Goal: Task Accomplishment & Management: Manage account settings

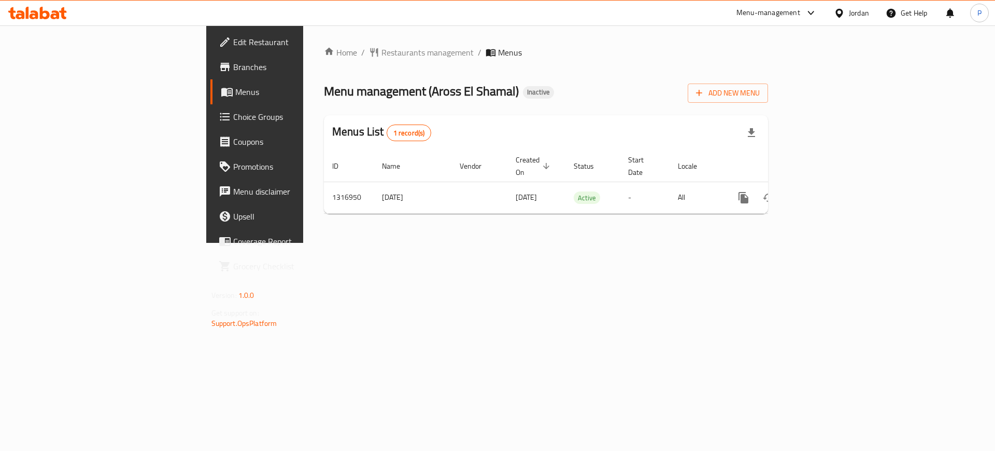
click at [362, 243] on div "Home / Restaurants management / Menus Menu management ( Aross El Shamal ) Inact…" at bounding box center [546, 133] width 486 height 217
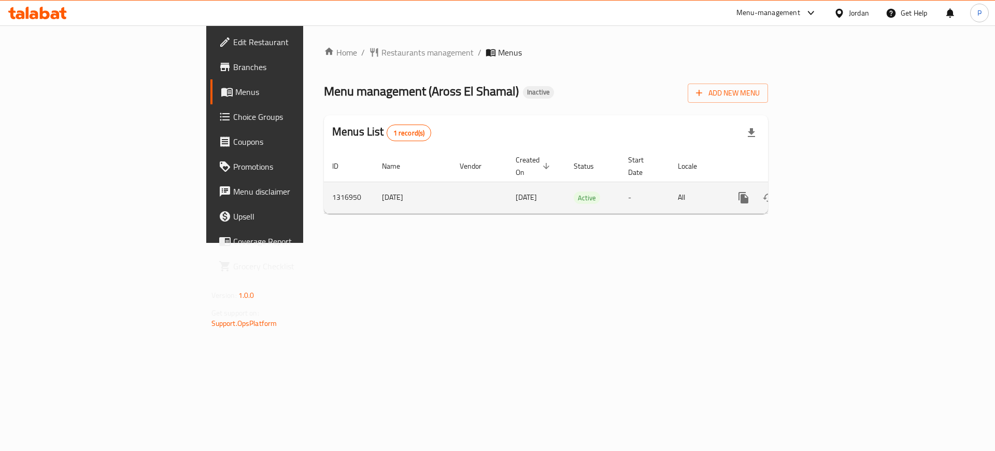
click at [831, 190] on link "enhanced table" at bounding box center [818, 197] width 25 height 25
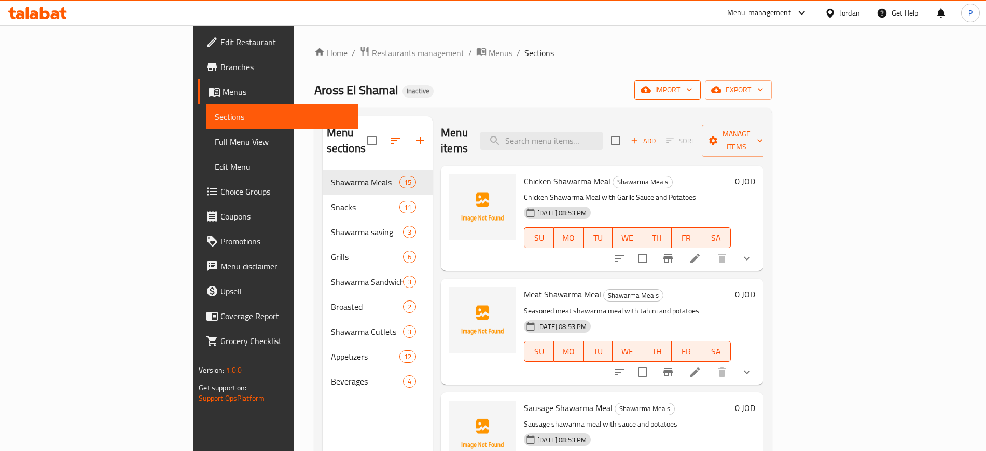
click at [692, 88] on span "import" at bounding box center [667, 89] width 50 height 13
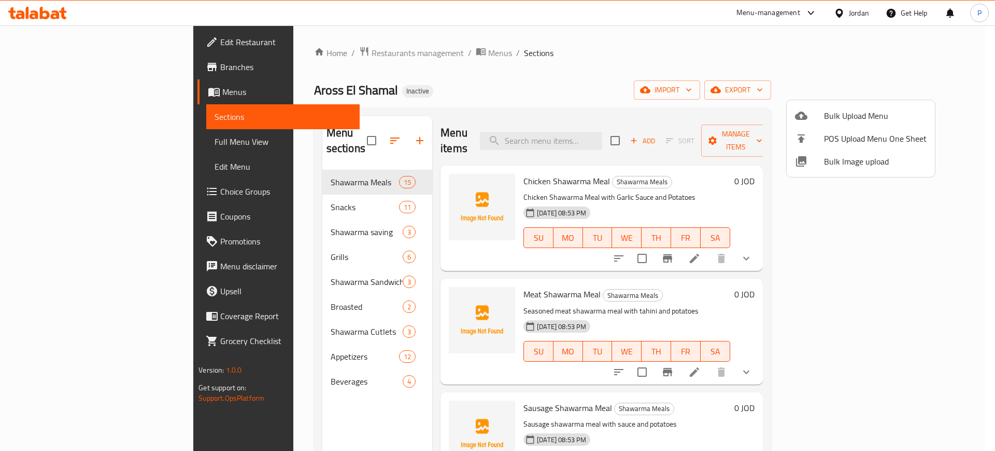
click at [843, 177] on div "Bulk Upload Menu POS Upload Menu One Sheet Bulk Image upload" at bounding box center [860, 139] width 149 height 78
click at [841, 163] on span "Bulk Image upload" at bounding box center [875, 161] width 103 height 12
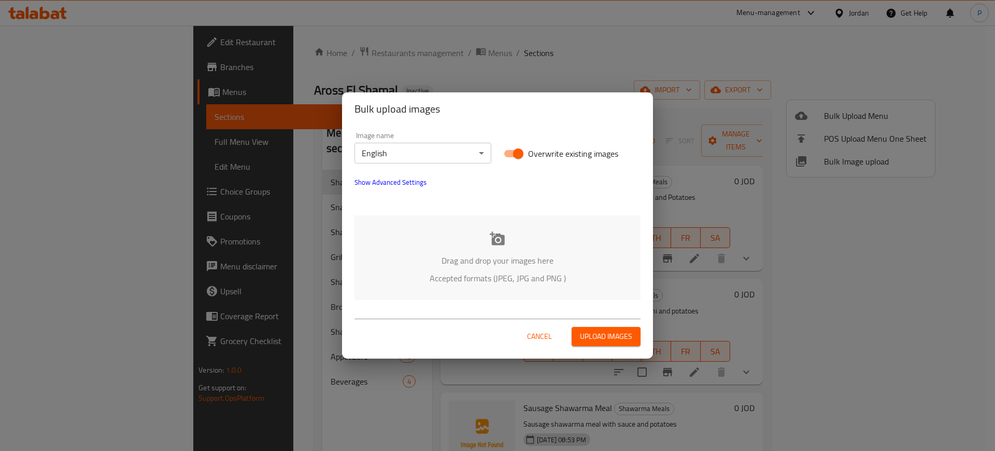
click at [473, 151] on body "​ Menu-management Jordan Get Help P Edit Restaurant Branches Menus Sections Ful…" at bounding box center [497, 237] width 995 height 425
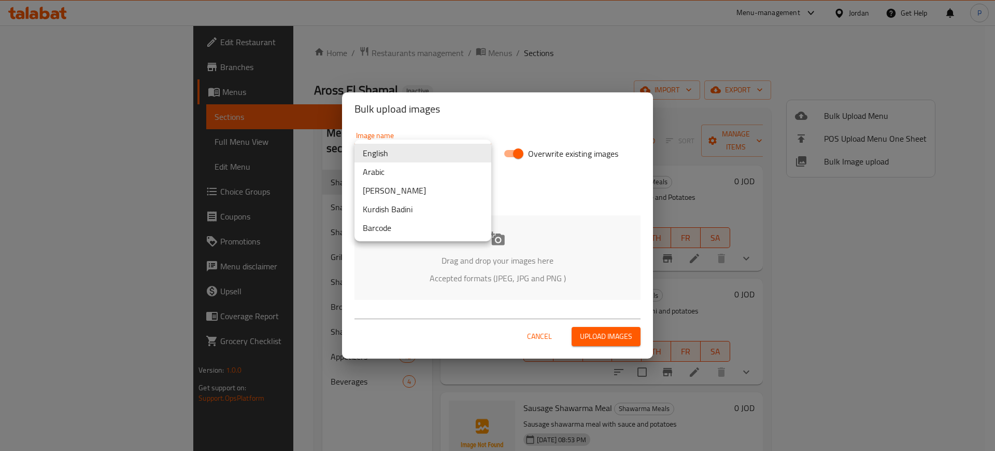
click at [412, 175] on li "Arabic" at bounding box center [423, 171] width 137 height 19
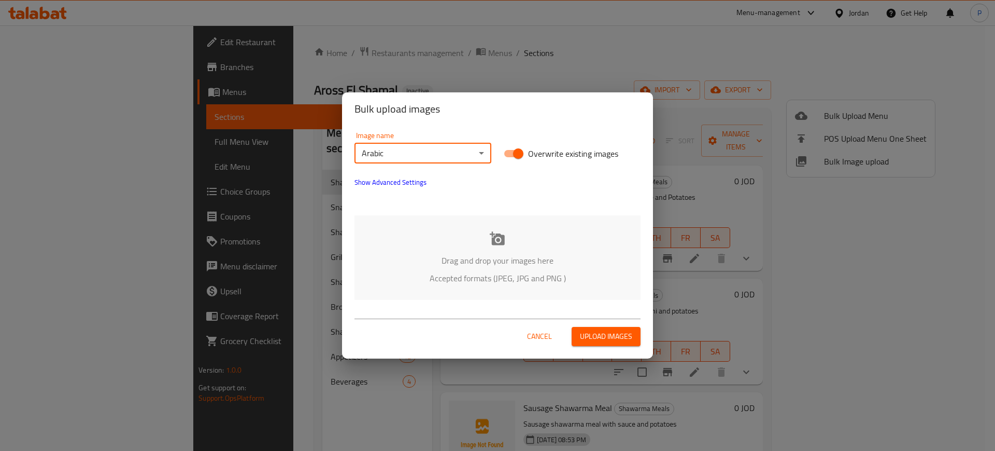
click at [531, 279] on p "Accepted formats (JPEG, JPG and PNG )" at bounding box center [497, 278] width 255 height 12
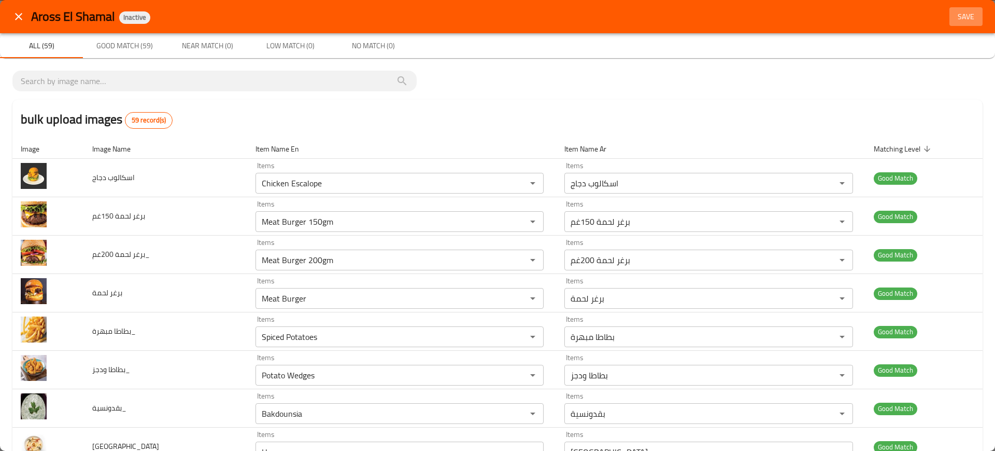
click at [954, 15] on span "Save" at bounding box center [966, 16] width 25 height 13
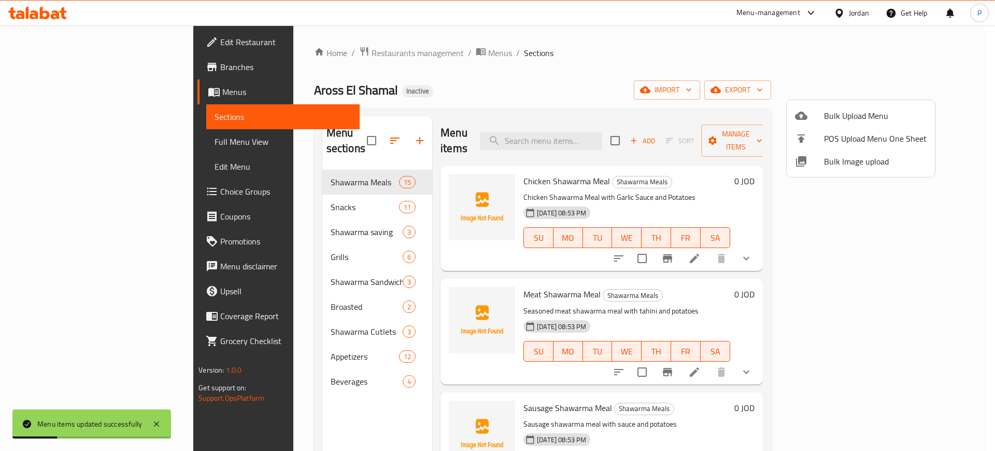
click at [207, 205] on div at bounding box center [497, 225] width 995 height 451
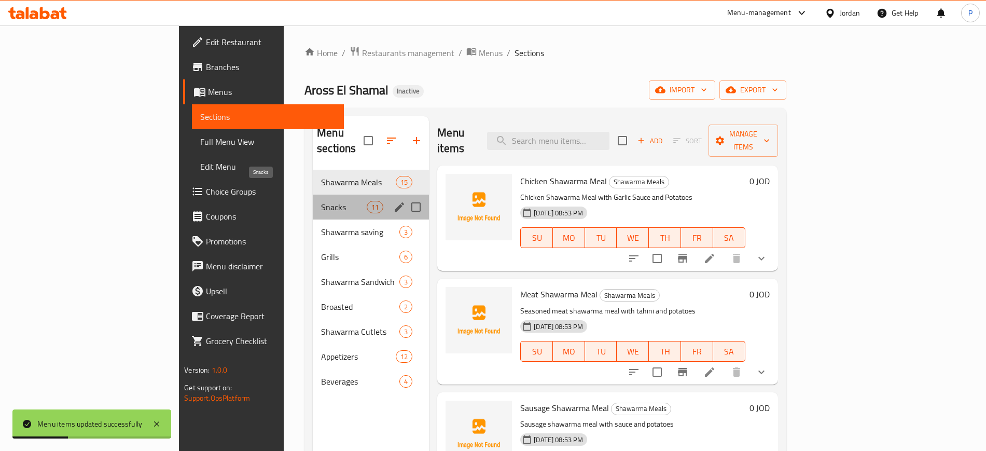
click at [321, 201] on span "Snacks" at bounding box center [344, 207] width 46 height 12
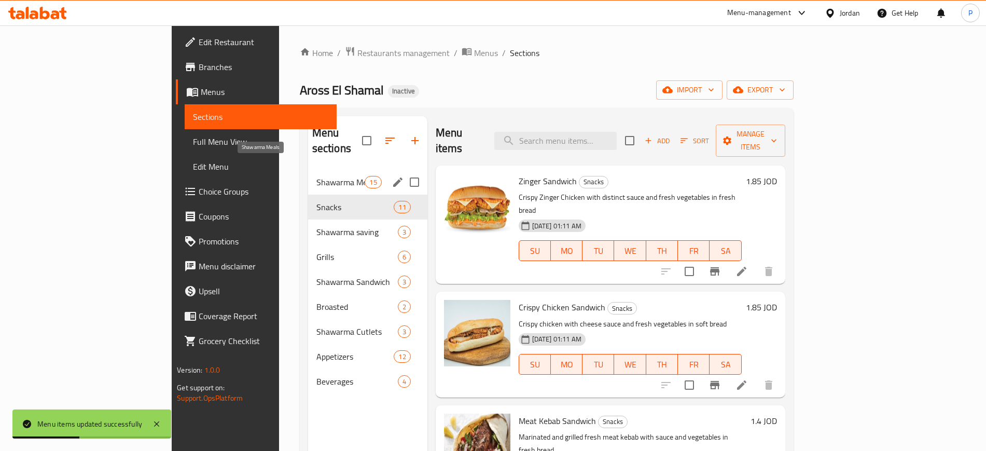
click at [316, 176] on span "Shawarma Meals" at bounding box center [340, 182] width 49 height 12
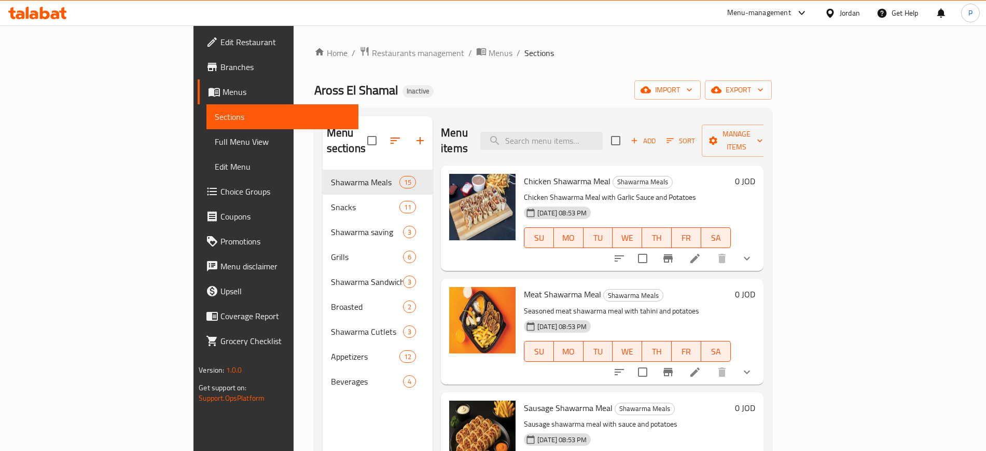
click at [215, 136] on span "Full Menu View" at bounding box center [282, 141] width 135 height 12
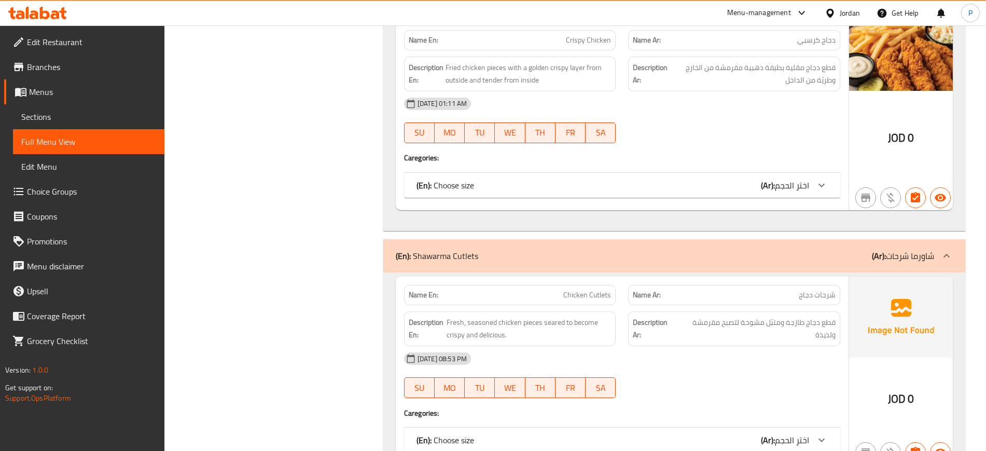
scroll to position [7340, 0]
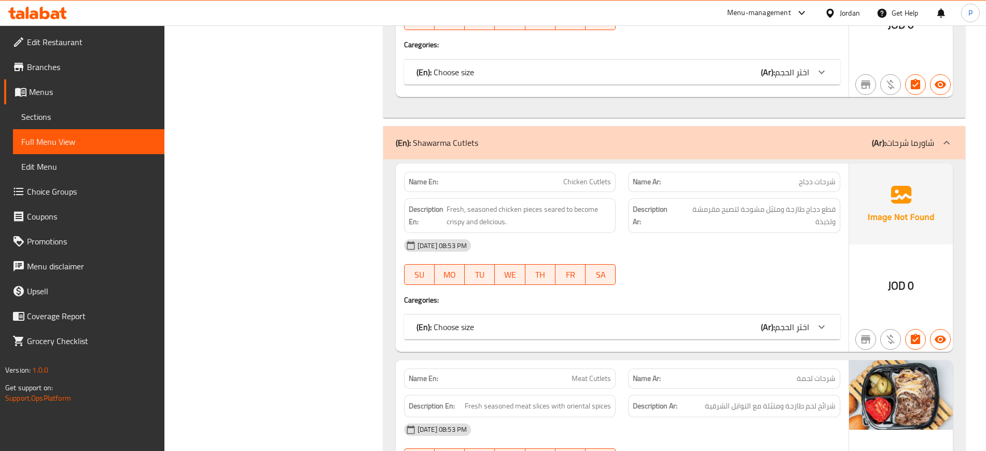
click at [582, 181] on span "Chicken Cutlets" at bounding box center [587, 181] width 48 height 11
drag, startPoint x: 582, startPoint y: 181, endPoint x: 588, endPoint y: 182, distance: 6.3
click at [588, 182] on span "Chicken Cutlets" at bounding box center [587, 181] width 48 height 11
copy span "Chicken Cutlets"
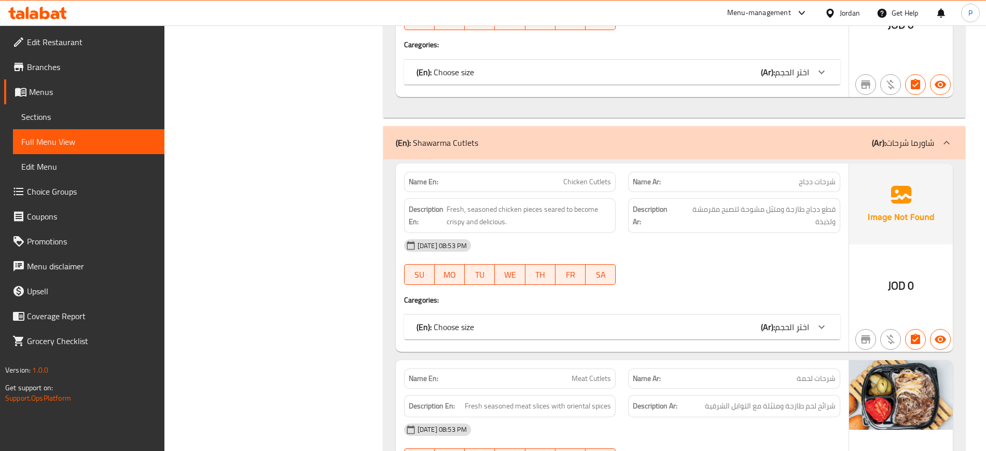
click at [845, 11] on div "Jordan" at bounding box center [849, 12] width 20 height 11
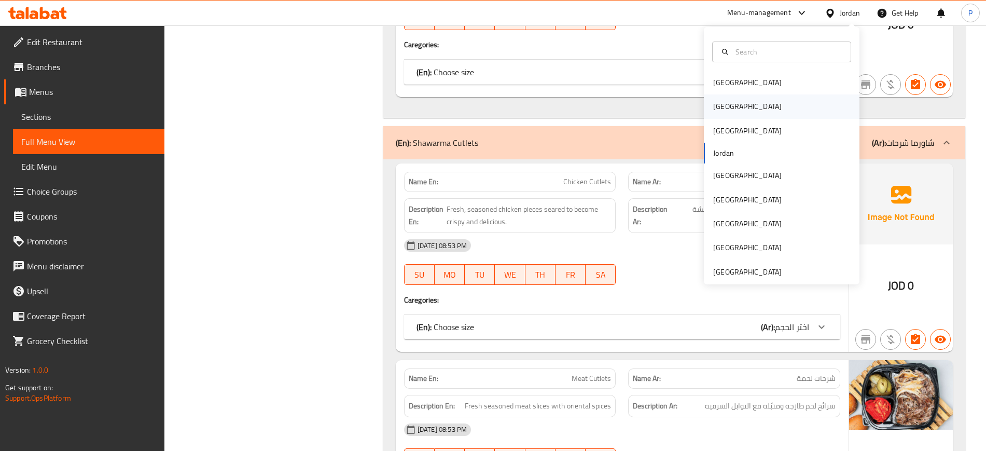
click at [727, 105] on div "[GEOGRAPHIC_DATA]" at bounding box center [747, 106] width 85 height 24
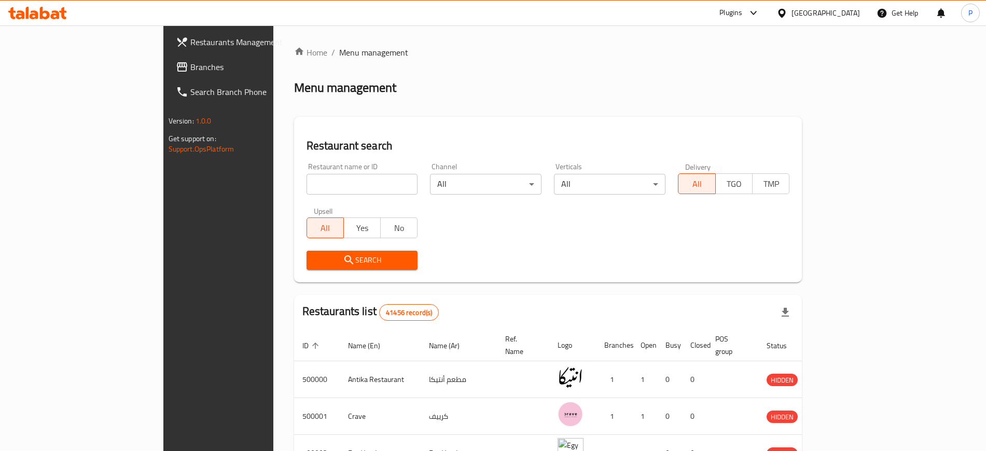
click at [306, 185] on input "search" at bounding box center [361, 184] width 111 height 21
paste input "Temry Marke"
type input "Temry Marke"
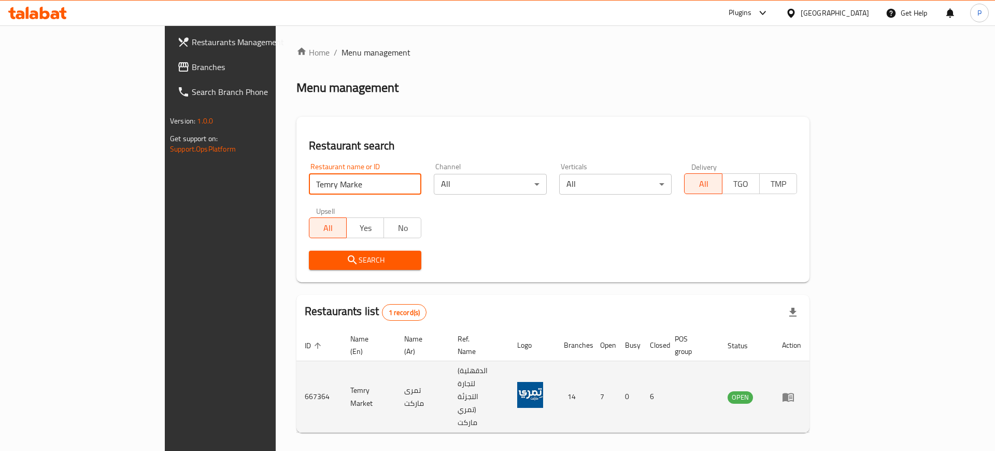
click at [810, 374] on td "enhanced table" at bounding box center [792, 397] width 36 height 72
click at [794, 392] on icon "enhanced table" at bounding box center [788, 396] width 11 height 9
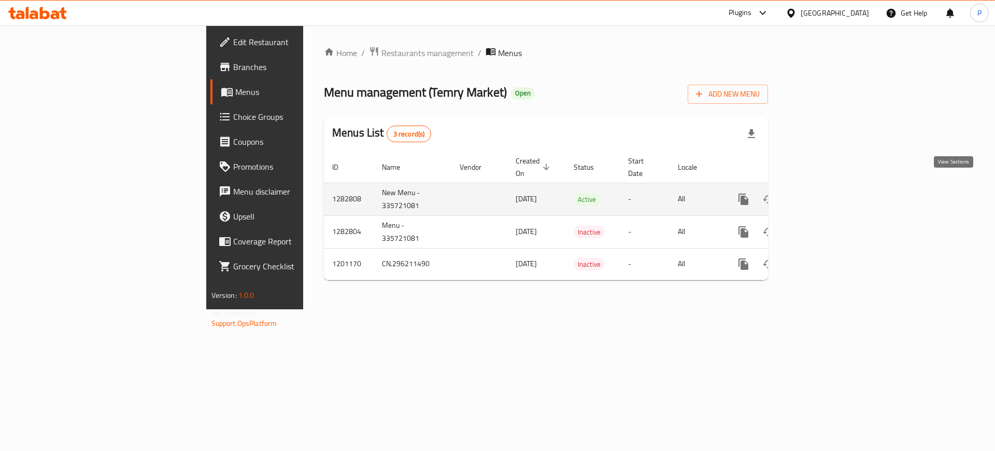
click at [831, 190] on link "enhanced table" at bounding box center [818, 199] width 25 height 25
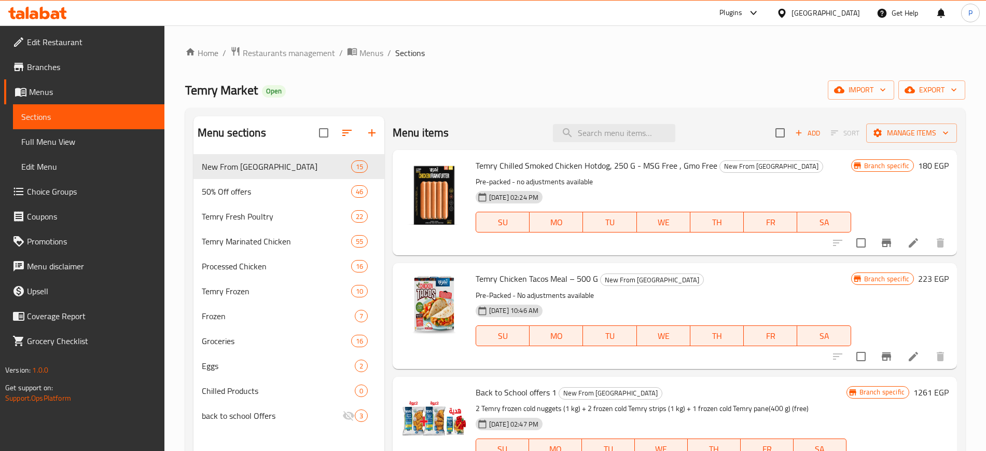
click at [300, 103] on div "Home / Restaurants management / Menus / Sections Temry Market Open import expor…" at bounding box center [575, 310] width 780 height 529
click at [391, 105] on div "Home / Restaurants management / Menus / Sections Temry Market Open import expor…" at bounding box center [575, 310] width 780 height 529
click at [587, 127] on input "search" at bounding box center [614, 133] width 122 height 18
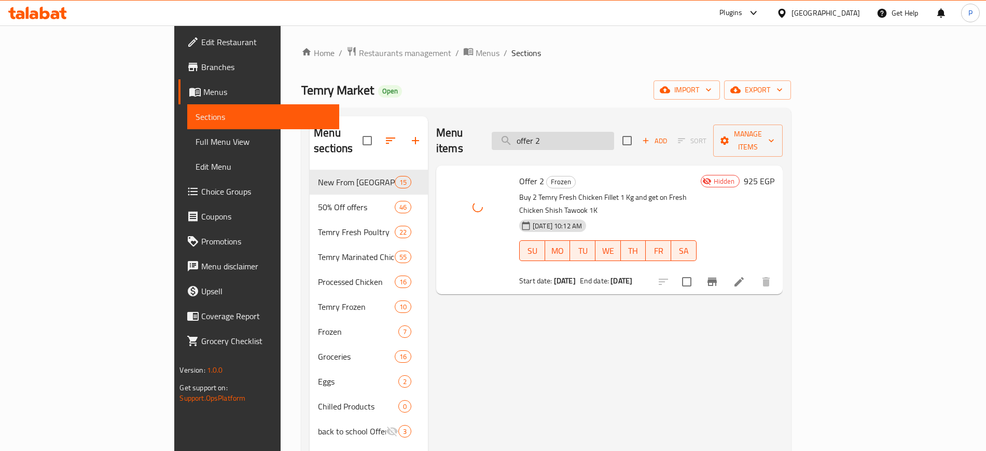
click at [614, 132] on input "offer 2" at bounding box center [552, 141] width 122 height 18
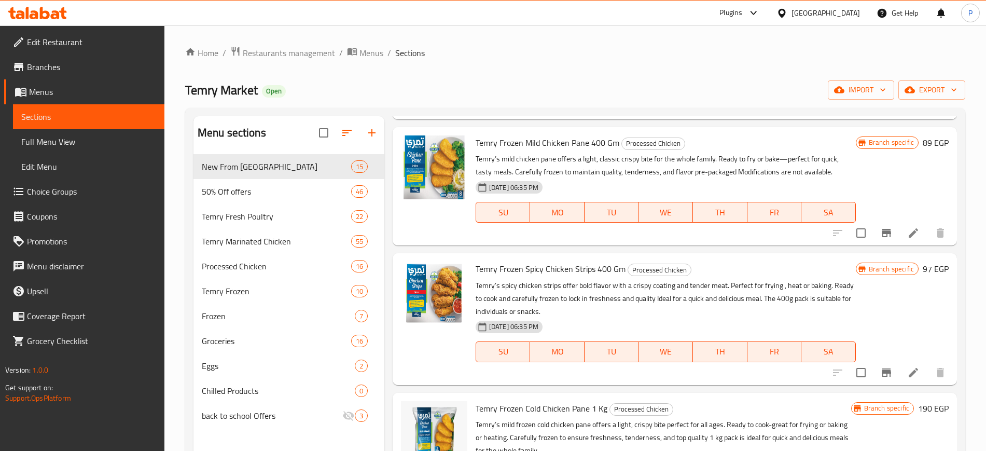
scroll to position [3435, 0]
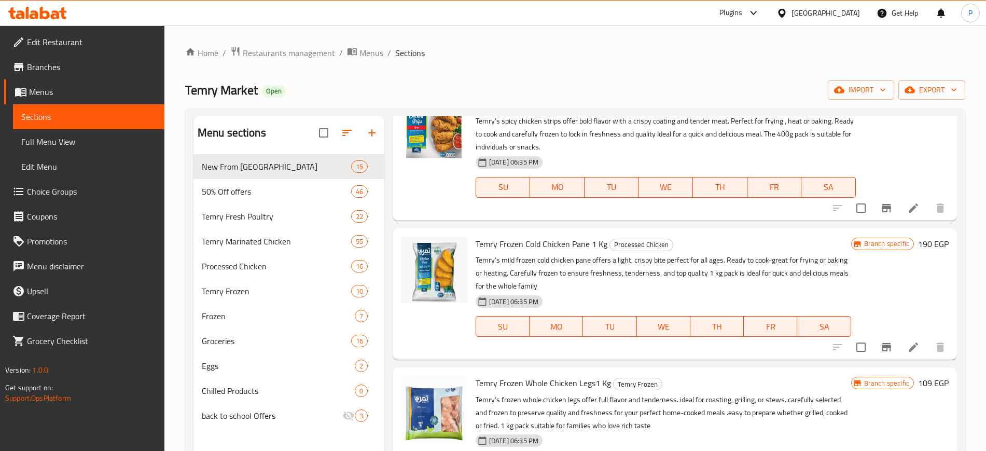
type input "offer"
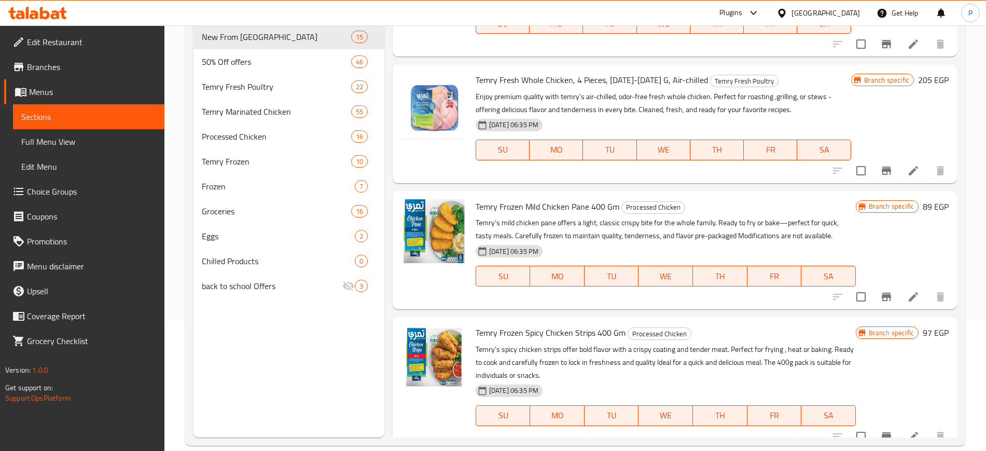
scroll to position [3037, 0]
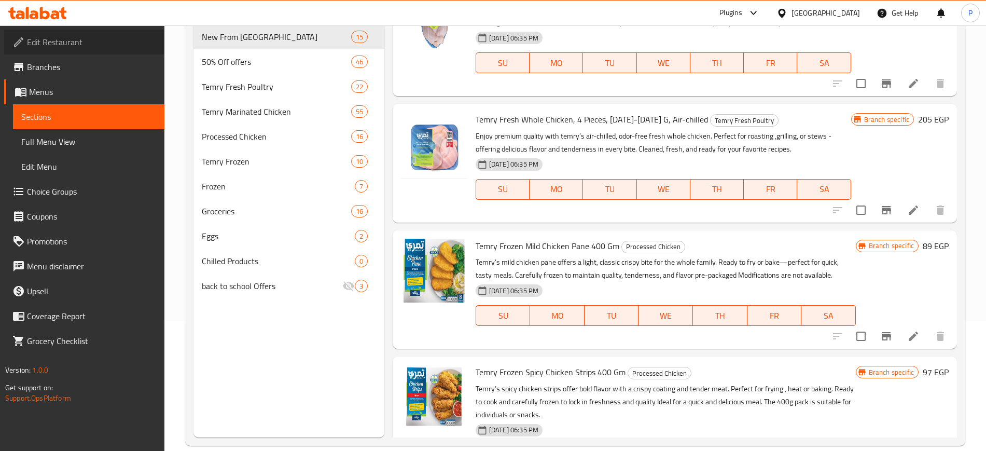
click at [62, 44] on span "Edit Restaurant" at bounding box center [91, 42] width 129 height 12
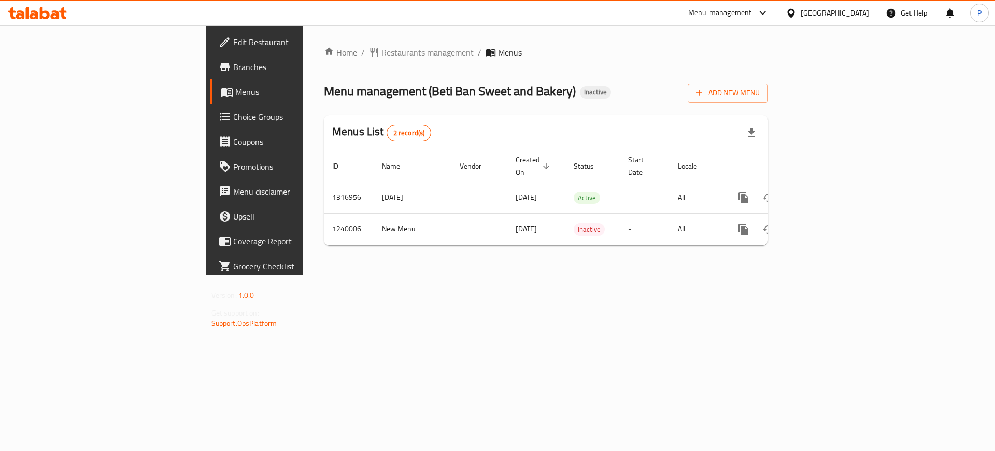
click at [353, 274] on div "Home / Restaurants management / Menus Menu management ( Beti Ban Sweet and Bake…" at bounding box center [546, 149] width 486 height 249
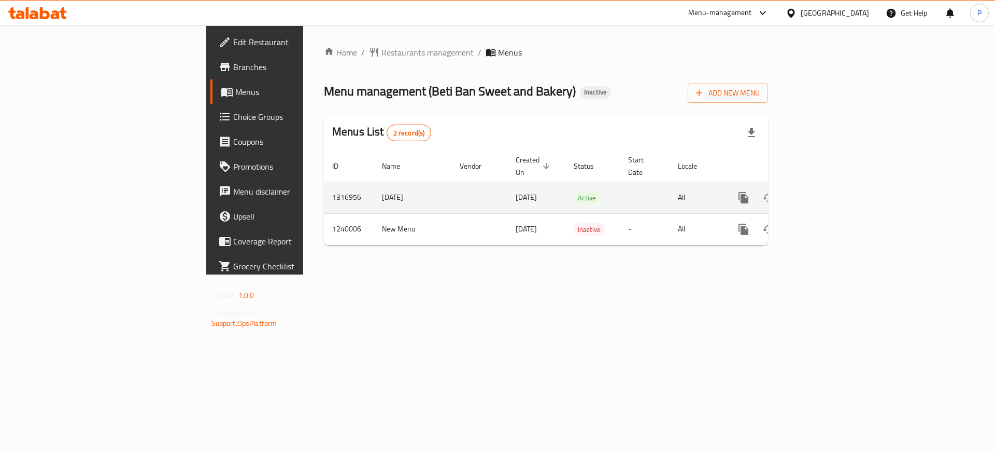
click at [825, 191] on icon "enhanced table" at bounding box center [818, 197] width 12 height 12
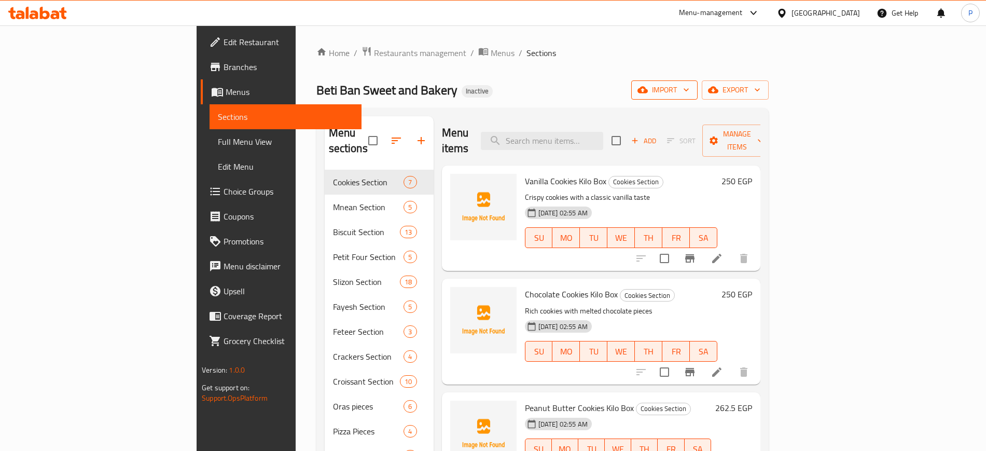
click at [689, 92] on span "import" at bounding box center [664, 89] width 50 height 13
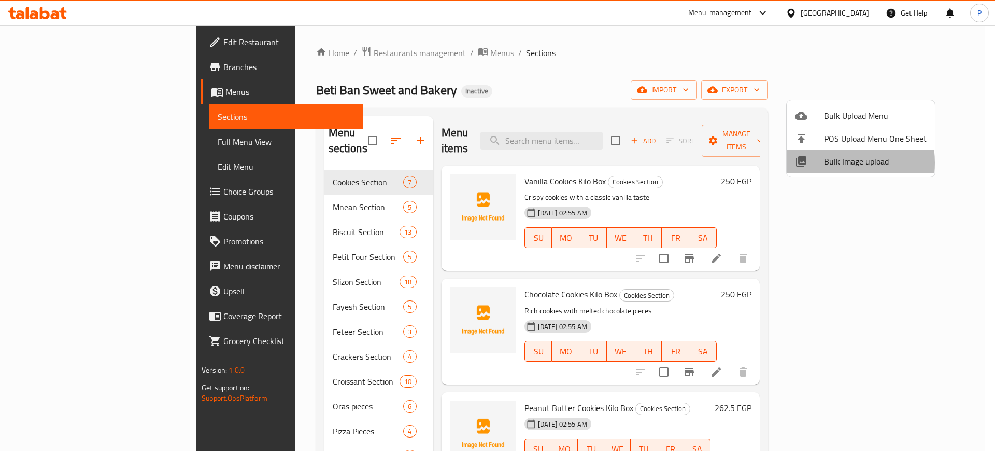
click at [827, 163] on span "Bulk Image upload" at bounding box center [875, 161] width 103 height 12
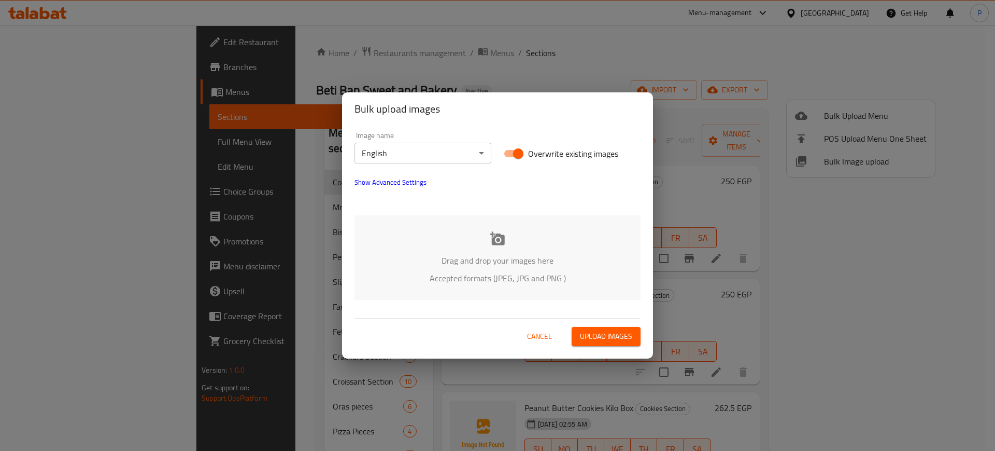
click at [404, 145] on body "​ Menu-management Egypt Get Help P Edit Restaurant Branches Menus Sections Full…" at bounding box center [497, 237] width 995 height 425
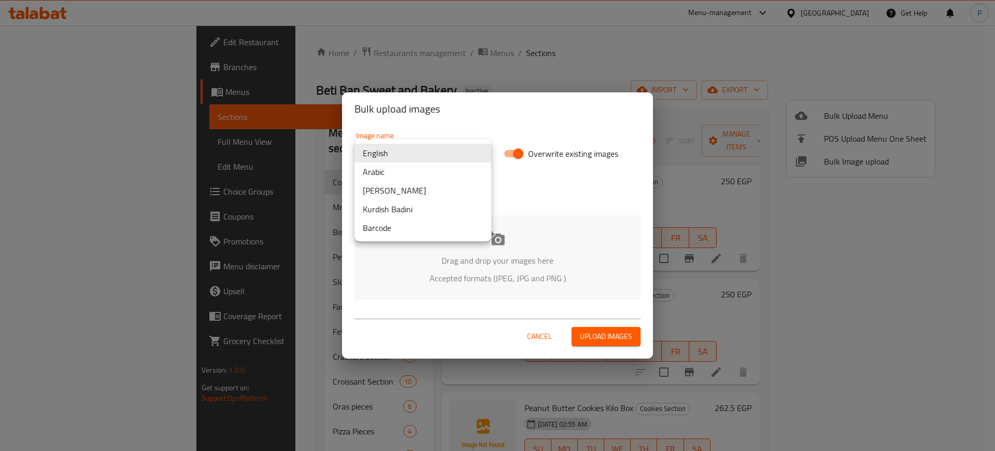
click at [415, 177] on li "Arabic" at bounding box center [423, 171] width 137 height 19
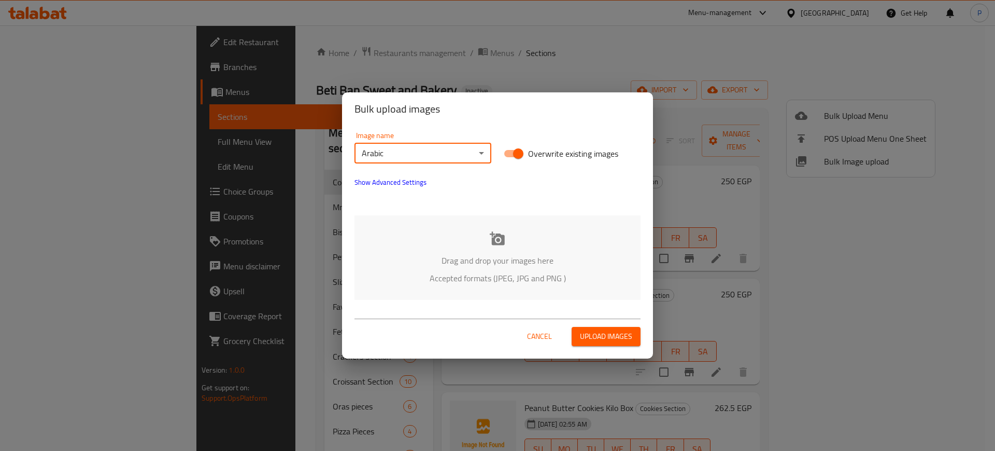
click at [528, 262] on p "Drag and drop your images here" at bounding box center [497, 260] width 255 height 12
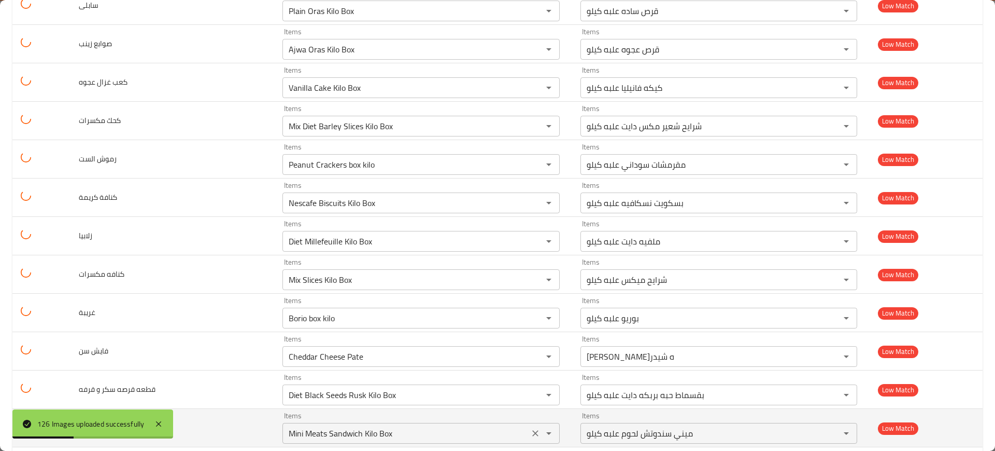
scroll to position [4563, 0]
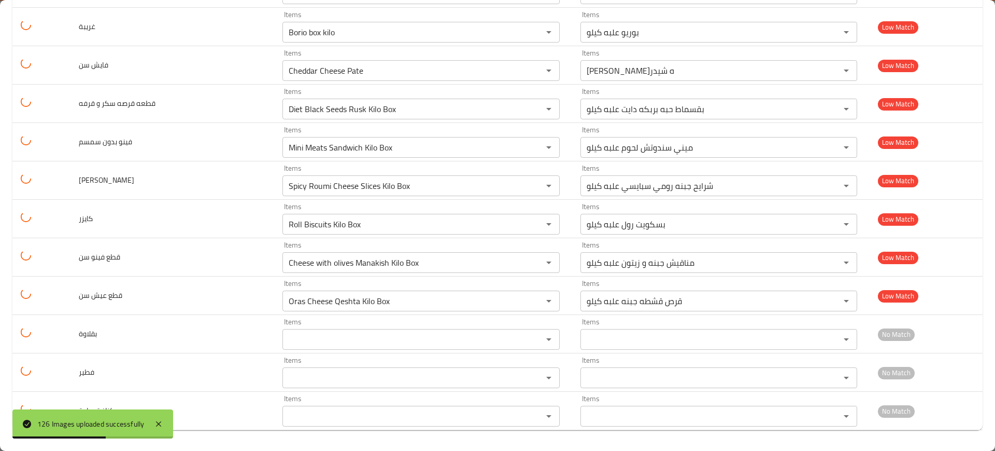
click at [152, 414] on div "126 Images uploaded successfully" at bounding box center [92, 423] width 161 height 29
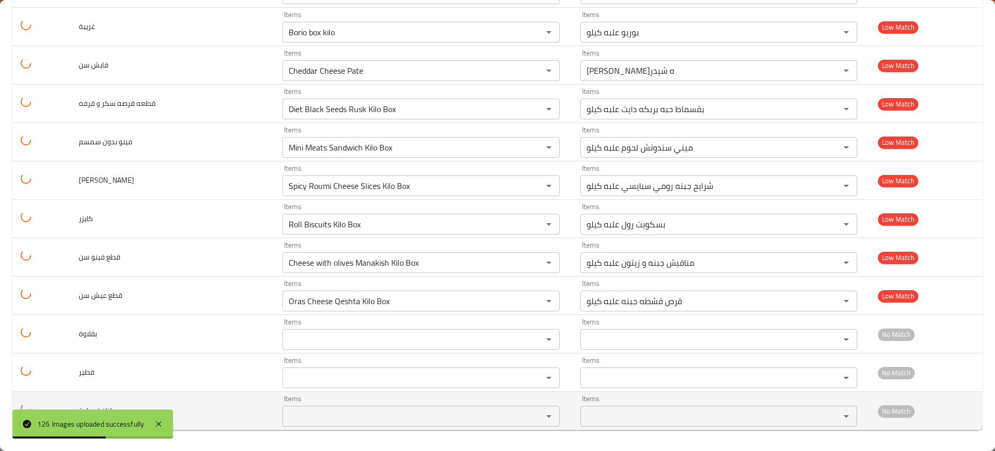
click at [162, 407] on td "كنافة سادة" at bounding box center [173, 410] width 204 height 38
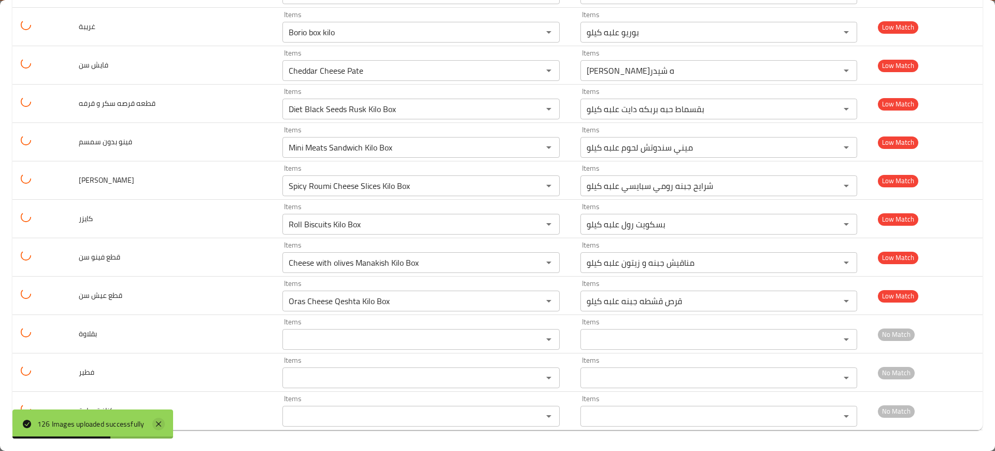
click at [161, 419] on icon at bounding box center [158, 423] width 12 height 12
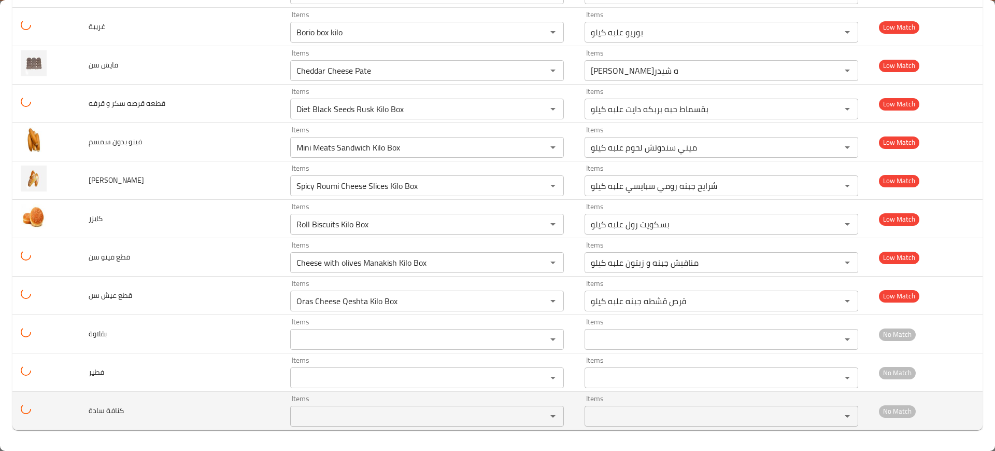
click at [290, 400] on div "Items Items" at bounding box center [427, 411] width 274 height 32
click at [293, 415] on سادة "Items" at bounding box center [411, 416] width 237 height 15
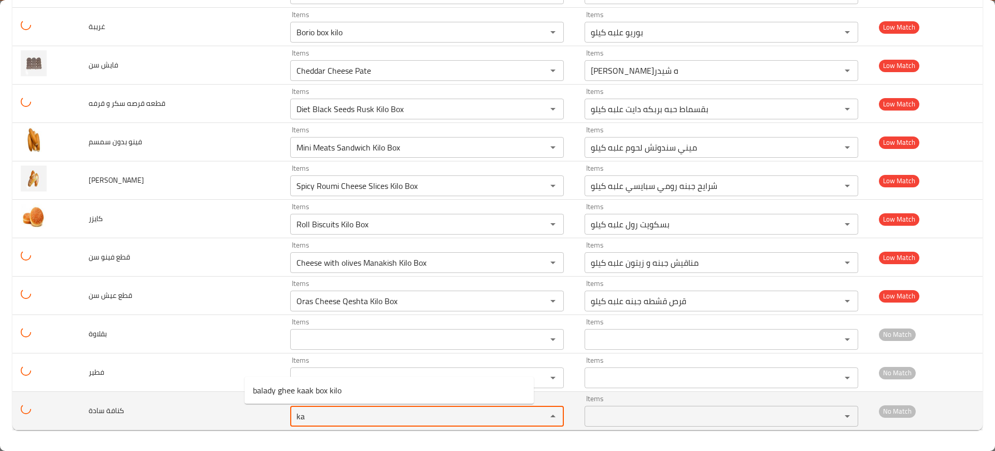
type سادة "k"
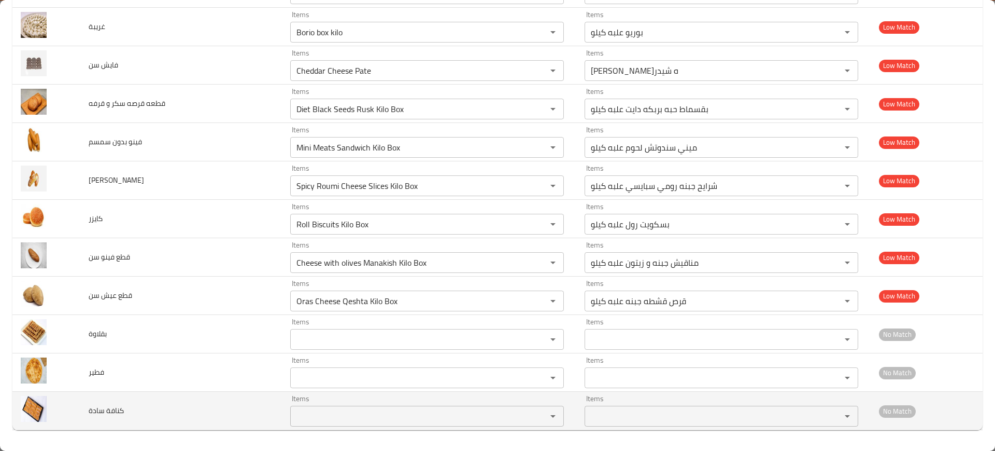
click at [171, 391] on td "كنافة سادة" at bounding box center [181, 410] width 202 height 38
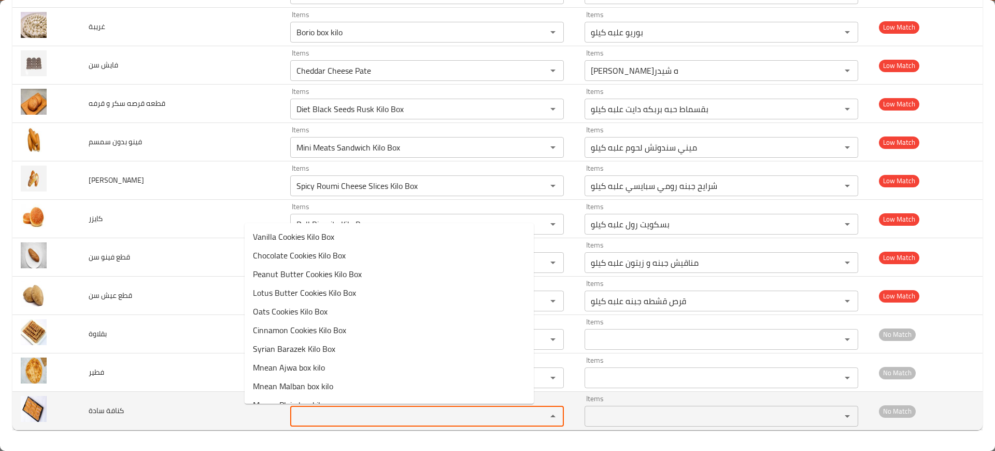
click at [293, 417] on سادة "Items" at bounding box center [411, 416] width 237 height 15
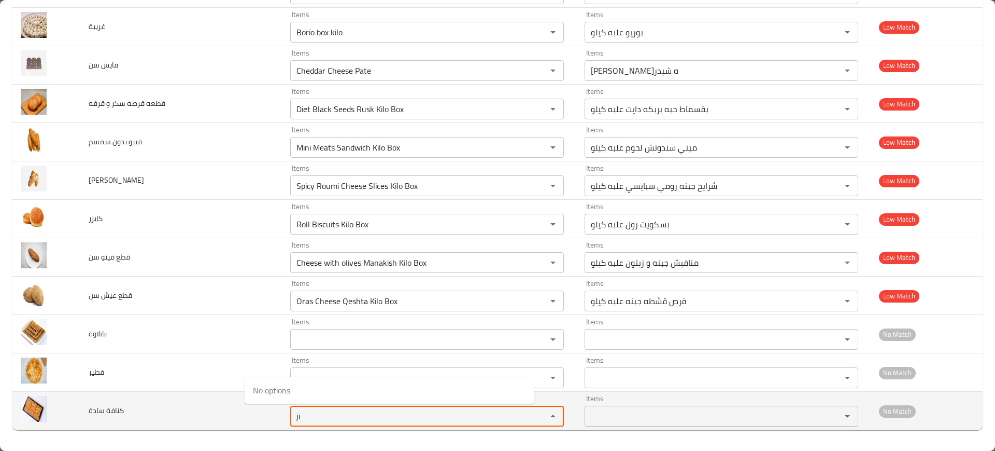
type سادة "j"
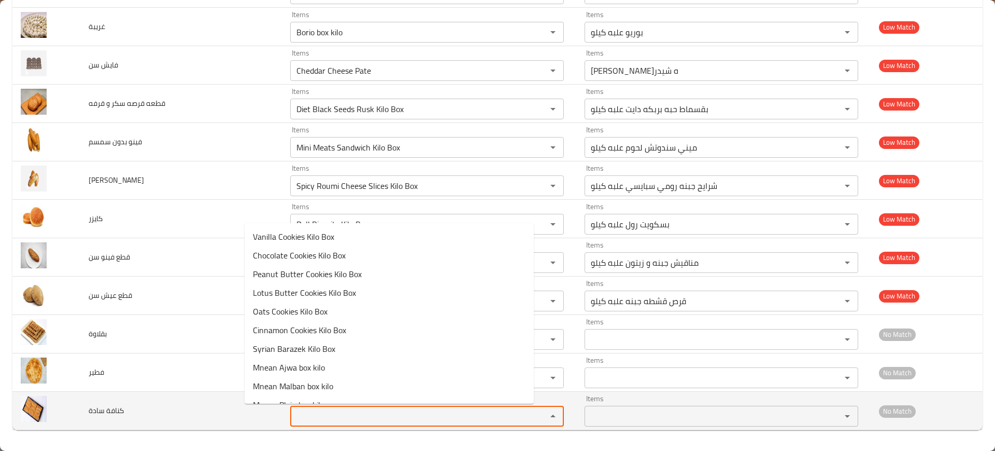
type سادة "j"
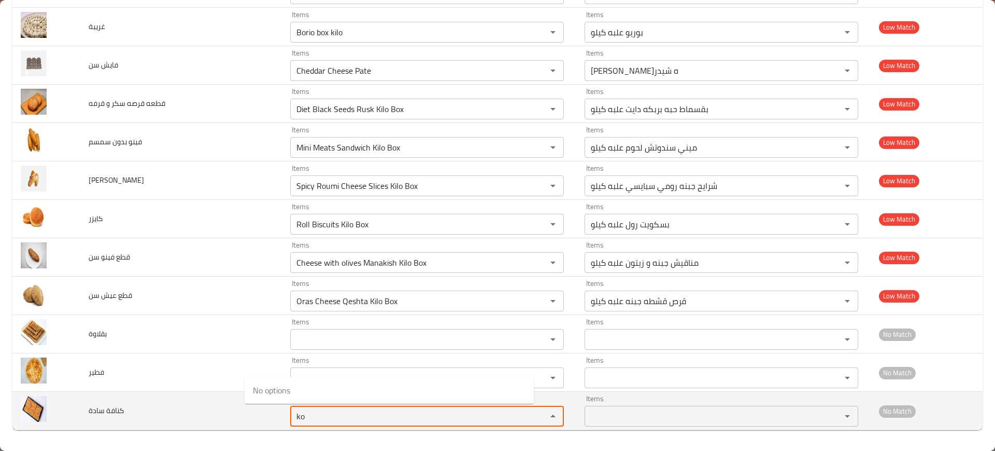
type سادة "k"
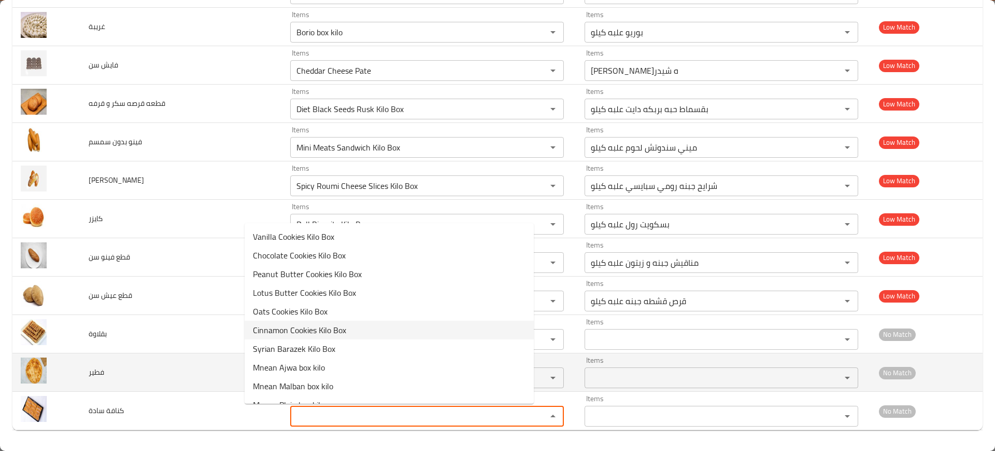
click at [161, 367] on td "فطير" at bounding box center [181, 372] width 202 height 38
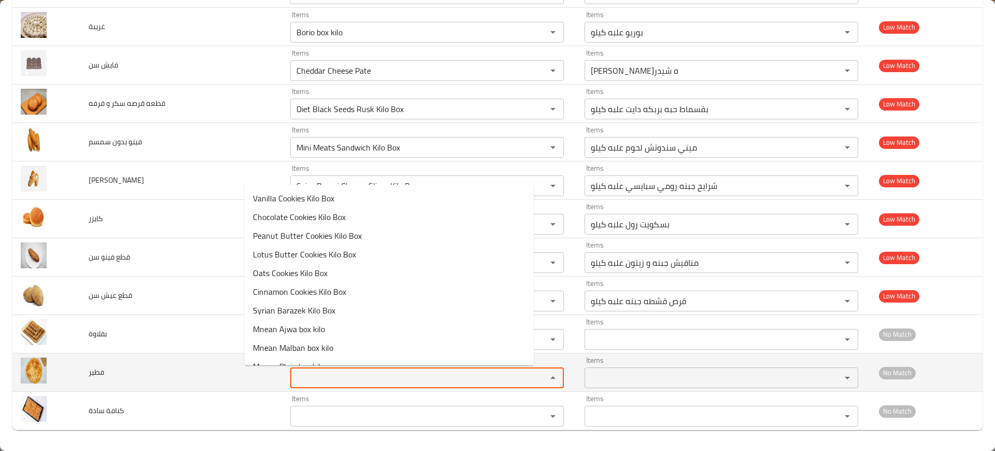
click at [293, 377] on input "Items" at bounding box center [411, 377] width 237 height 15
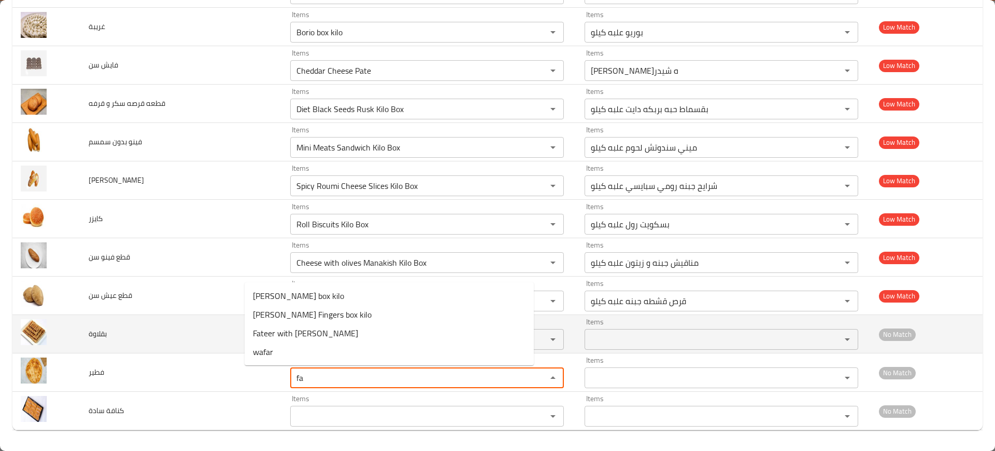
type input "fa"
click at [185, 345] on td "بقلاوة" at bounding box center [181, 334] width 202 height 38
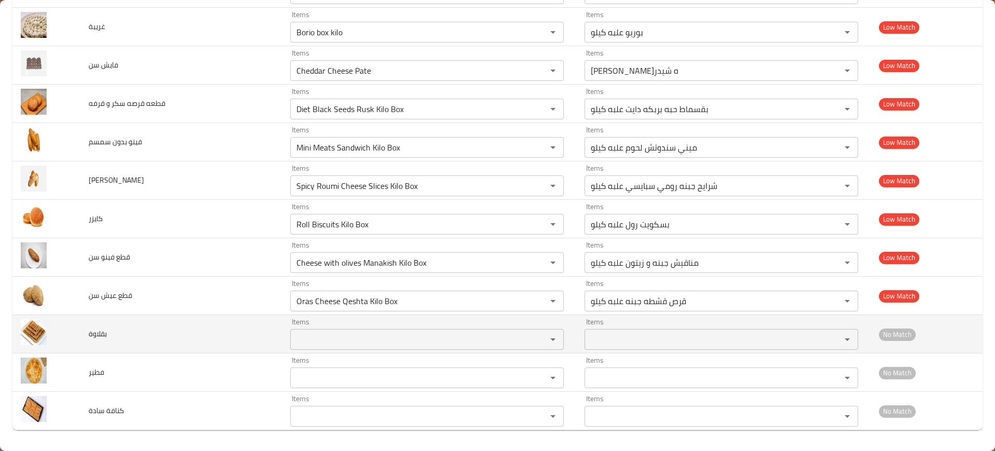
click at [290, 327] on div "Items Items" at bounding box center [427, 334] width 274 height 32
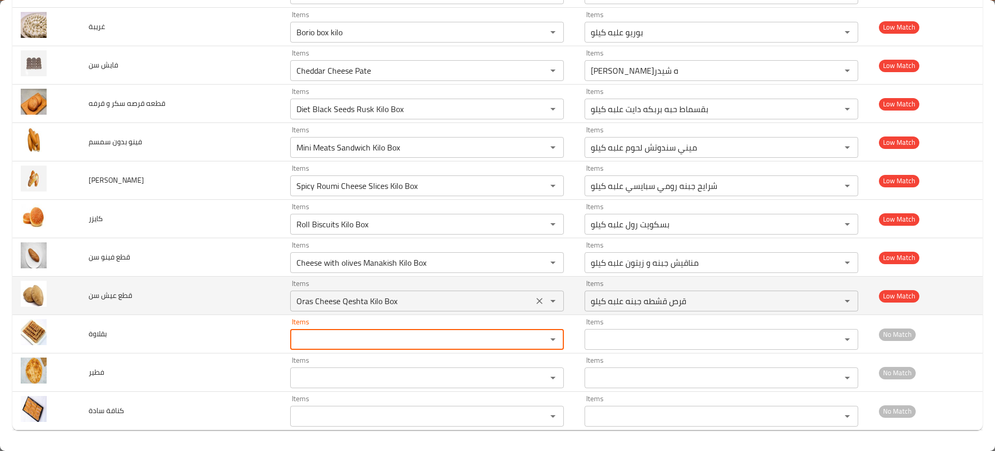
click at [293, 297] on سن "Oras Cheese Qeshta Kilo Box" at bounding box center [411, 300] width 237 height 15
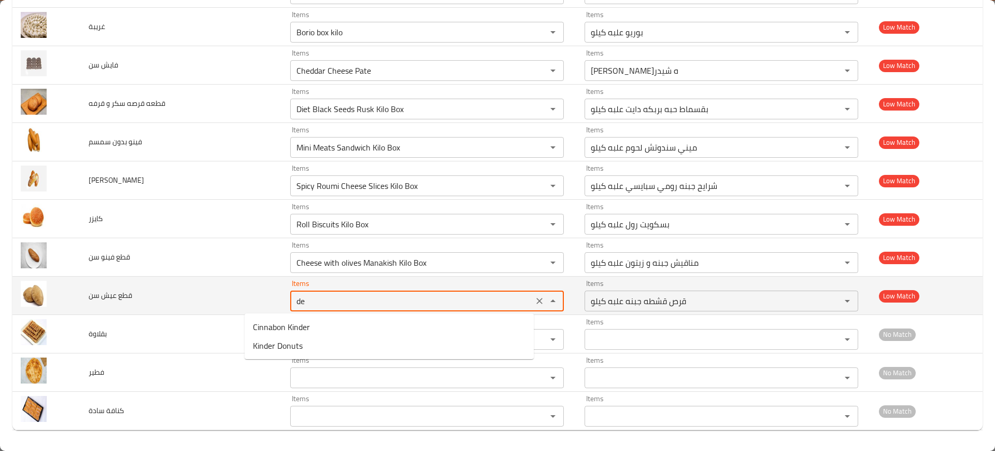
type سن "d"
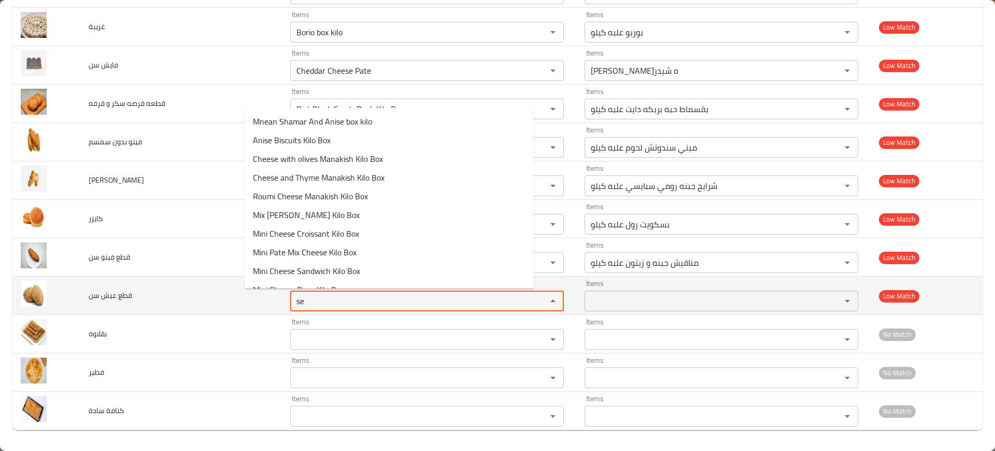
type سن "s"
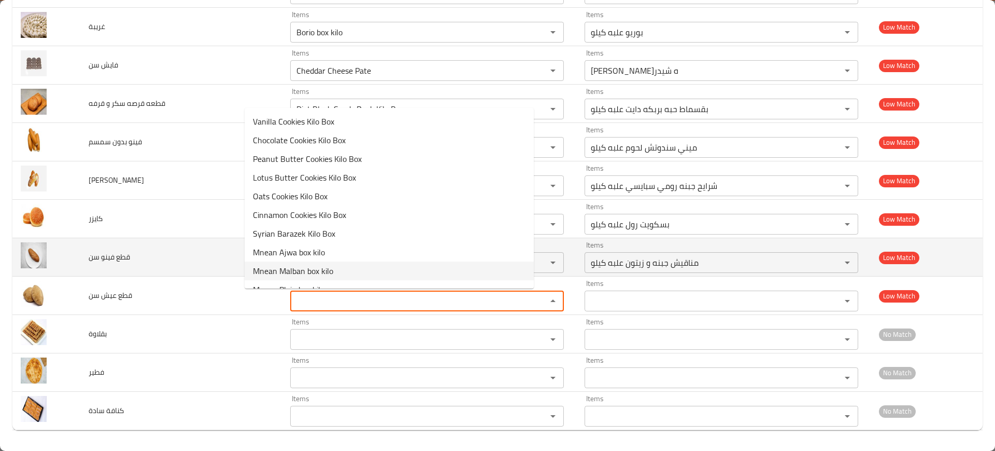
click at [181, 270] on td "قطع فينو سن" at bounding box center [181, 257] width 202 height 38
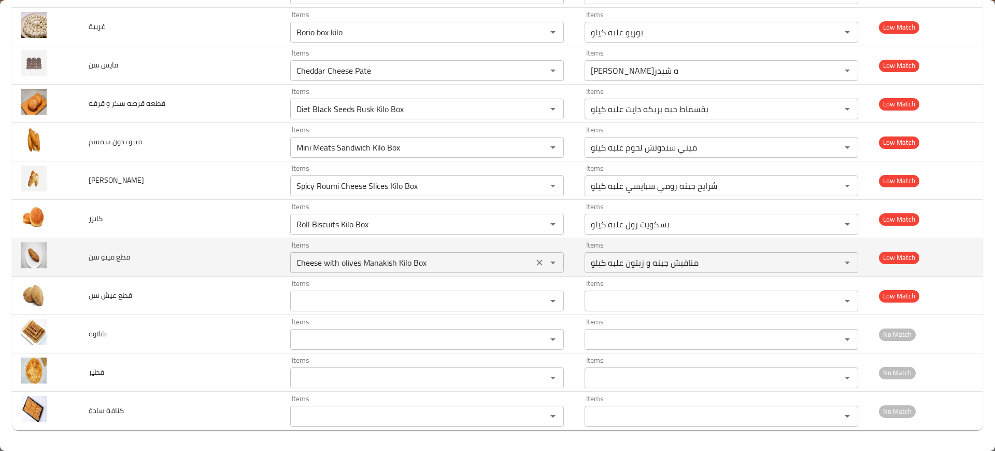
click at [353, 256] on سن "Cheese with olives Manakish Kilo Box" at bounding box center [411, 262] width 237 height 15
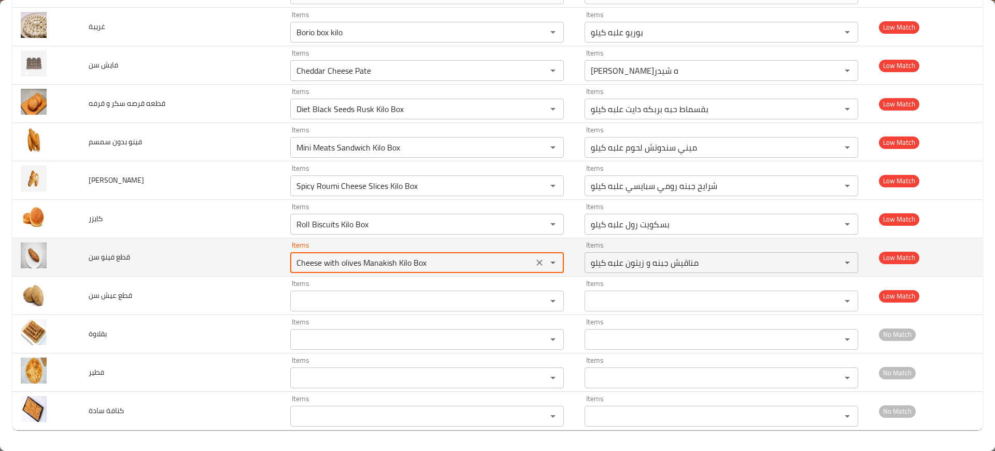
click at [534, 263] on icon "Clear" at bounding box center [539, 262] width 10 height 10
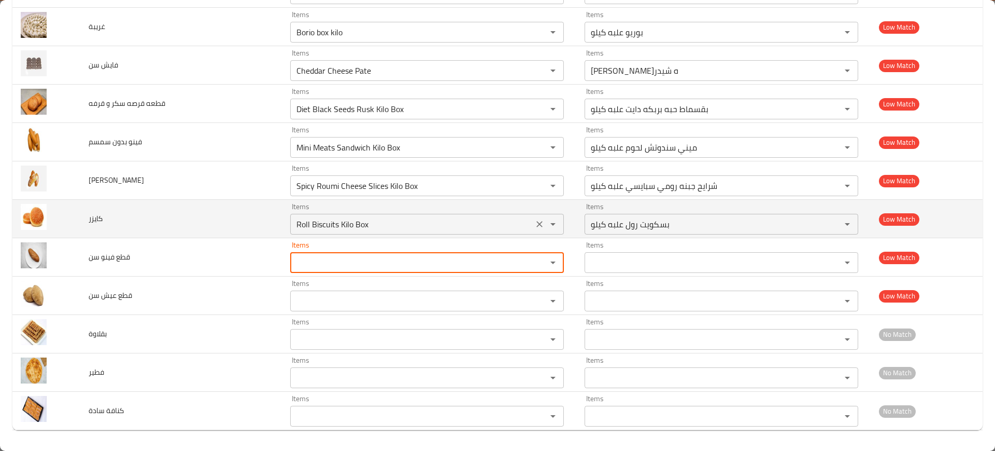
click at [452, 219] on input "Roll Biscuits Kilo Box" at bounding box center [411, 224] width 237 height 15
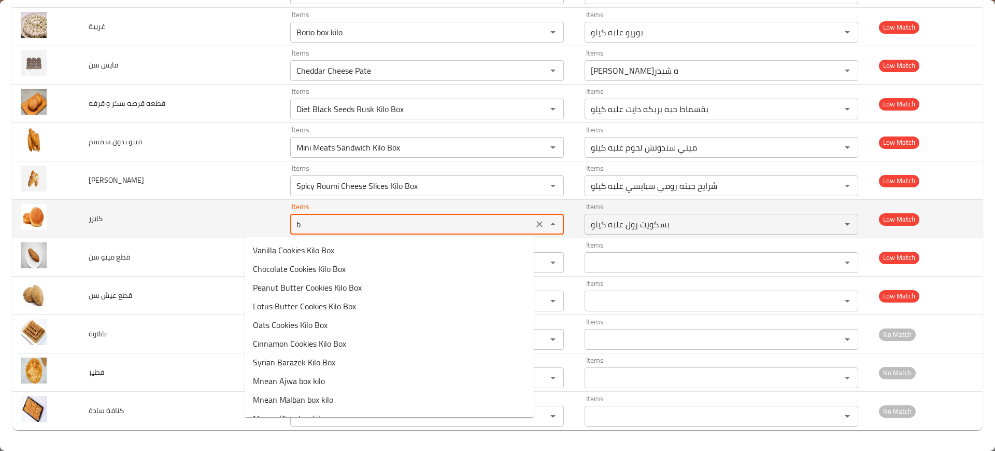
type input "bu"
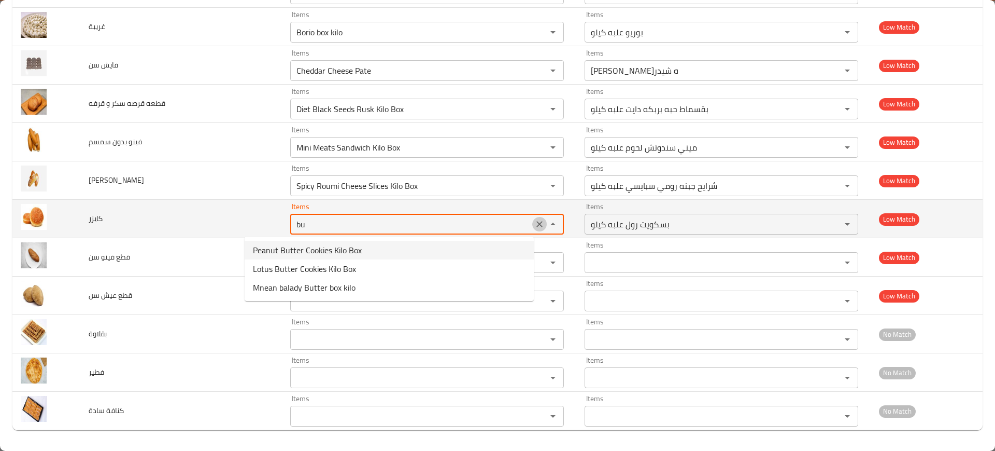
click at [534, 220] on icon "Clear" at bounding box center [539, 224] width 10 height 10
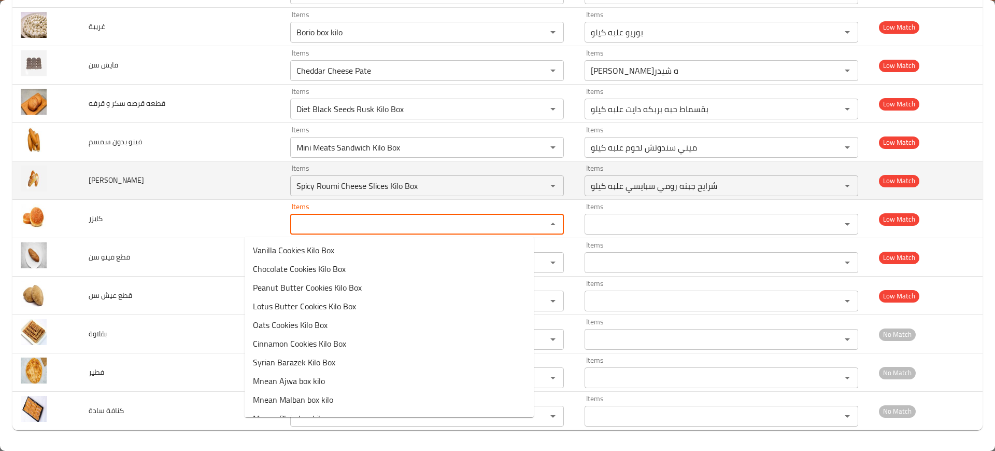
drag, startPoint x: 213, startPoint y: 167, endPoint x: 227, endPoint y: 176, distance: 16.8
click at [214, 167] on td "فينو سمسم" at bounding box center [181, 180] width 202 height 38
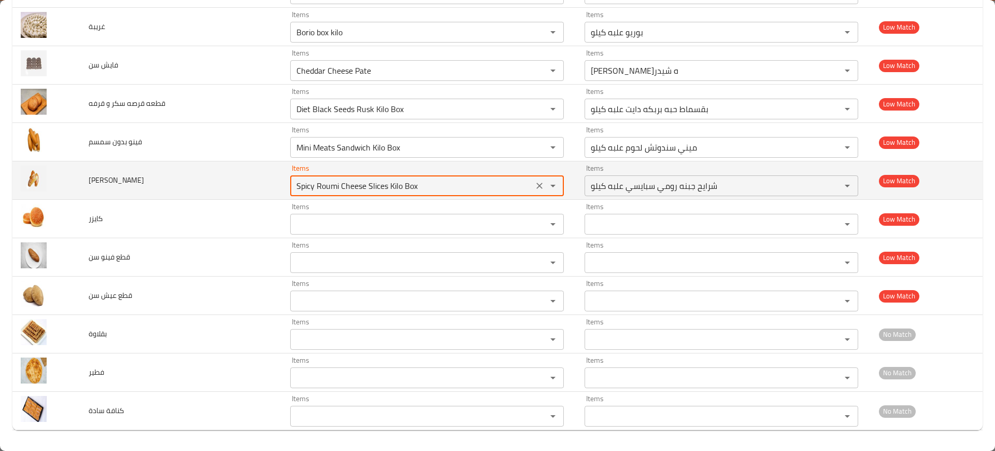
click at [293, 178] on سمسم "Spicy Roumi Cheese Slices Kilo Box" at bounding box center [411, 185] width 237 height 15
drag, startPoint x: 508, startPoint y: 186, endPoint x: 452, endPoint y: 189, distance: 56.6
click at [455, 189] on div "Spicy Roumi Cheese Slices Kilo Box Items" at bounding box center [427, 185] width 274 height 21
type سمسم "fin"
click at [293, 185] on سمسم "fin" at bounding box center [411, 185] width 237 height 15
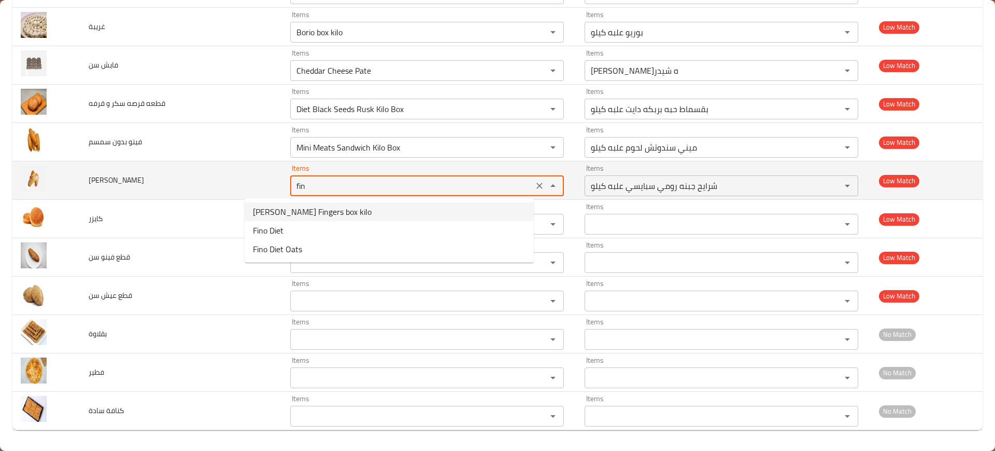
click at [293, 185] on سمسم "fin" at bounding box center [411, 185] width 237 height 15
click at [534, 190] on icon "Clear" at bounding box center [539, 185] width 10 height 10
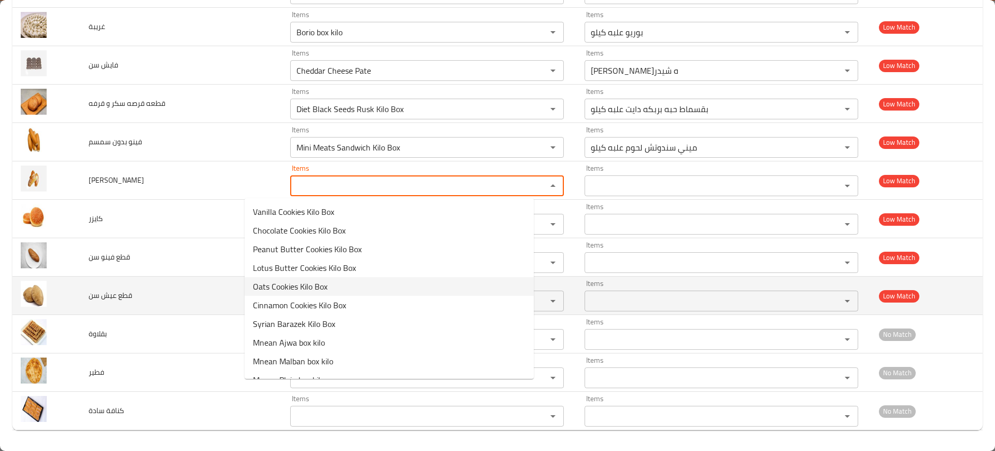
click at [188, 286] on td "قطع عيش سن" at bounding box center [181, 295] width 202 height 38
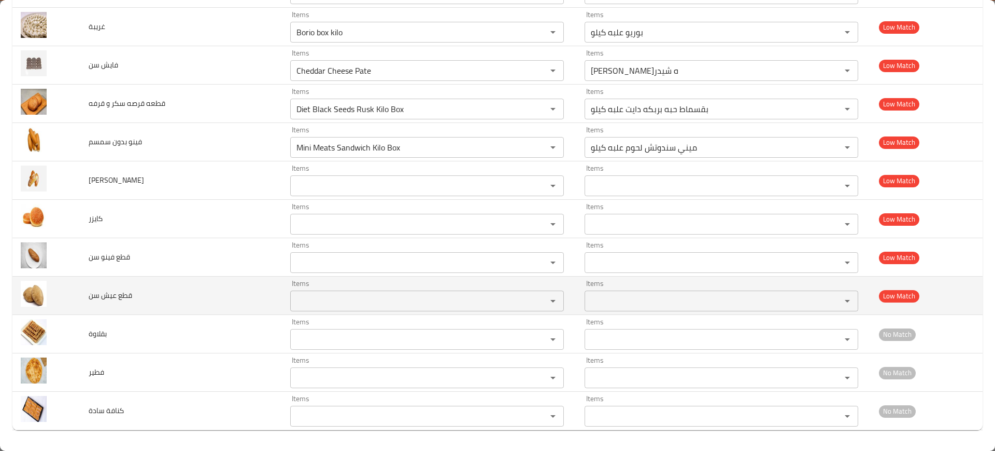
click at [293, 305] on سن "Items" at bounding box center [411, 300] width 237 height 15
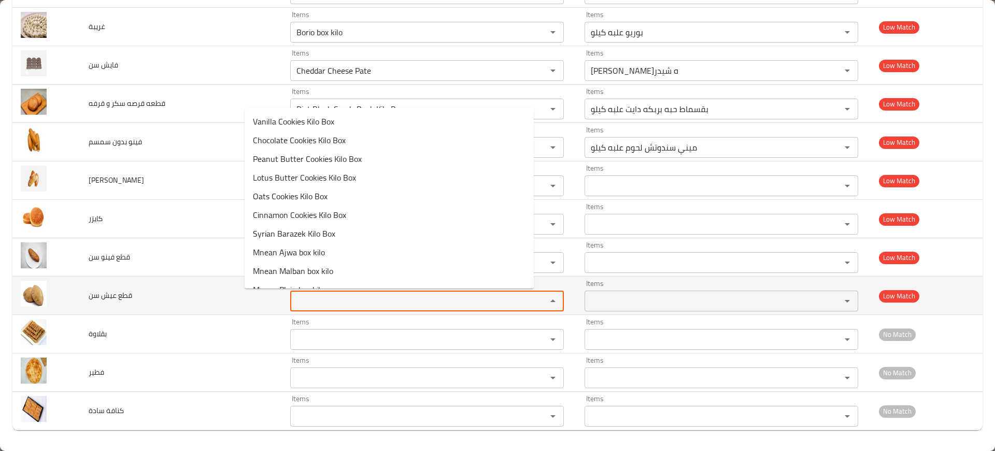
paste سن "fin"
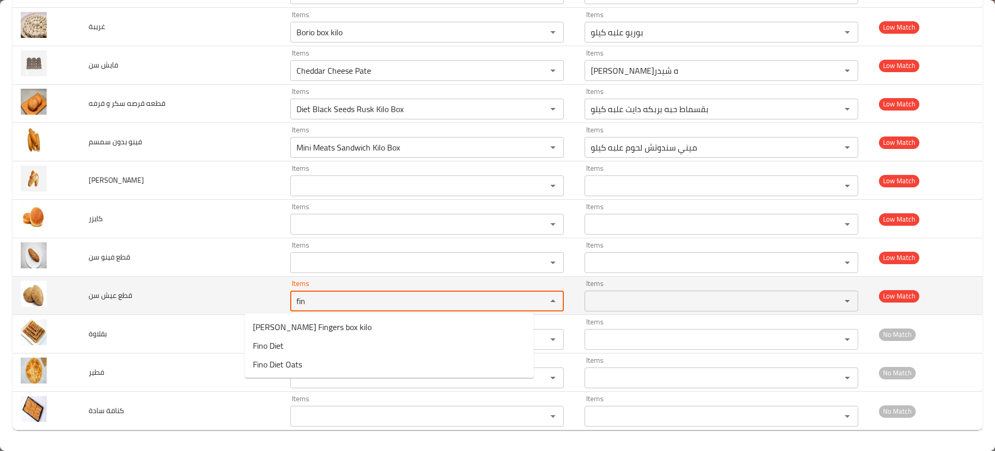
type سن "fin"
click at [165, 285] on td "قطع عيش سن" at bounding box center [181, 295] width 202 height 38
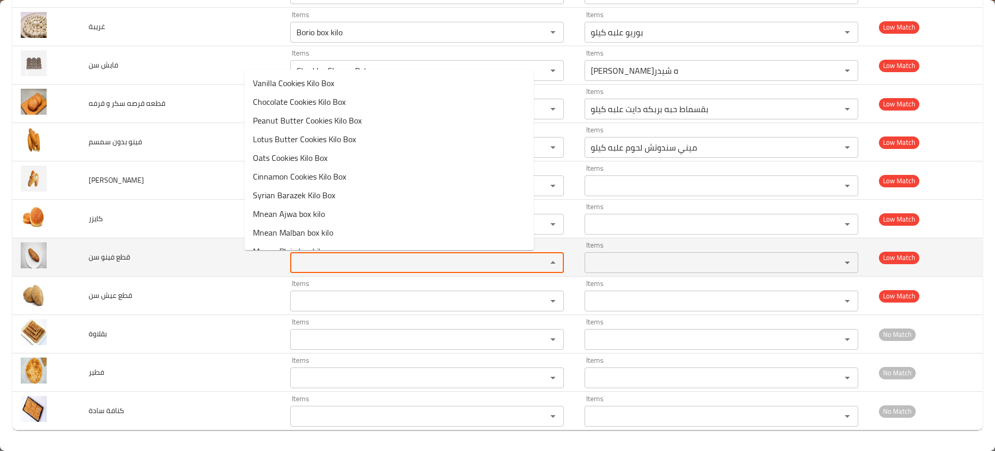
click at [293, 259] on سن "Items" at bounding box center [411, 262] width 237 height 15
paste سن "fin"
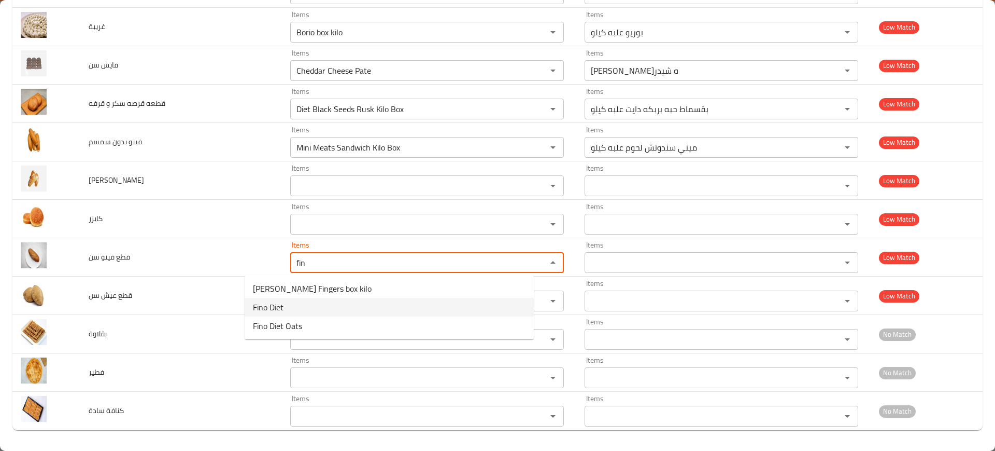
click at [295, 301] on سن-option-1 "Fino Diet" at bounding box center [389, 307] width 289 height 19
type سن "Fino Diet"
type سن-ar "فينو دايت"
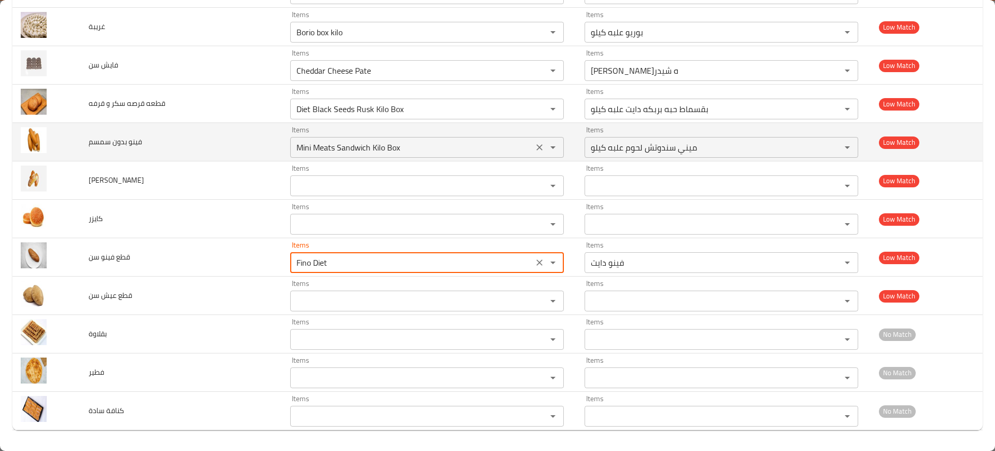
click at [434, 138] on div "Mini Meats Sandwich Kilo Box Items" at bounding box center [427, 147] width 274 height 21
type سن "Fino Diet"
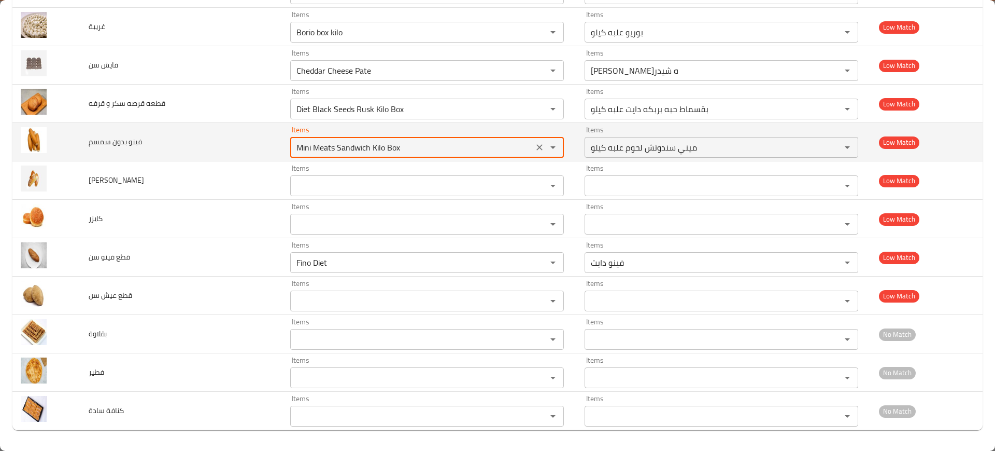
paste سمسم "fin"
type سمسم "fin"
click at [537, 145] on icon "Clear" at bounding box center [540, 147] width 6 height 6
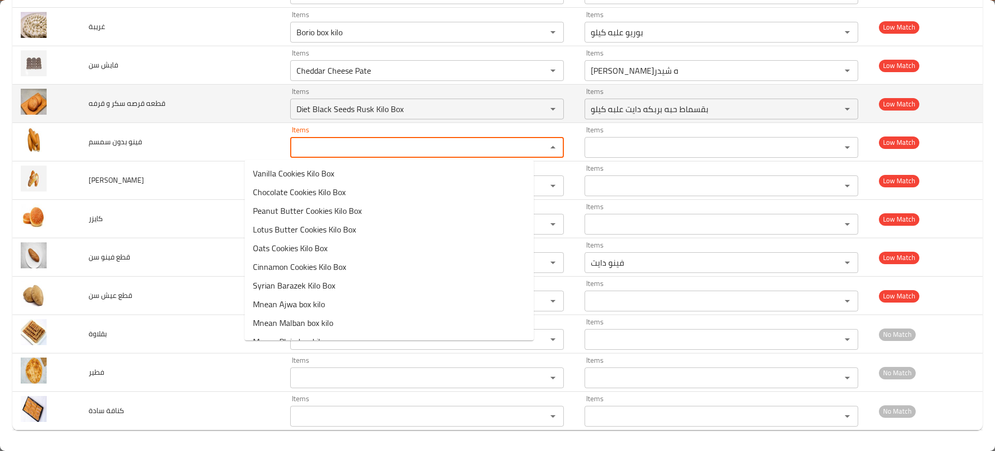
click at [199, 95] on td "قطعه قرصه سكر و قرفه" at bounding box center [181, 104] width 202 height 38
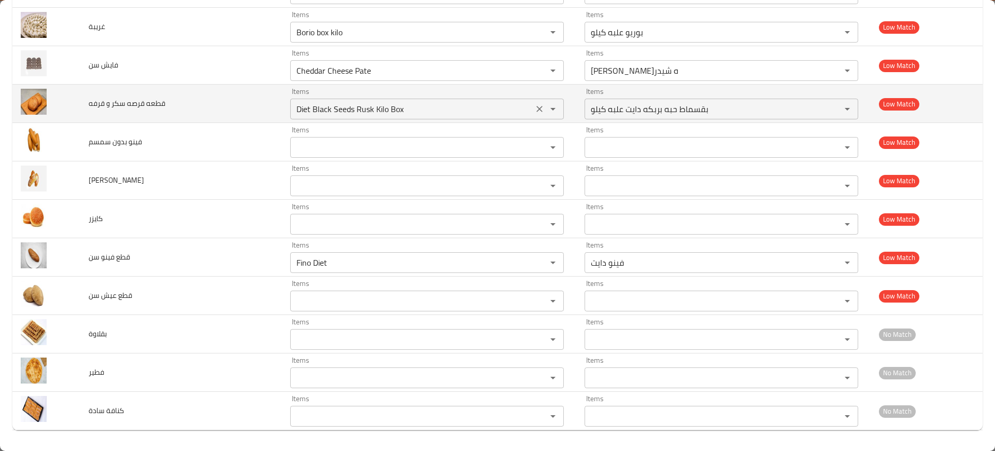
click at [447, 107] on قرفه "Diet Black Seeds Rusk Kilo Box" at bounding box center [411, 109] width 237 height 15
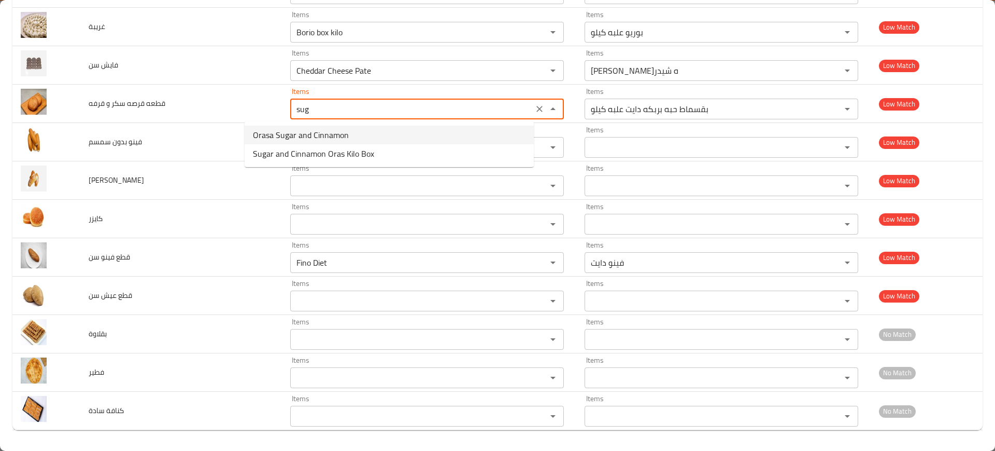
click at [425, 130] on قرفه-option-0 "Orasa Sugar and Cinnamon" at bounding box center [389, 134] width 289 height 19
type قرفه "Orasa Sugar and Cinnamon"
type قرفه-ar "قرصة سكر وقرفة"
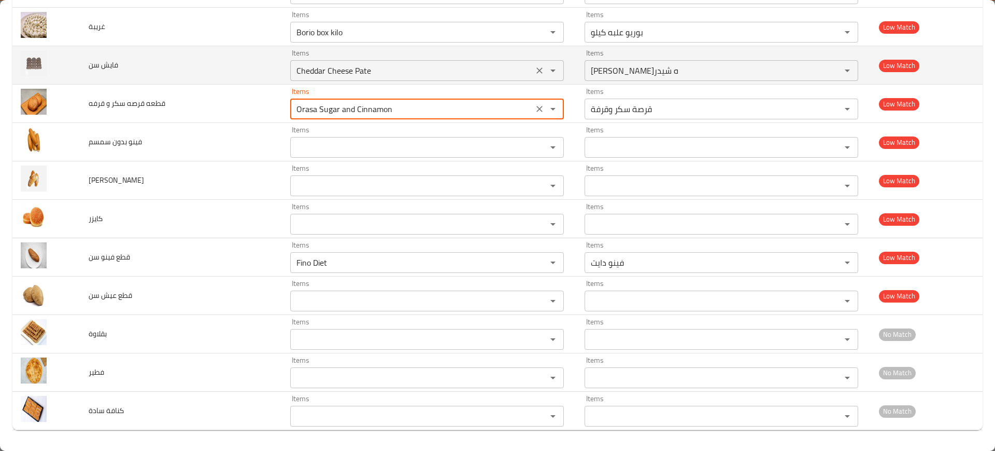
type قرفه "Orasa Sugar and Cinnamon"
click at [306, 72] on سن "Cheddar Cheese Pate" at bounding box center [411, 70] width 237 height 15
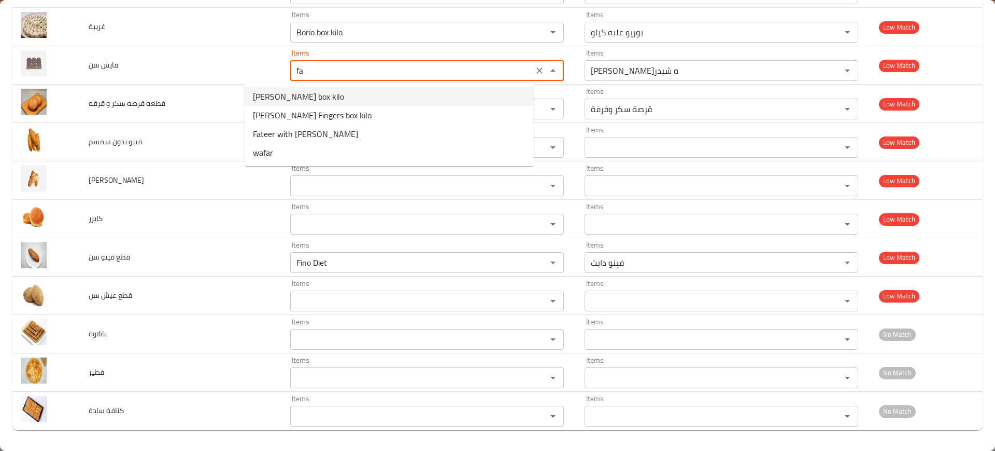
click at [326, 91] on سن-option-0 "Fayesh Saidi box kilo" at bounding box center [389, 96] width 289 height 19
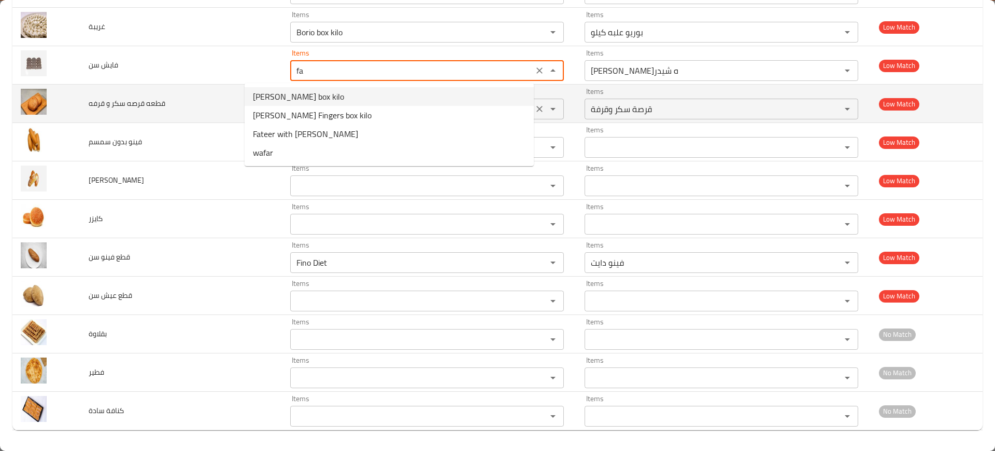
type سن "Fayesh Saidi box kilo"
type سن-ar "فايش صعيدي علبه كيلو"
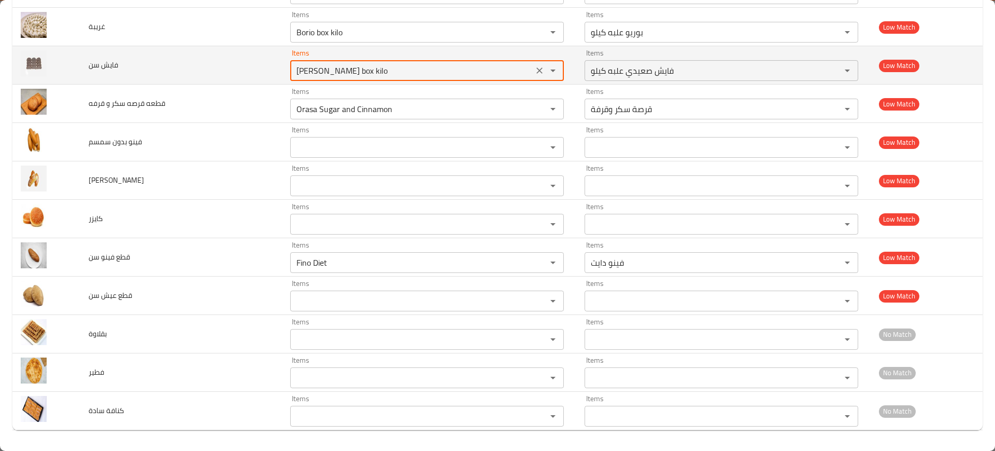
drag, startPoint x: 270, startPoint y: 74, endPoint x: 241, endPoint y: 72, distance: 29.6
click at [282, 72] on td "Items Fayesh Saidi box kilo Items" at bounding box center [429, 65] width 294 height 38
click at [293, 73] on سن "Fayesh Saidi box kilo" at bounding box center [411, 70] width 237 height 15
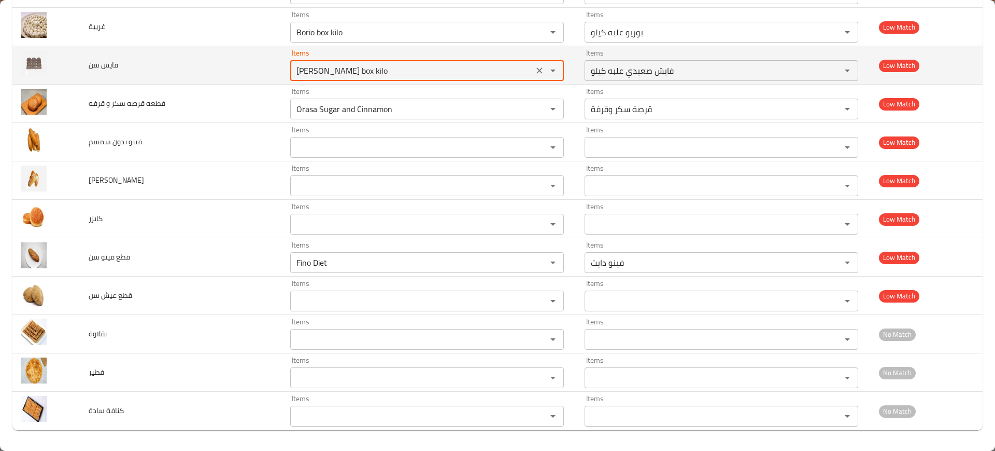
paste سن "enhanced table"
type سن "Fayes"
click at [534, 68] on icon "Clear" at bounding box center [539, 70] width 10 height 10
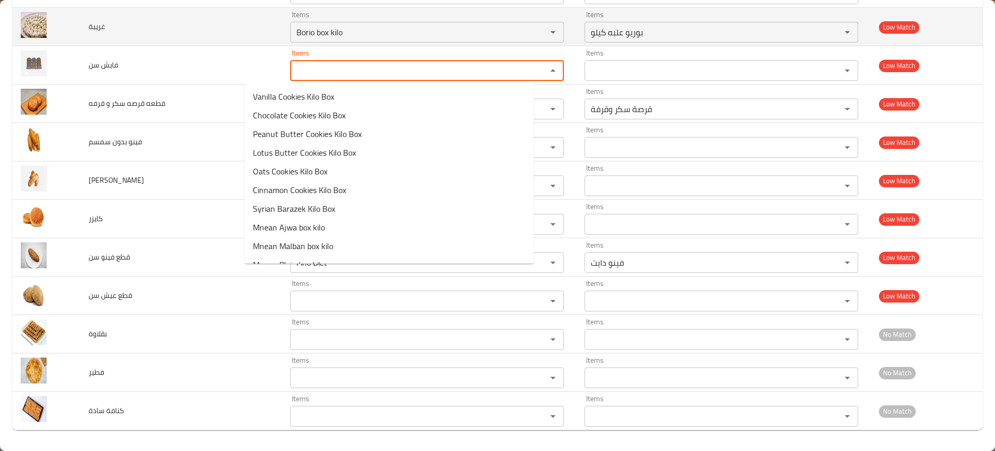
click at [218, 36] on td "غريبة" at bounding box center [181, 27] width 202 height 38
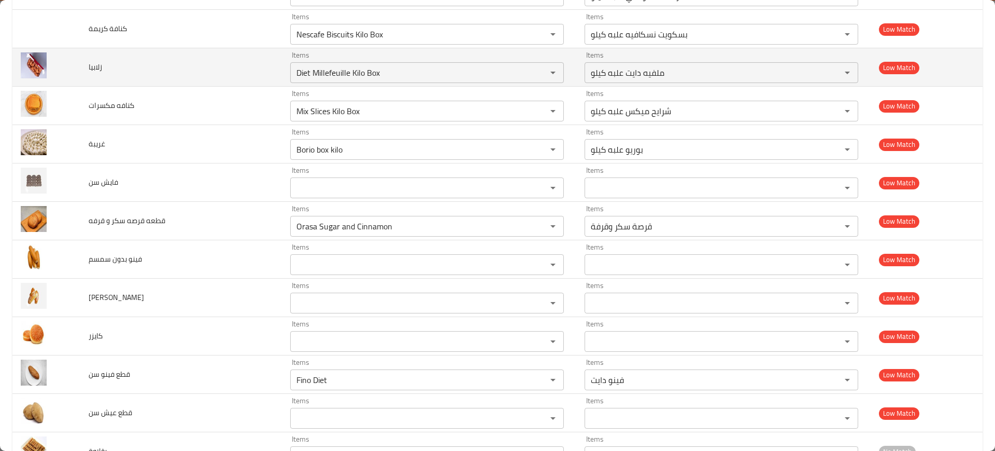
scroll to position [4433, 0]
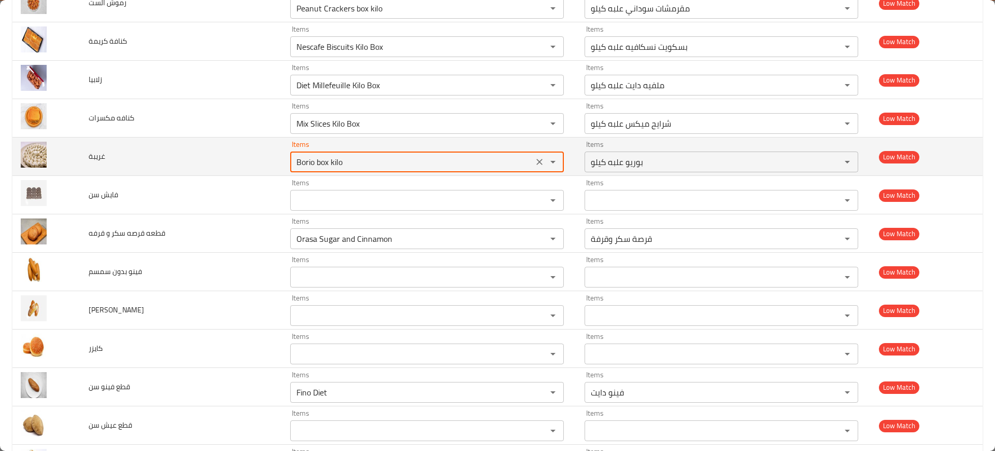
click at [468, 163] on input "Borio box kilo" at bounding box center [411, 161] width 237 height 15
click at [512, 153] on div "Borio box kilo Items" at bounding box center [427, 161] width 274 height 21
click at [534, 158] on icon "Clear" at bounding box center [539, 162] width 10 height 10
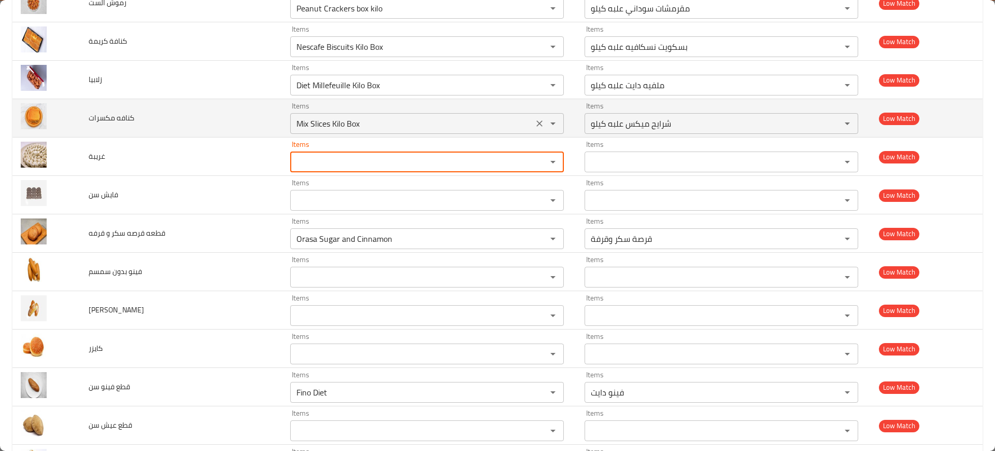
click at [534, 121] on icon "Clear" at bounding box center [539, 123] width 10 height 10
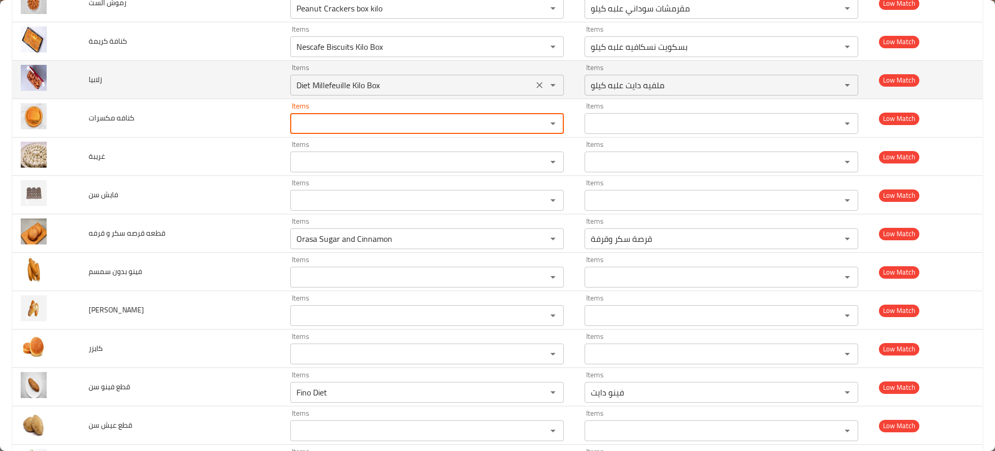
click at [332, 88] on input "Diet Millefeuille Kilo Box" at bounding box center [411, 85] width 237 height 15
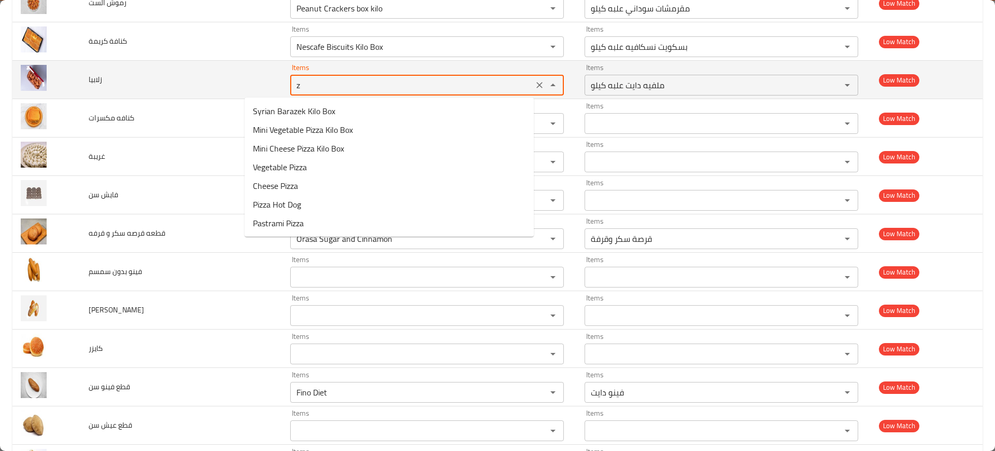
type input "za"
click at [534, 83] on icon "Clear" at bounding box center [539, 85] width 10 height 10
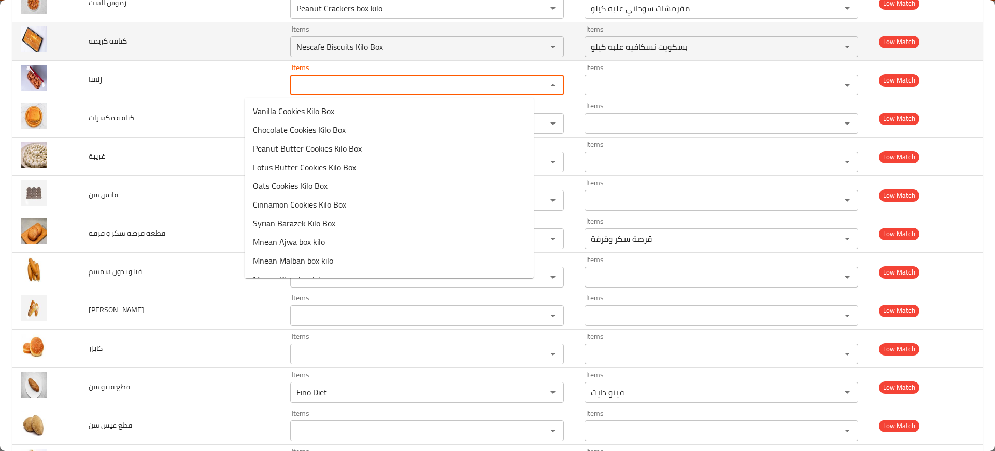
click at [199, 51] on td "كنافة كريمة" at bounding box center [181, 41] width 202 height 38
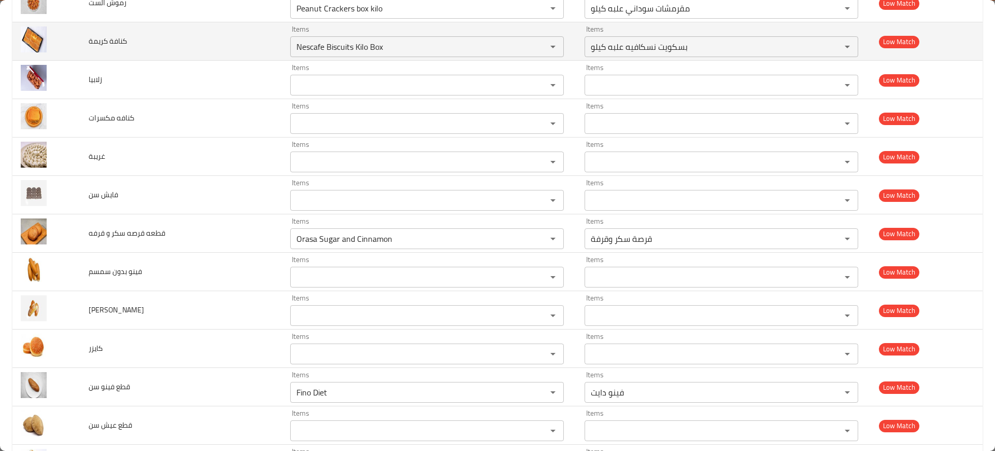
scroll to position [4368, 0]
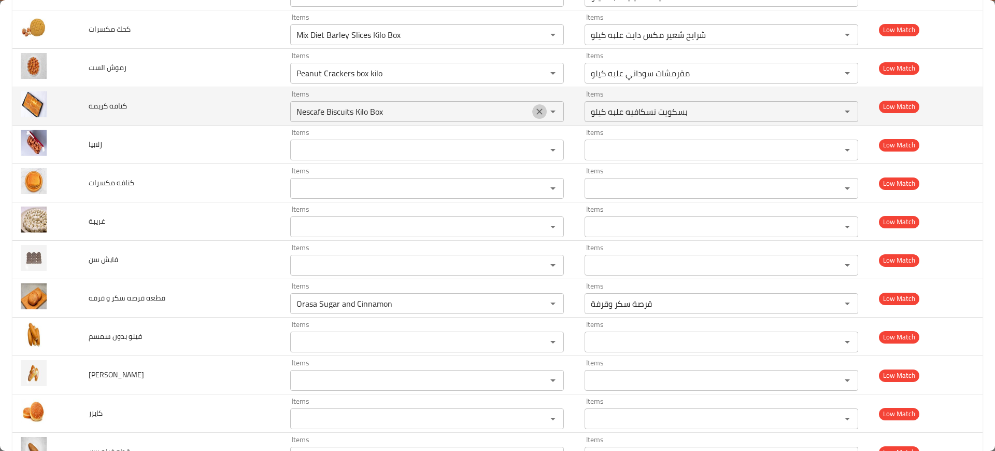
click at [534, 109] on icon "Clear" at bounding box center [539, 111] width 10 height 10
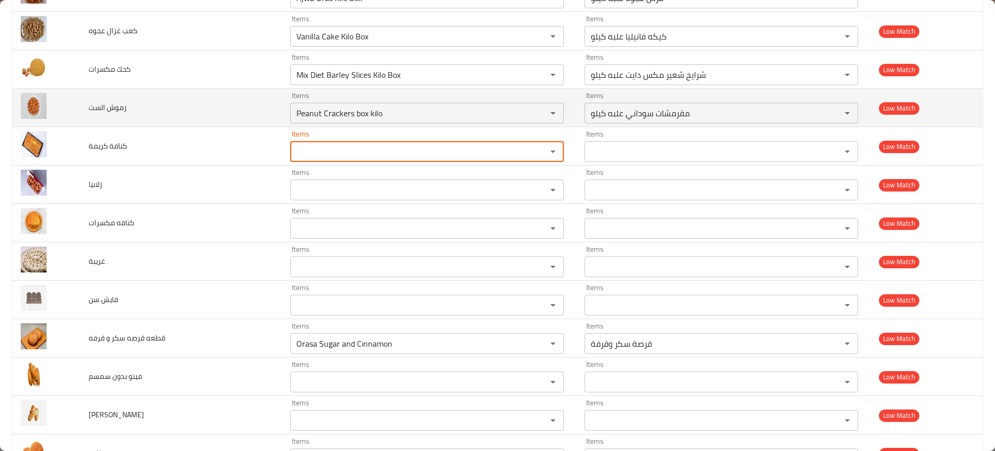
scroll to position [4303, 0]
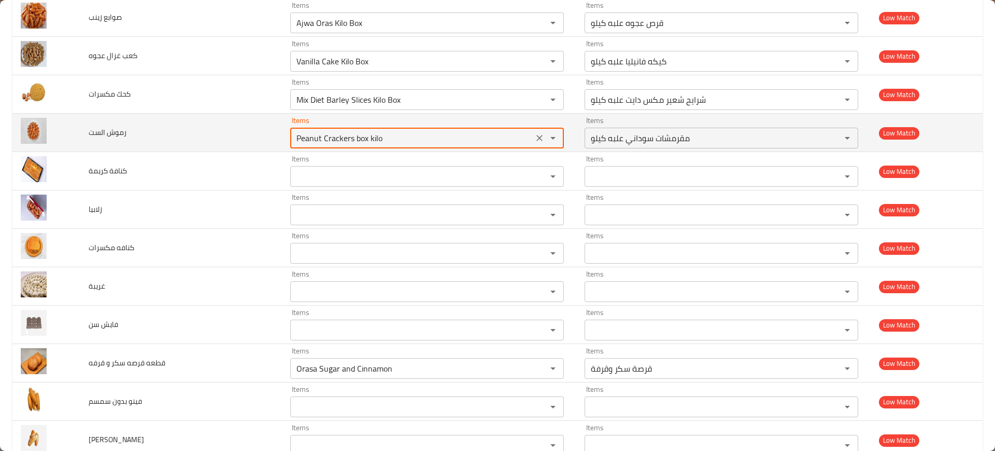
click at [470, 138] on الست "Peanut Crackers box kilo" at bounding box center [411, 138] width 237 height 15
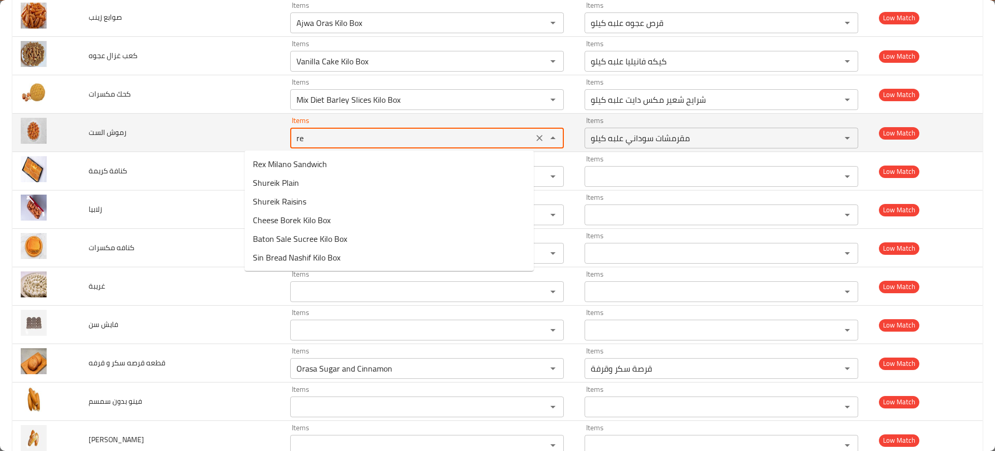
type الست "r"
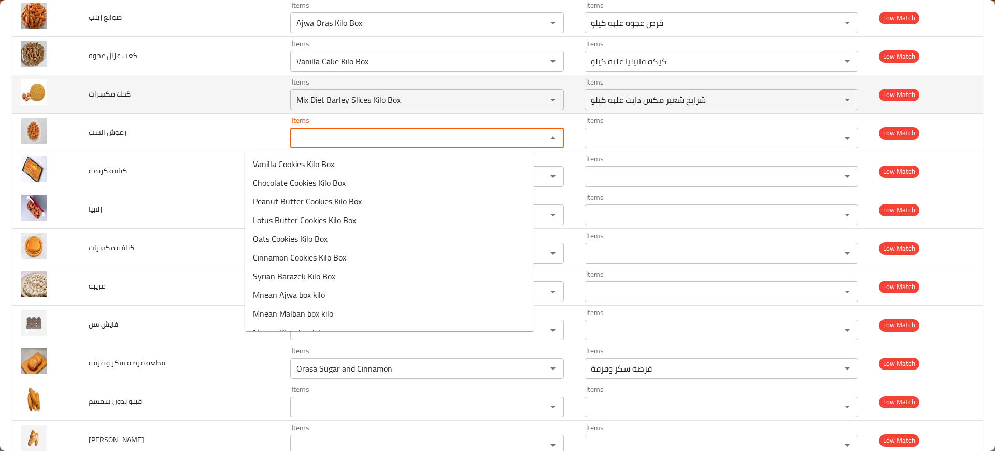
click at [107, 99] on span "كحك مكسرات" at bounding box center [110, 93] width 42 height 13
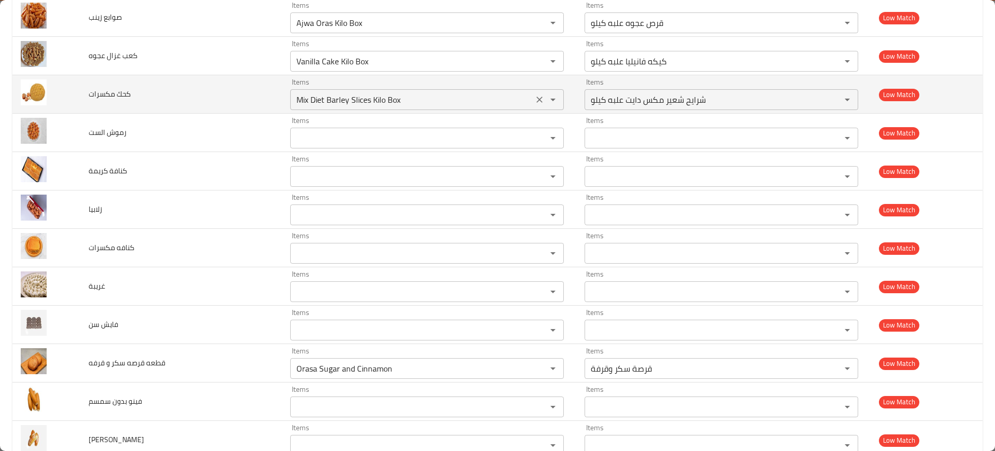
click at [537, 98] on icon "Clear" at bounding box center [540, 99] width 6 height 6
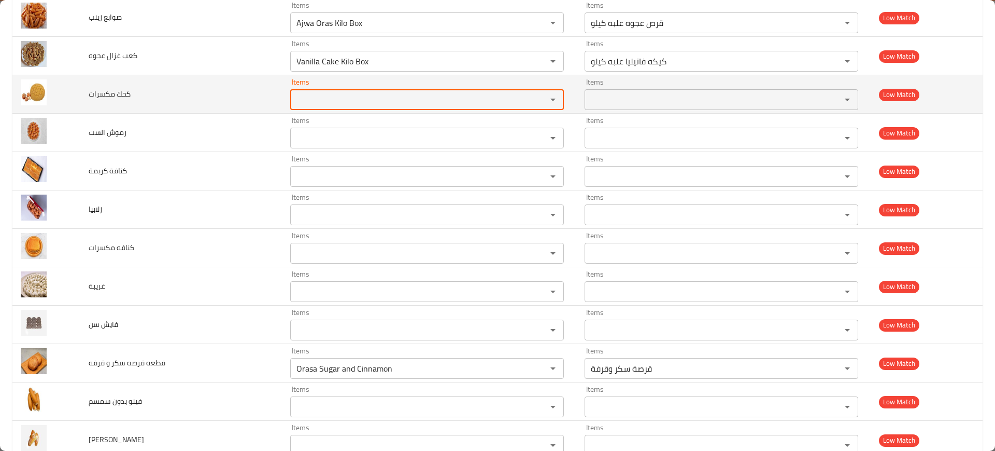
drag, startPoint x: 504, startPoint y: 62, endPoint x: 395, endPoint y: 92, distance: 113.6
click at [534, 61] on icon "Clear" at bounding box center [539, 61] width 10 height 10
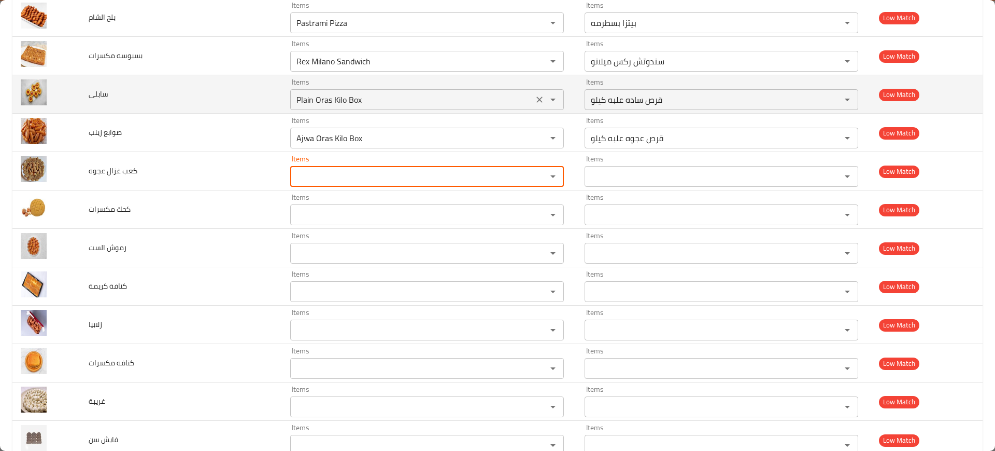
scroll to position [4174, 0]
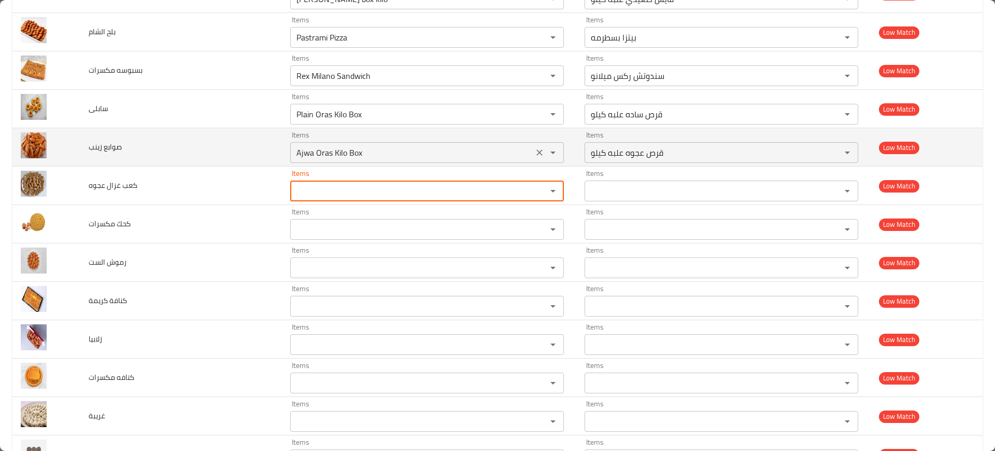
click at [342, 144] on div "Ajwa Oras Kilo Box Items" at bounding box center [427, 152] width 274 height 21
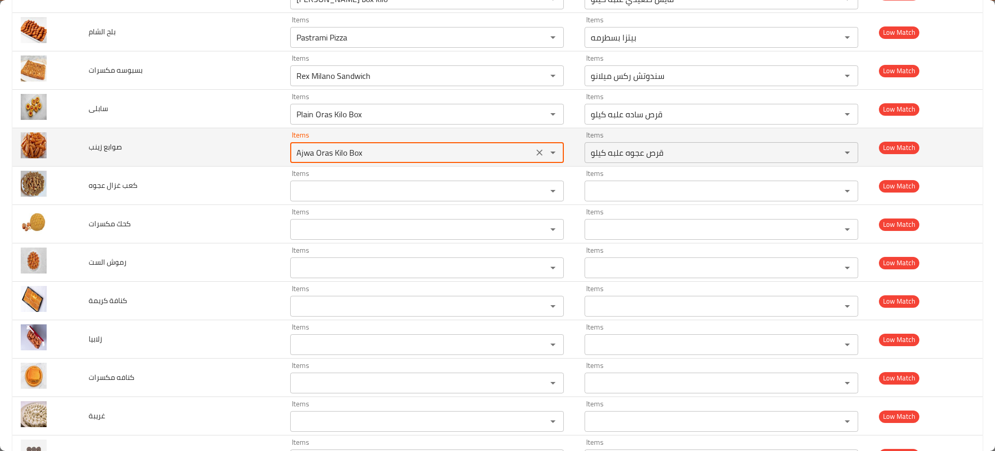
click at [534, 147] on icon "Clear" at bounding box center [539, 152] width 10 height 10
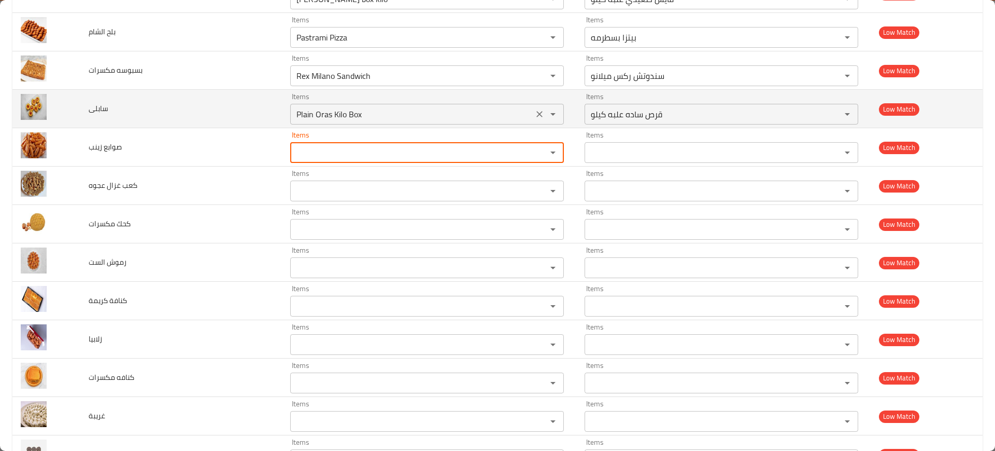
click at [411, 111] on input "Plain Oras Kilo Box" at bounding box center [411, 114] width 237 height 15
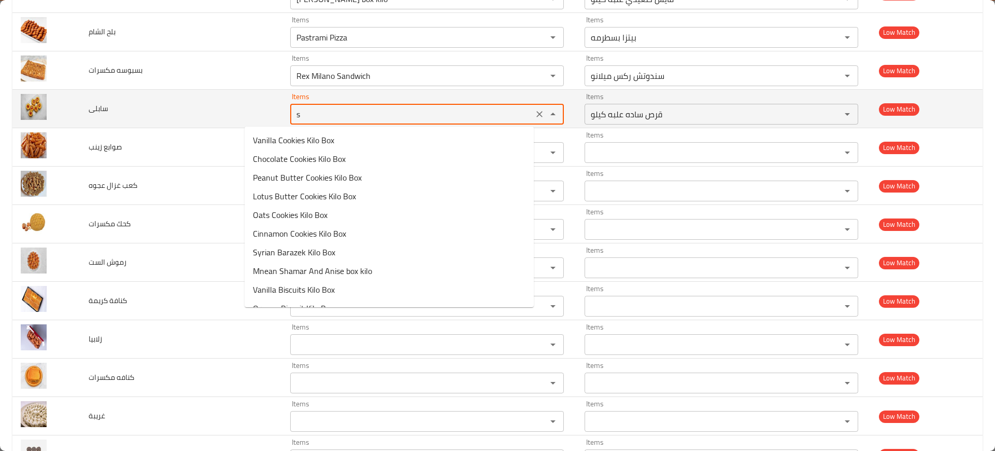
type input "sa"
click at [534, 114] on icon "Clear" at bounding box center [539, 114] width 10 height 10
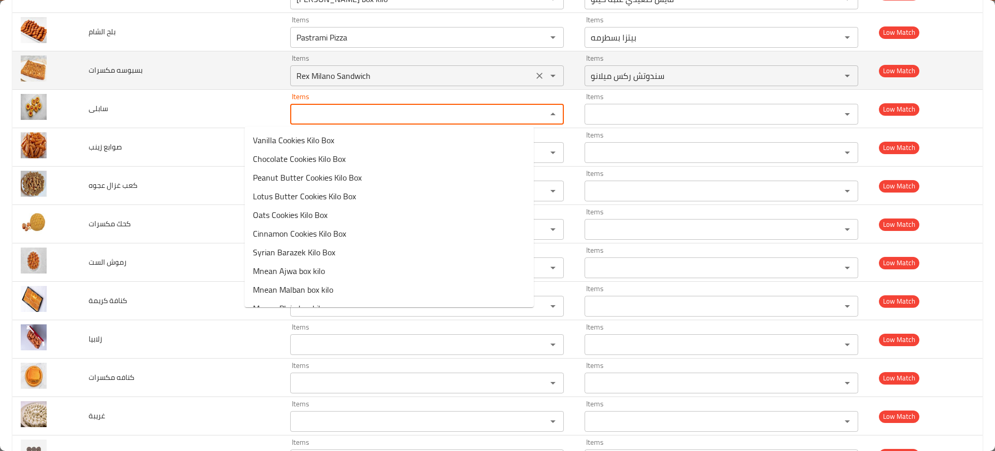
click at [441, 72] on مكسرات "Rex Milano Sandwich" at bounding box center [411, 75] width 237 height 15
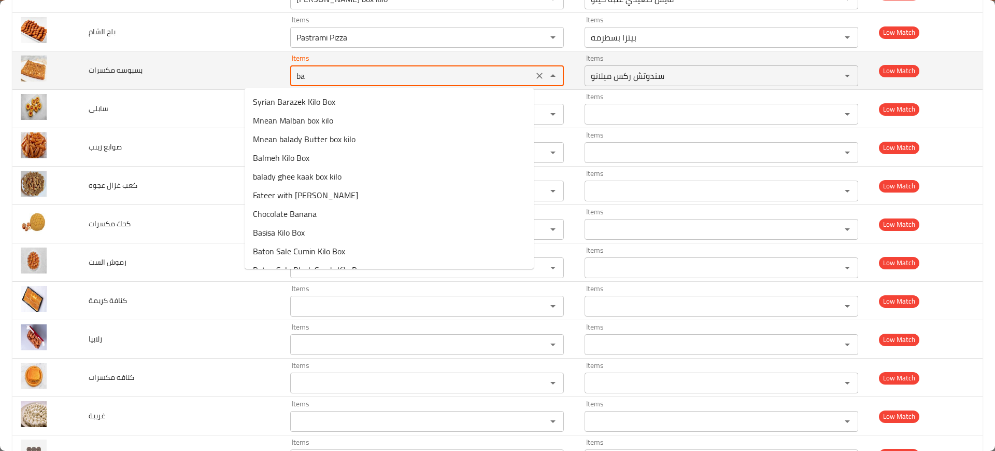
type مكسرات "bas"
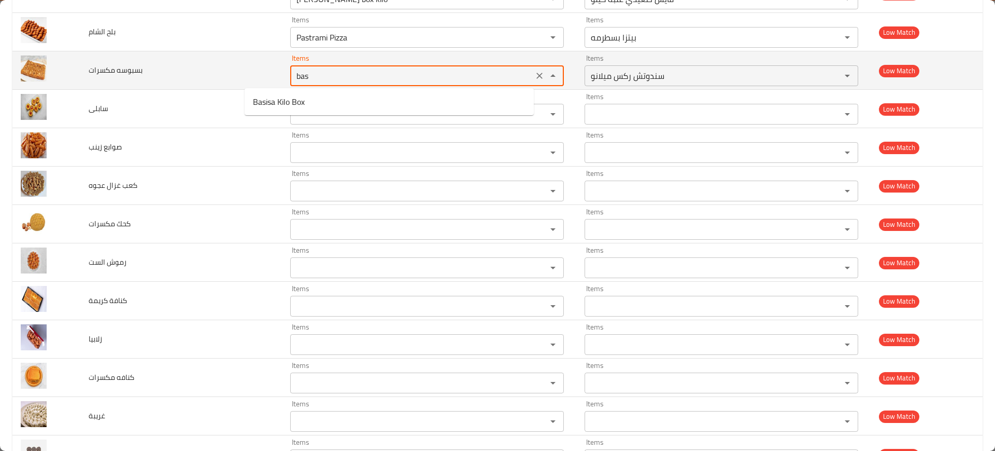
click at [546, 78] on button "Close" at bounding box center [553, 75] width 15 height 15
click at [534, 78] on icon "Clear" at bounding box center [539, 76] width 10 height 10
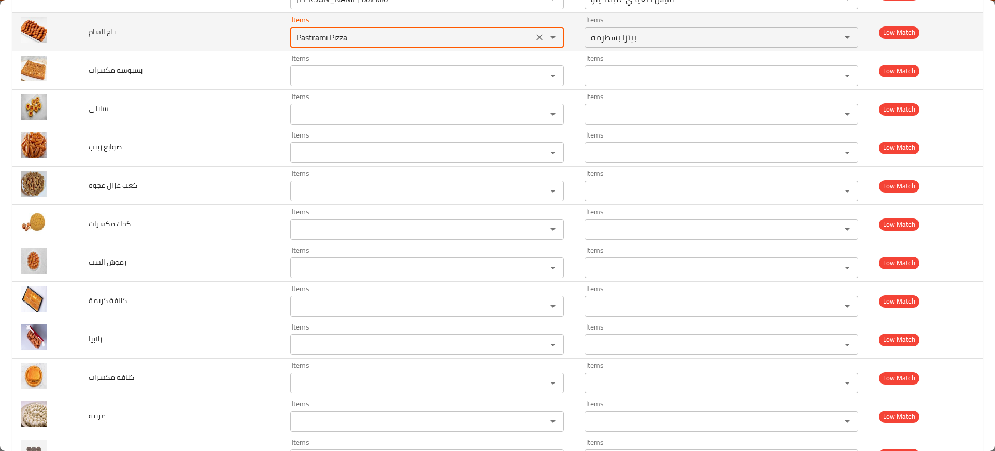
click at [349, 39] on الشام "Pastrami Pizza" at bounding box center [411, 37] width 237 height 15
click at [534, 41] on icon "Clear" at bounding box center [539, 37] width 10 height 10
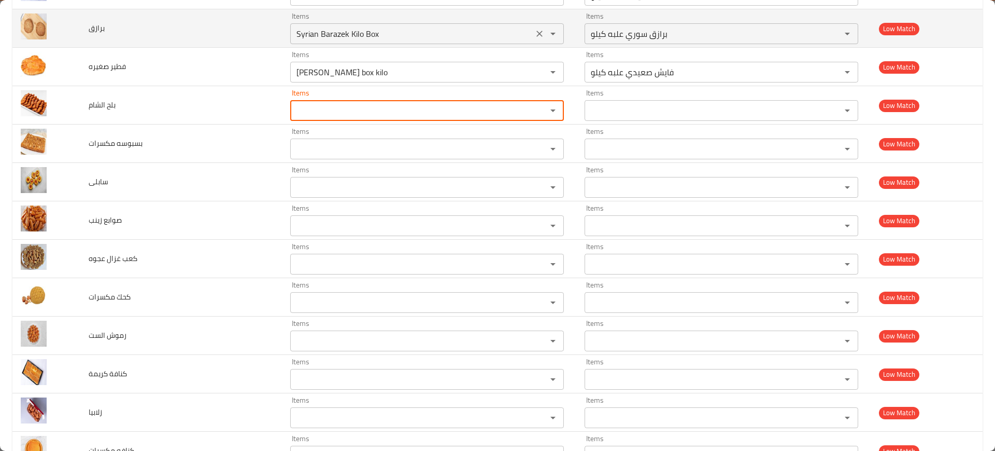
scroll to position [4044, 0]
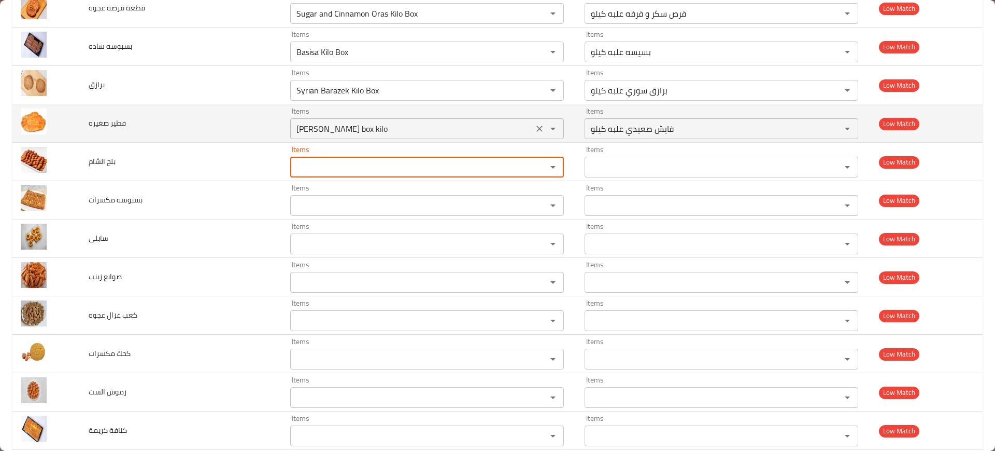
click at [347, 138] on div "Fayesh Saidi box kilo Items" at bounding box center [427, 128] width 274 height 21
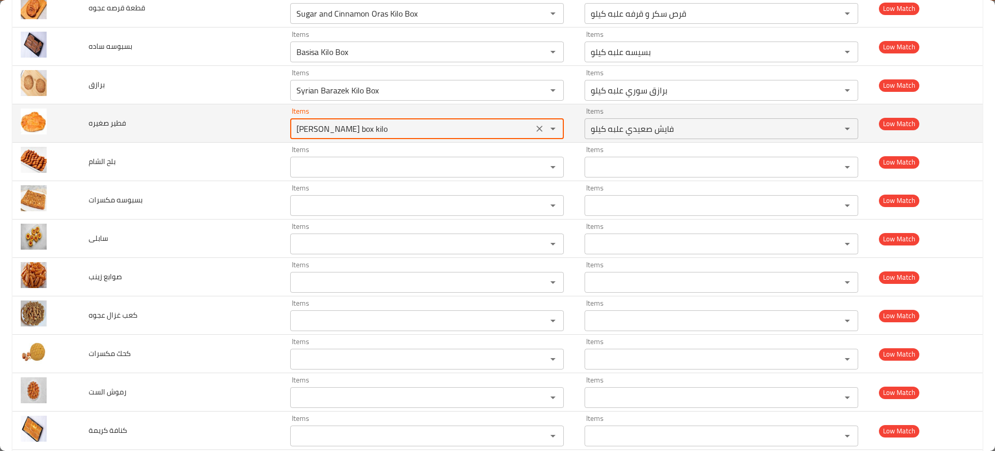
click at [537, 127] on icon "Clear" at bounding box center [540, 128] width 6 height 6
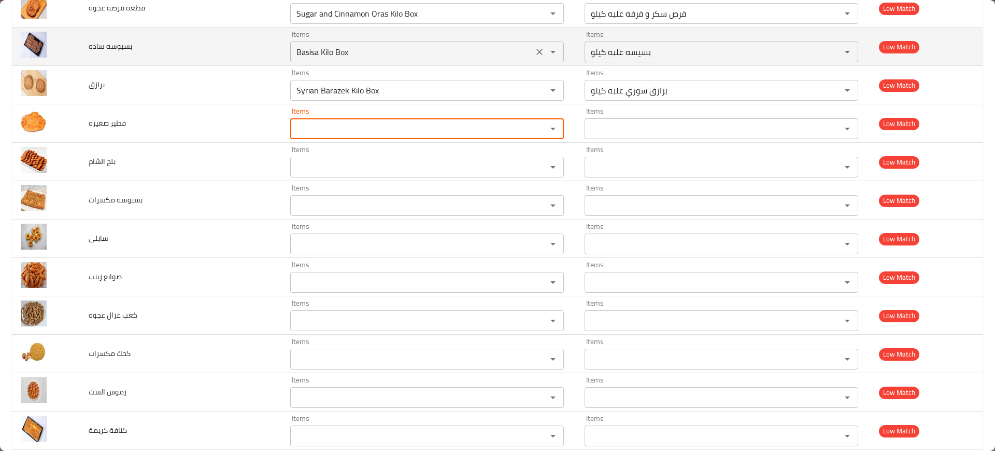
click at [534, 48] on icon "Clear" at bounding box center [539, 52] width 10 height 10
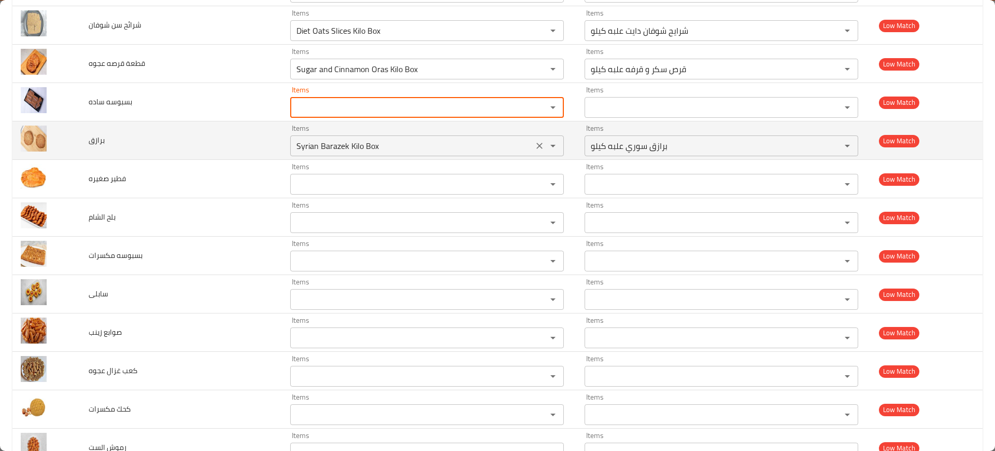
scroll to position [3915, 0]
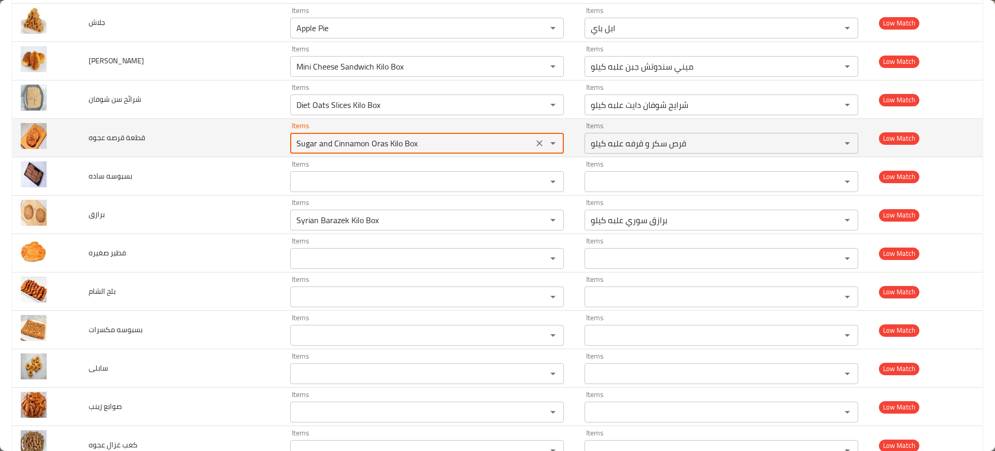
click at [327, 145] on عجوه "Sugar and Cinnamon Oras Kilo Box" at bounding box center [411, 143] width 237 height 15
click at [336, 145] on عجوه "Sugar and Cinnamon Oras Kilo Box" at bounding box center [411, 143] width 237 height 15
drag, startPoint x: 339, startPoint y: 145, endPoint x: 330, endPoint y: 143, distance: 9.6
click at [330, 143] on عجوه "Sugar and Cinnamon Oras Kilo Box" at bounding box center [411, 143] width 237 height 15
click at [336, 144] on عجوه "Sugar and Cinnamon Oras Kilo Box" at bounding box center [411, 143] width 237 height 15
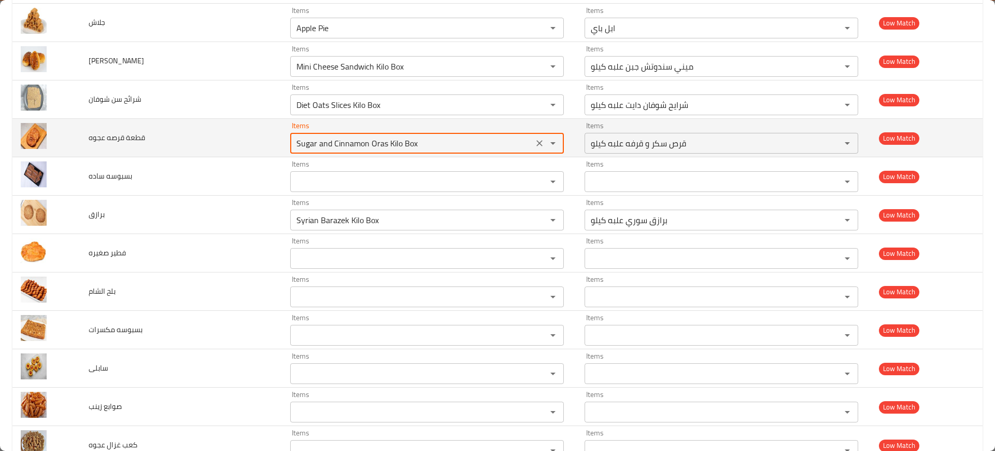
drag, startPoint x: 340, startPoint y: 144, endPoint x: 327, endPoint y: 144, distance: 13.0
click at [327, 144] on عجوه "Sugar and Cinnamon Oras Kilo Box" at bounding box center [411, 143] width 237 height 15
click at [332, 143] on عجوه "Sugar and Cinnamon Oras Kilo Box" at bounding box center [411, 143] width 237 height 15
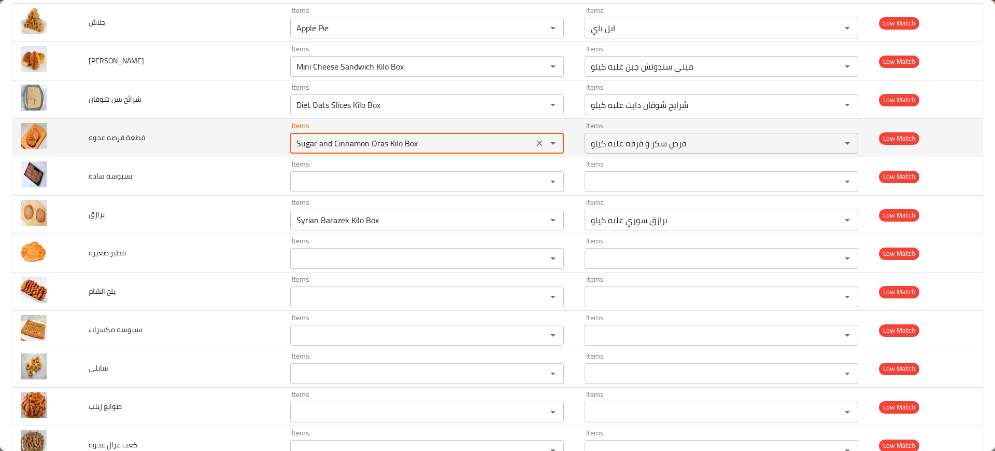
paste عجوه "Oras"
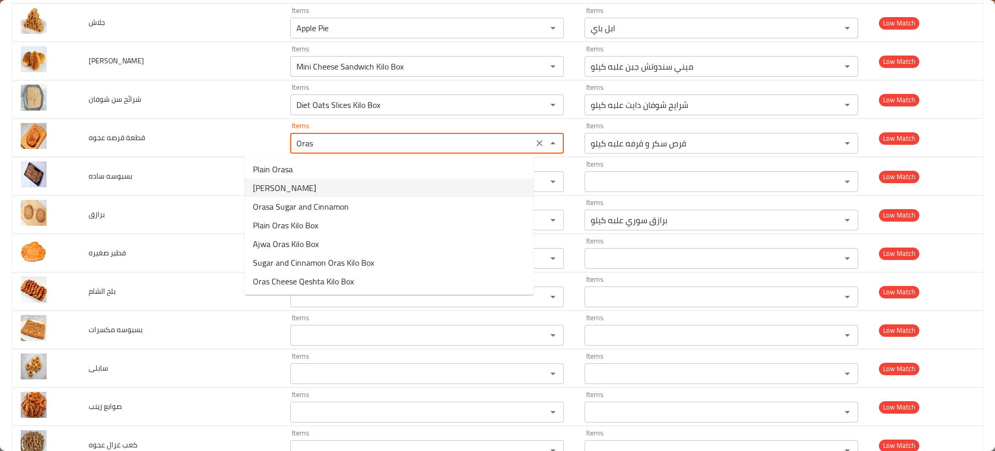
click at [308, 186] on عجوه-option-1 "Ajwa Orasa" at bounding box center [389, 187] width 289 height 19
type عجوه "Ajwa Orasa"
type عجوه-ar "قرصة عجوة"
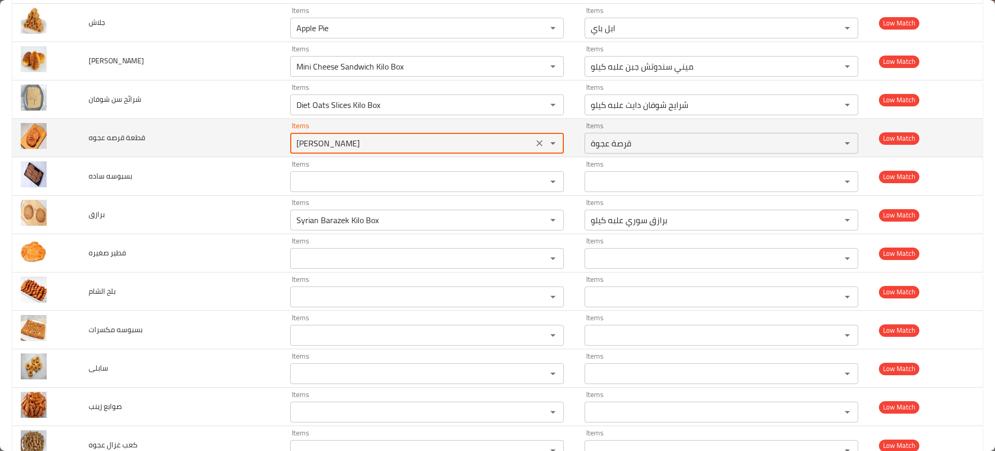
type عجوه "Ajwa Orasa"
click at [184, 135] on td "قطعة قرصه عجوه" at bounding box center [181, 138] width 202 height 38
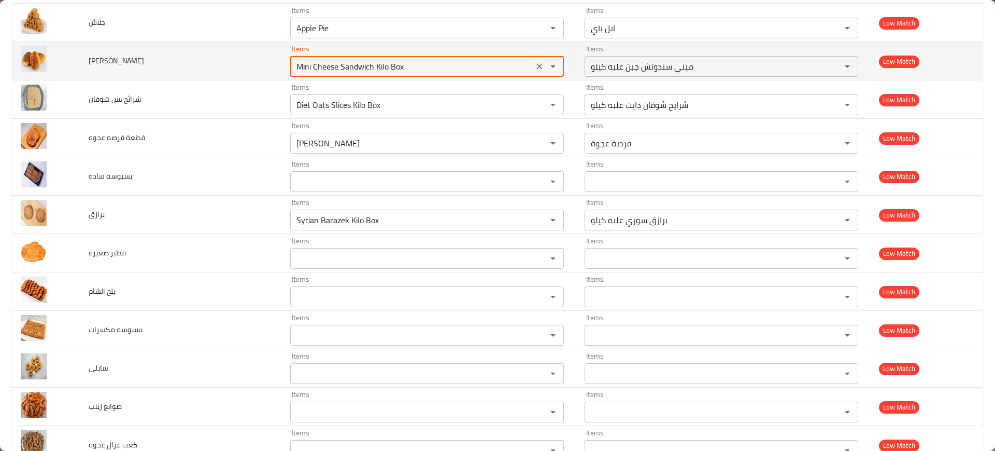
click at [293, 60] on جبنة "Mini Cheese Sandwich Kilo Box" at bounding box center [411, 66] width 237 height 15
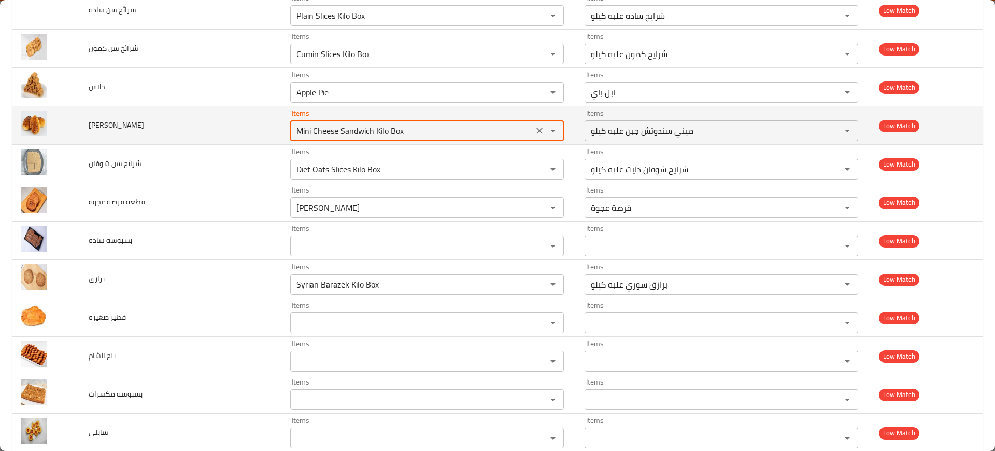
scroll to position [3850, 0]
click at [298, 127] on جبنة "Mini Cheese Sandwich Kilo Box" at bounding box center [411, 131] width 237 height 15
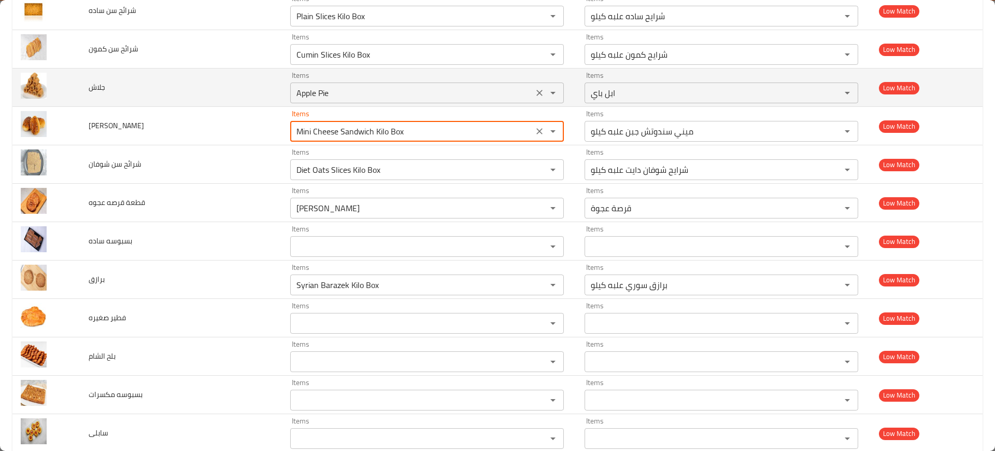
click at [290, 85] on div "Apple Pie Items" at bounding box center [427, 92] width 274 height 21
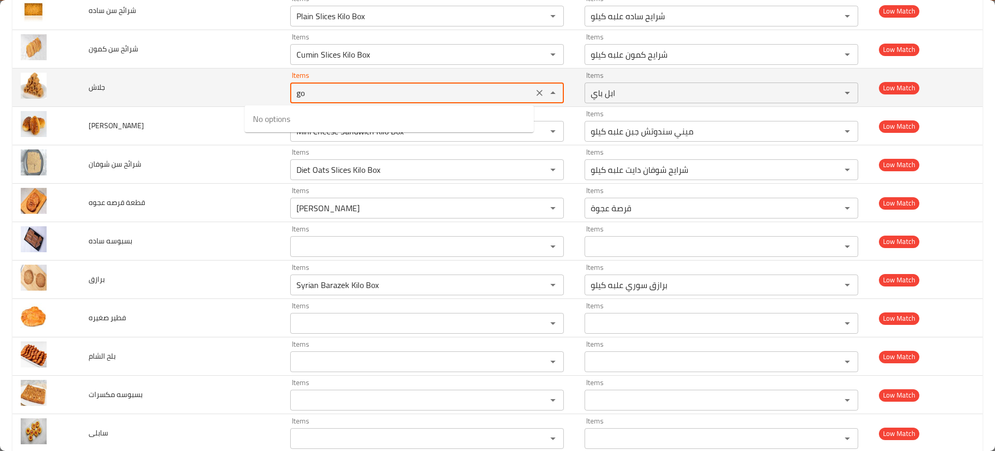
type input "gol"
click at [534, 92] on icon "Clear" at bounding box center [539, 93] width 10 height 10
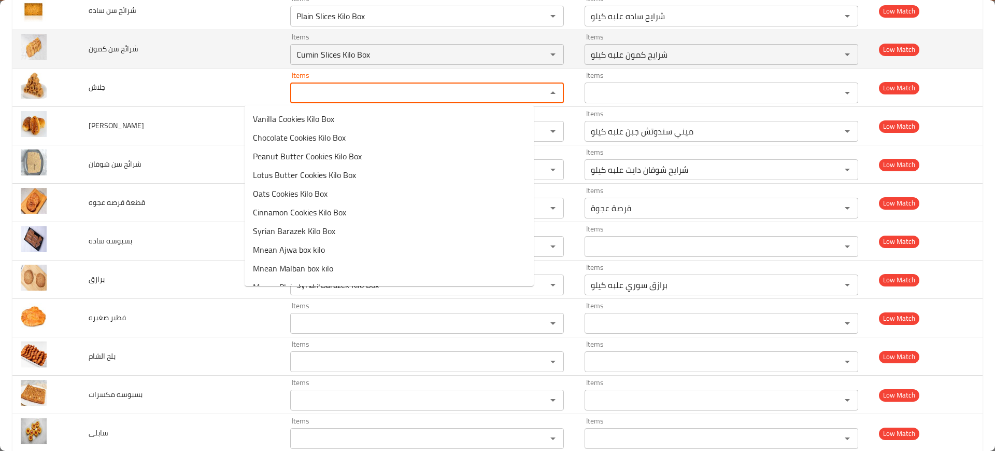
click at [192, 54] on td "شرائح سن كمون" at bounding box center [181, 49] width 202 height 38
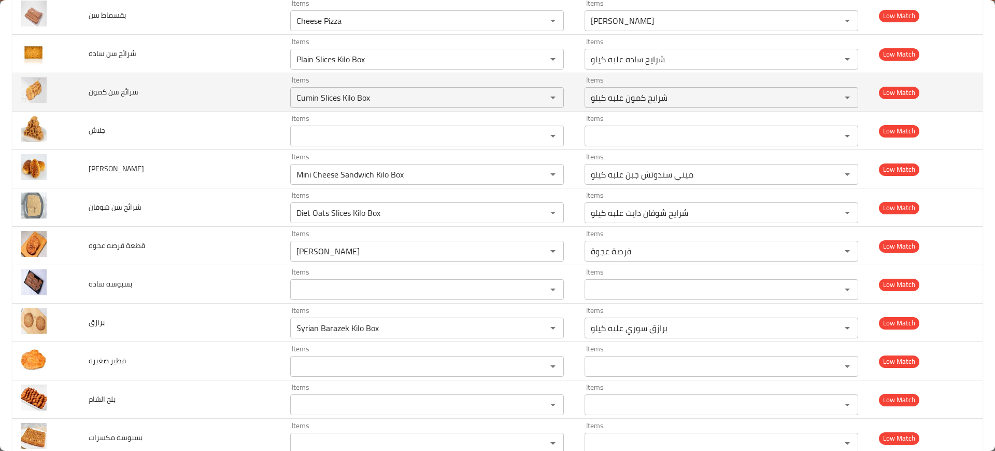
scroll to position [3785, 0]
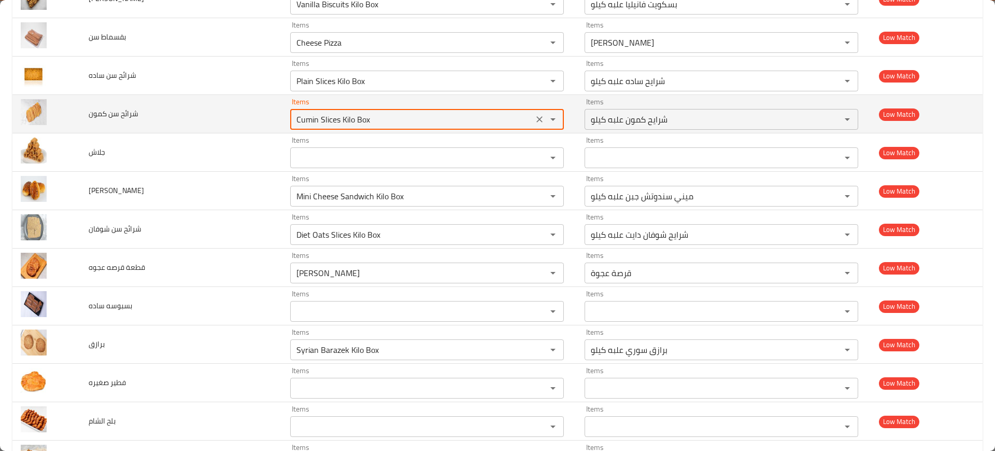
click at [293, 118] on كمون "Cumin Slices Kilo Box" at bounding box center [411, 119] width 237 height 15
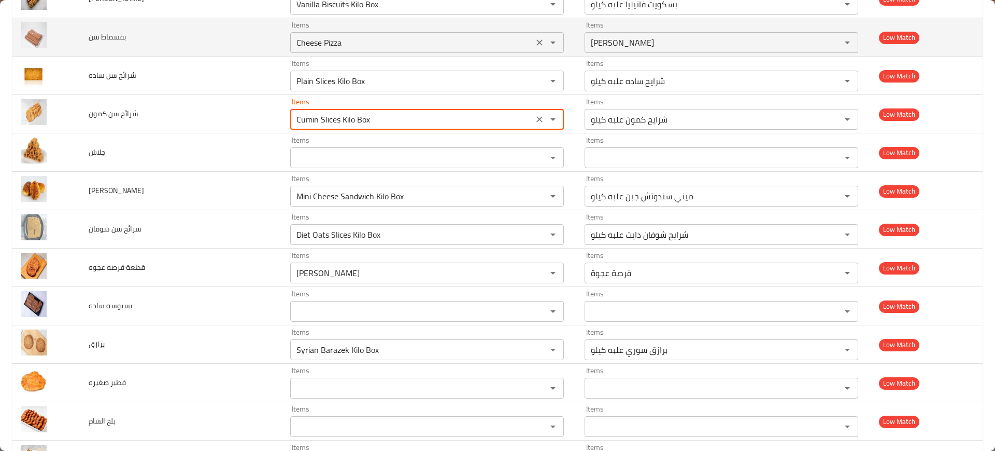
click at [295, 38] on سن "Cheese Pizza" at bounding box center [411, 42] width 237 height 15
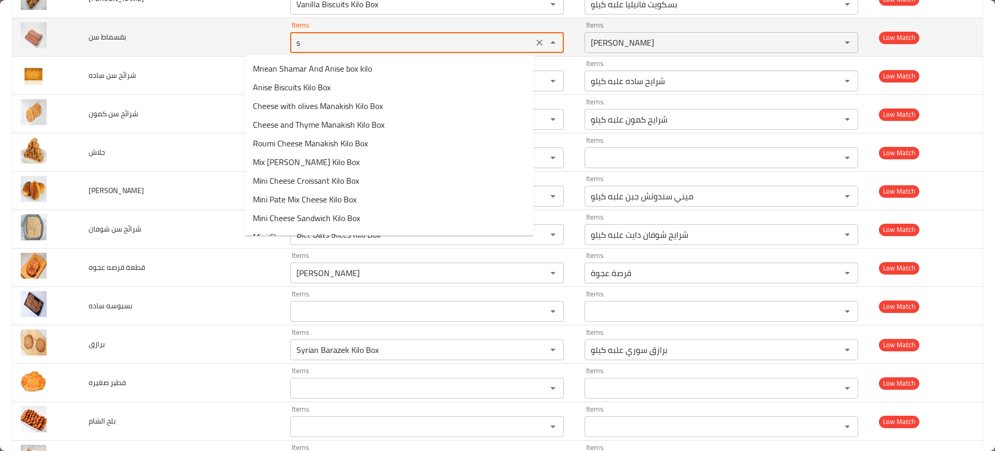
type سن "se"
click at [534, 47] on icon "Clear" at bounding box center [539, 42] width 10 height 10
click at [222, 51] on td "بقسماط سن" at bounding box center [181, 37] width 202 height 38
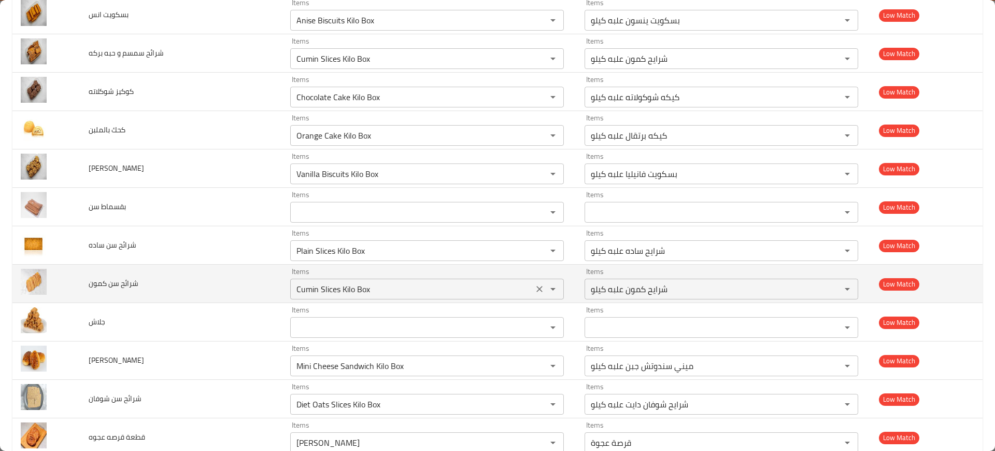
scroll to position [3591, 0]
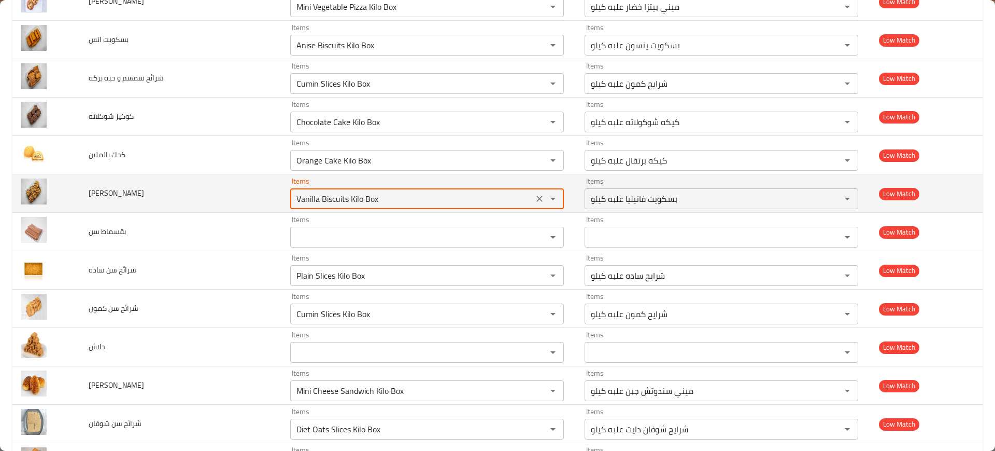
click at [301, 198] on فانيلا "Vanilla Biscuits Kilo Box" at bounding box center [411, 198] width 237 height 15
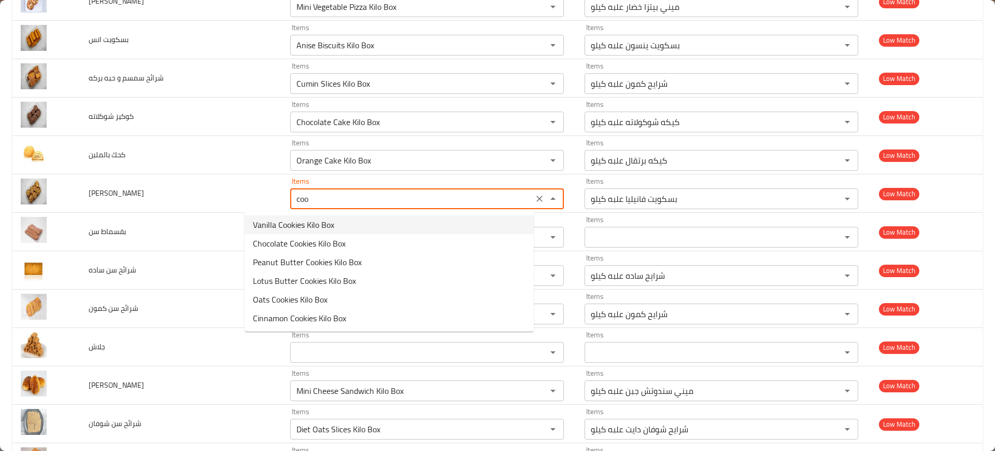
click at [307, 224] on span "Vanilla Cookies Kilo Box" at bounding box center [293, 224] width 81 height 12
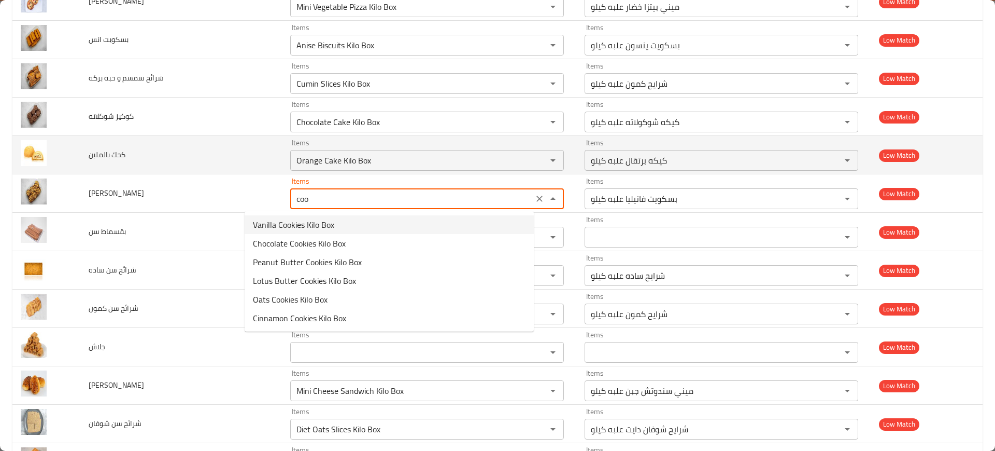
type فانيلا "Vanilla Cookies Kilo Box"
type فانيلا-ar "كوكيز فانيليا علبه كيلو"
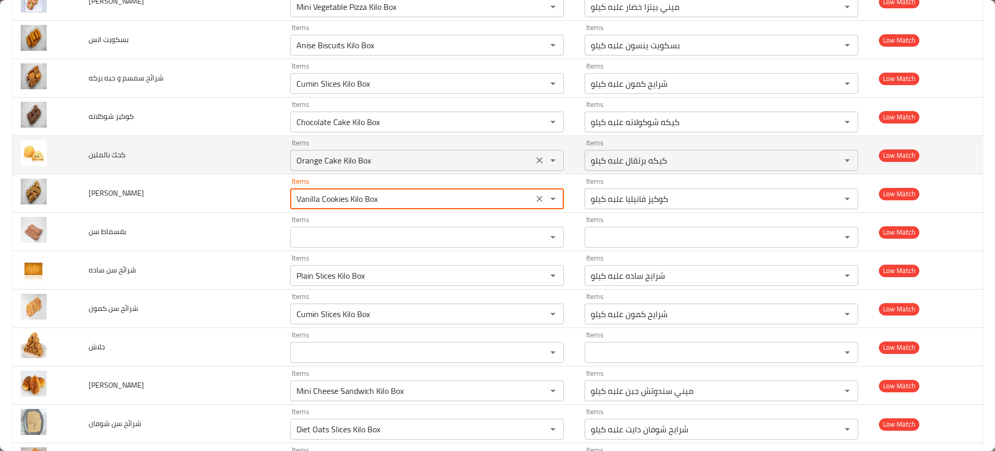
click at [290, 152] on div "Orange Cake Kilo Box Items" at bounding box center [427, 160] width 274 height 21
type فانيلا "Vanilla Cookies Kilo Box"
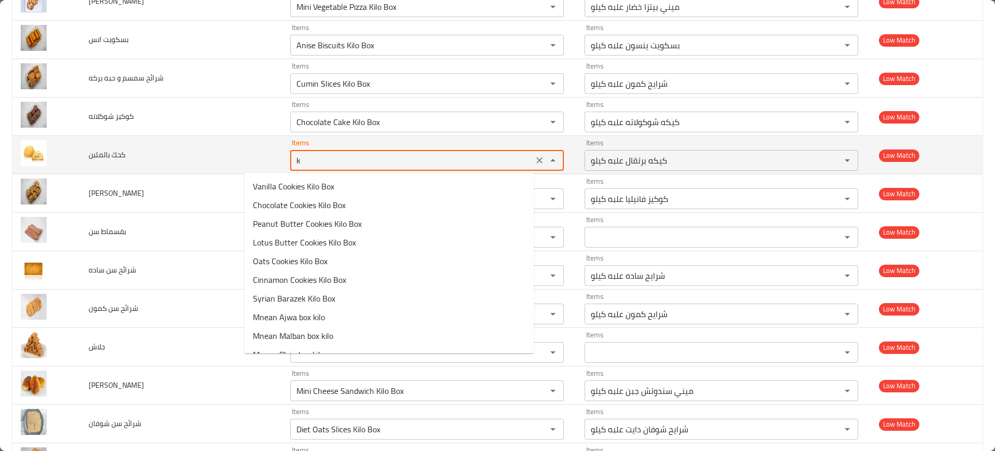
type بالملبن "ka"
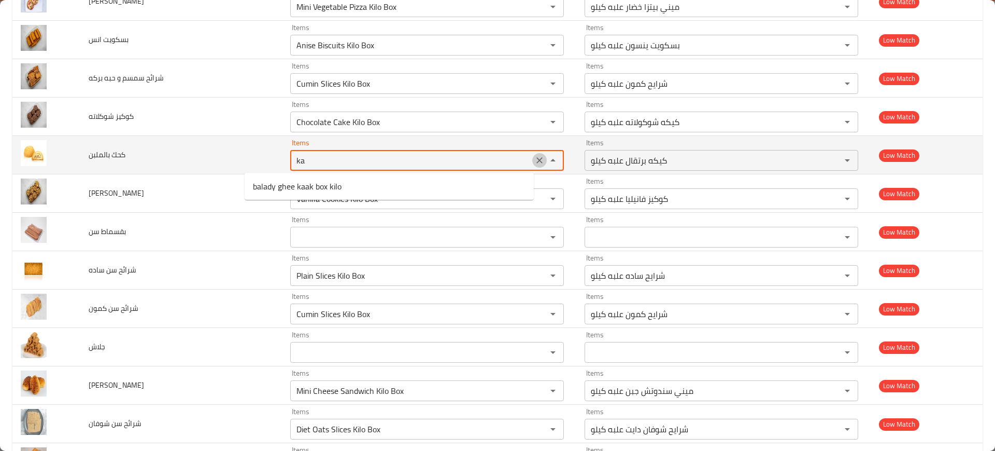
click at [534, 161] on icon "Clear" at bounding box center [539, 160] width 10 height 10
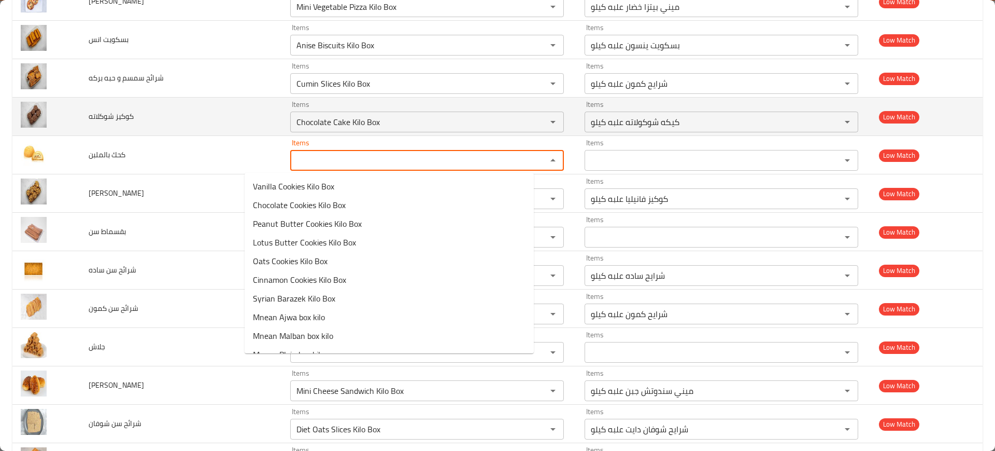
click at [106, 109] on span "كوكيز شوكلاته" at bounding box center [111, 115] width 45 height 13
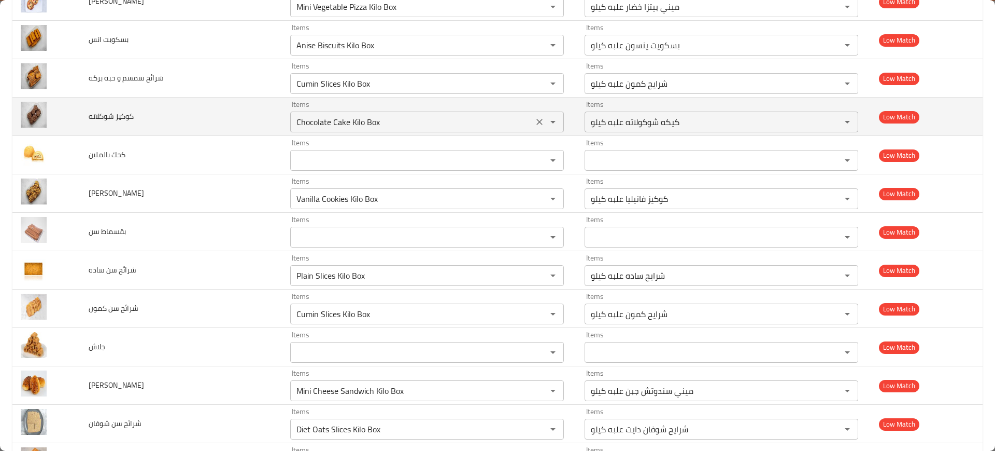
click at [293, 119] on شوكلاته "Chocolate Cake Kilo Box" at bounding box center [411, 122] width 237 height 15
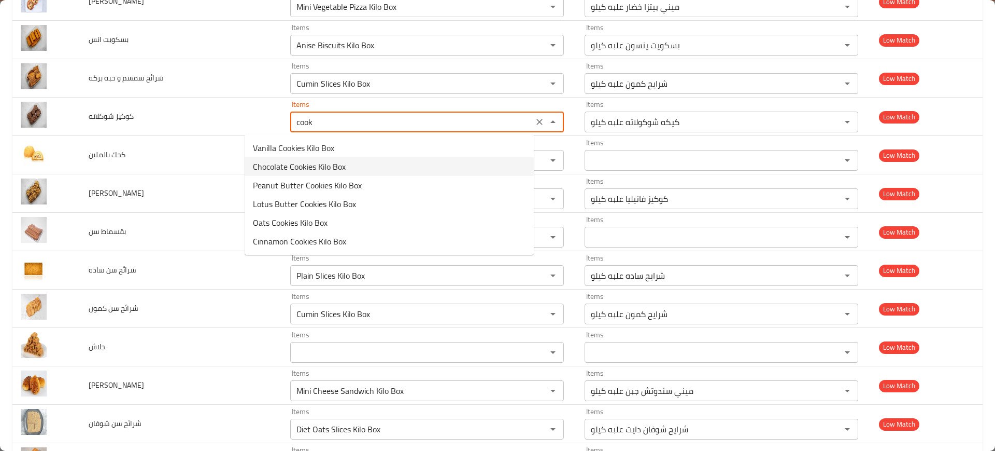
click at [314, 171] on span "Chocolate Cookies Kilo Box" at bounding box center [299, 166] width 93 height 12
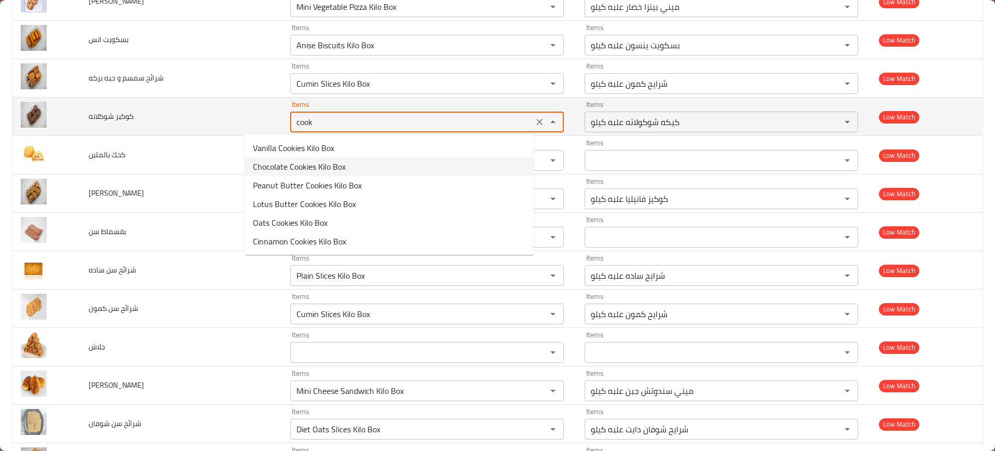
type شوكلاته "Chocolate Cookies Kilo Box"
type شوكلاته-ar "كوكيز شوكولاته علبه كيلو"
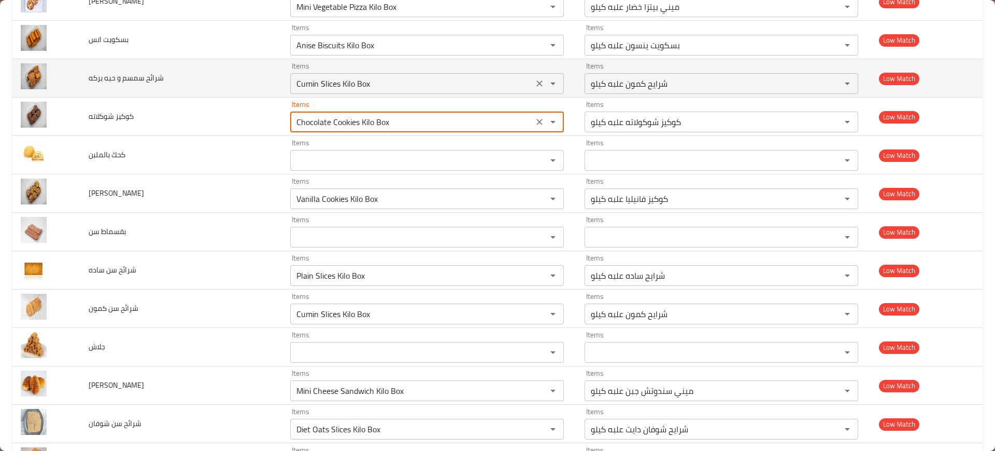
click at [534, 86] on icon "Clear" at bounding box center [539, 83] width 10 height 10
type شوكلاته "Chocolate Cookies Kilo Box"
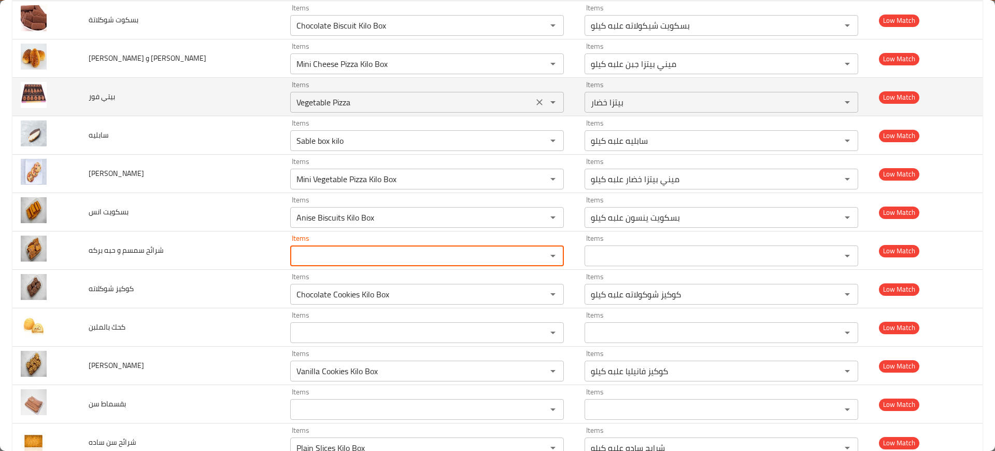
scroll to position [3396, 0]
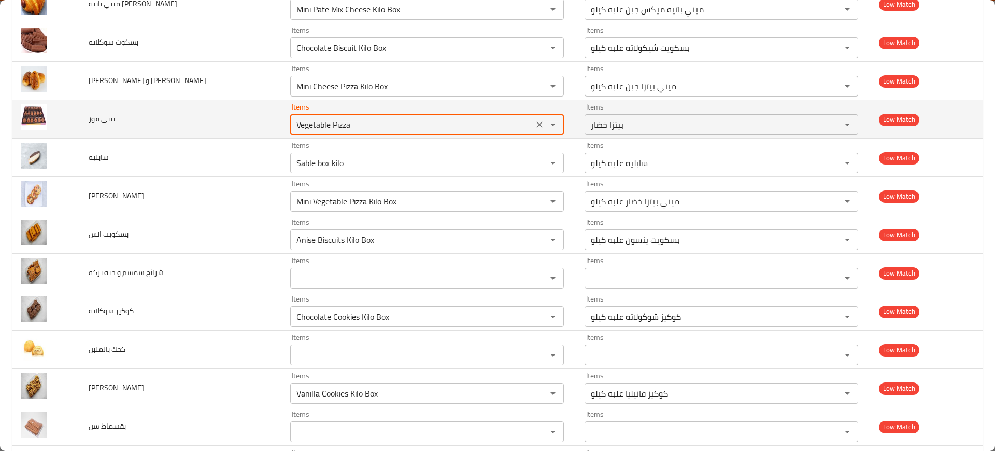
click at [293, 129] on فور "Vegetable Pizza" at bounding box center [411, 124] width 237 height 15
type فور "f"
type فور "b"
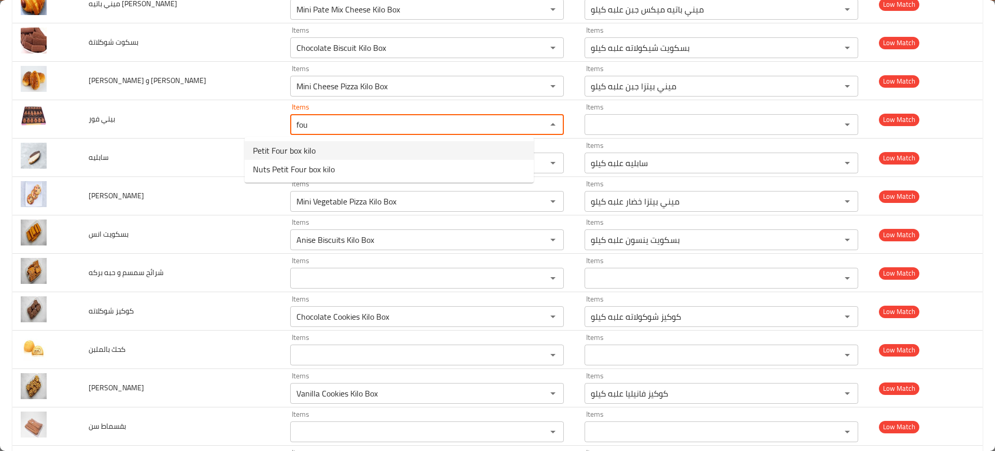
click at [267, 155] on span "Petit Four box kilo" at bounding box center [284, 150] width 63 height 12
type فور "Petit Four box kilo"
type فور-ar "بيتي فور علبه كيلو"
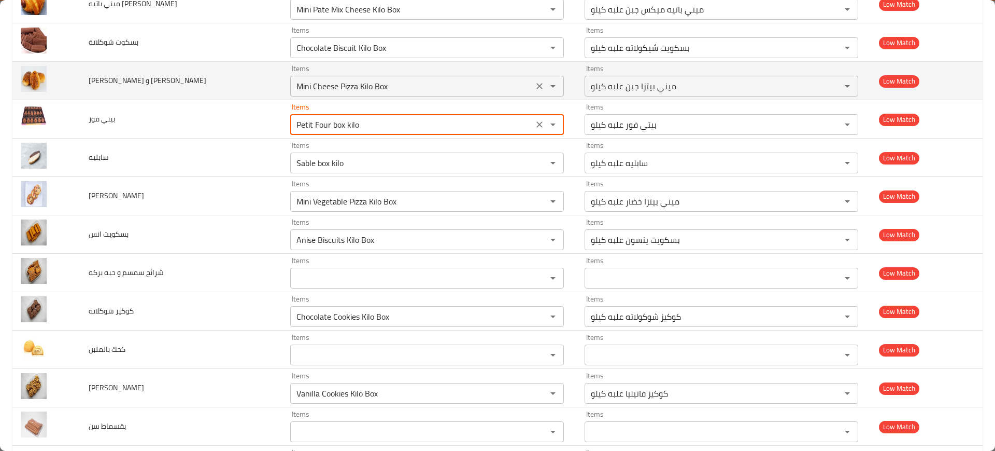
type فور "Petit Four box kilo"
click at [296, 90] on زيتون "Mini Cheese Pizza Kilo Box" at bounding box center [411, 86] width 237 height 15
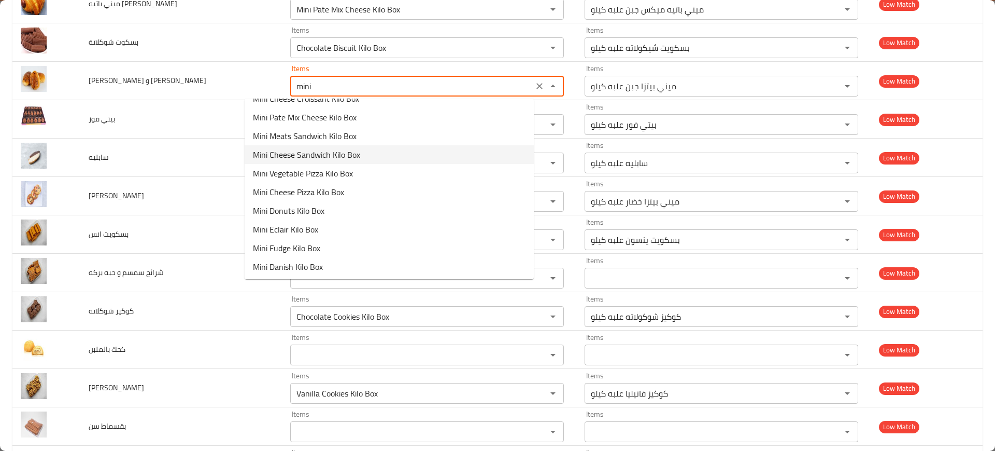
scroll to position [33, 0]
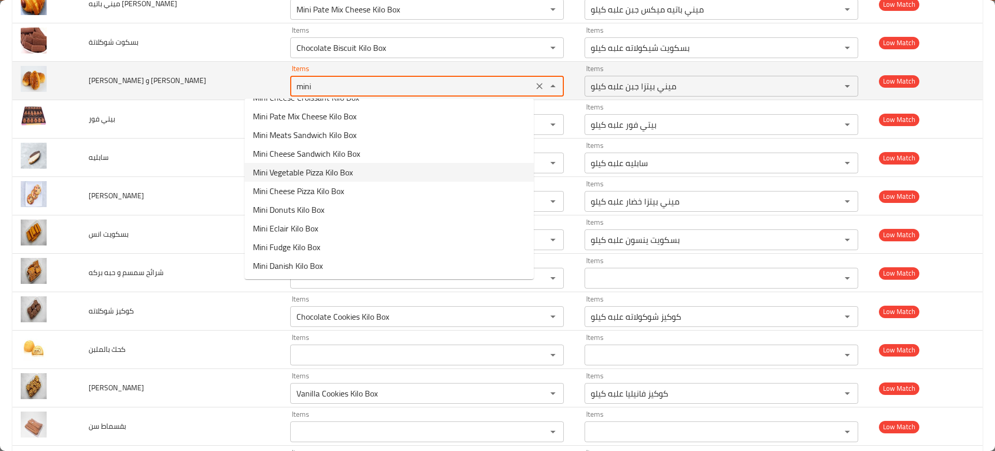
type زيتون "Mini Cheese Pizza Kilo Box"
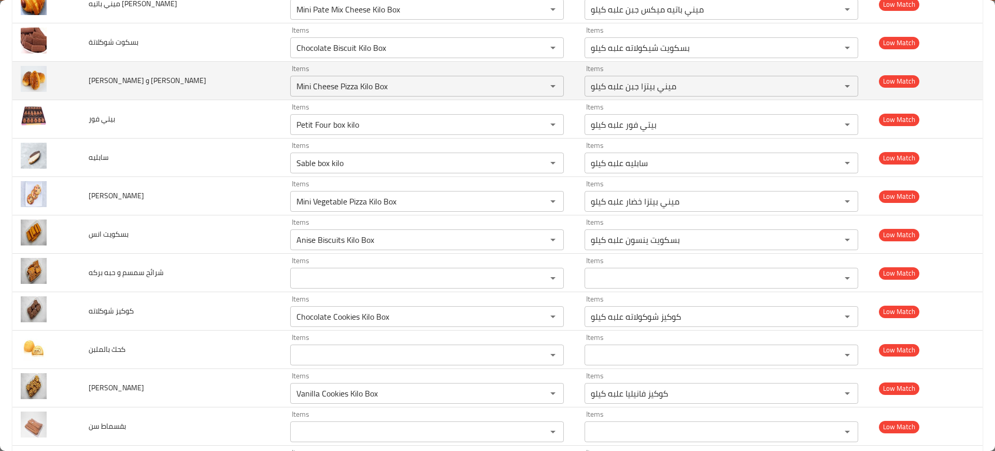
click at [204, 85] on td "ميني بوريك جبنة و زيتون" at bounding box center [181, 81] width 202 height 38
click at [534, 82] on icon "Clear" at bounding box center [539, 86] width 10 height 10
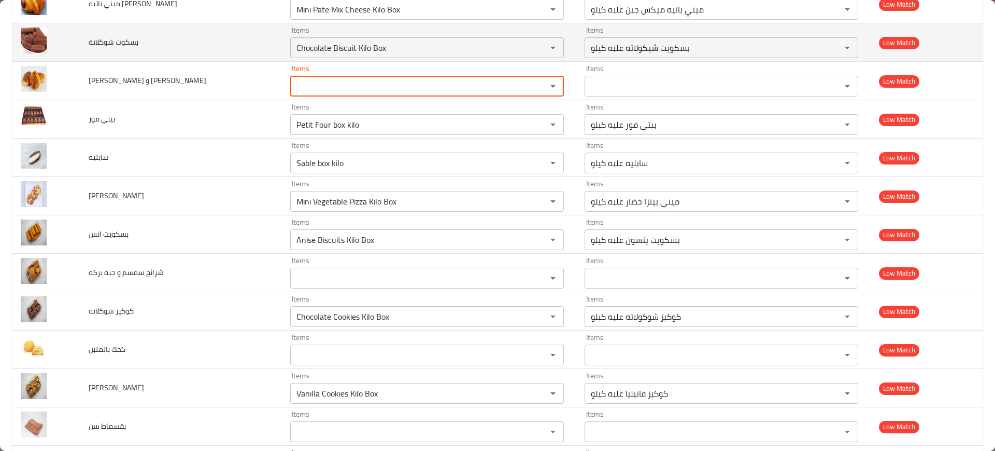
scroll to position [3331, 0]
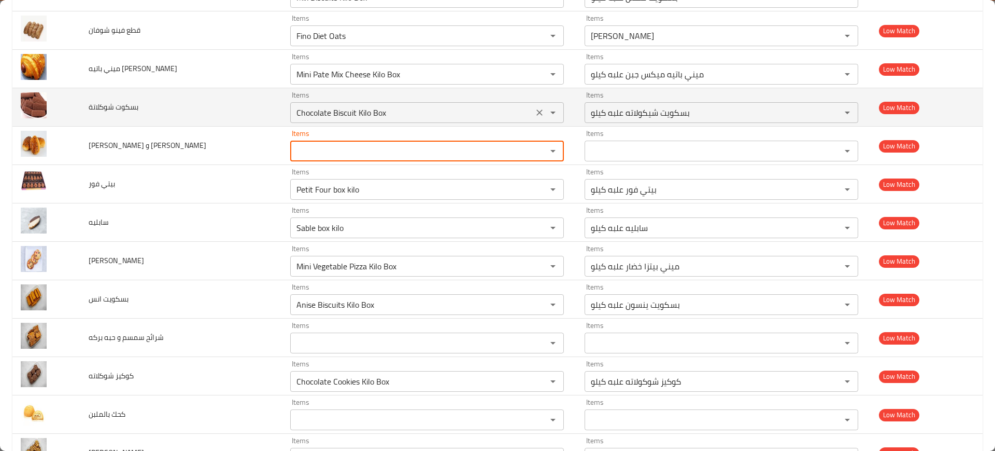
click at [305, 117] on شوكلاتة "Chocolate Biscuit Kilo Box" at bounding box center [411, 112] width 237 height 15
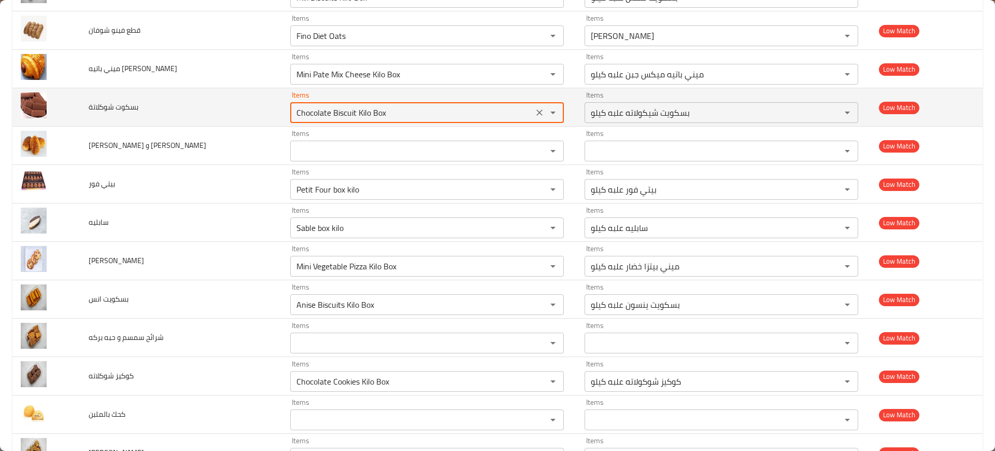
scroll to position [3267, 0]
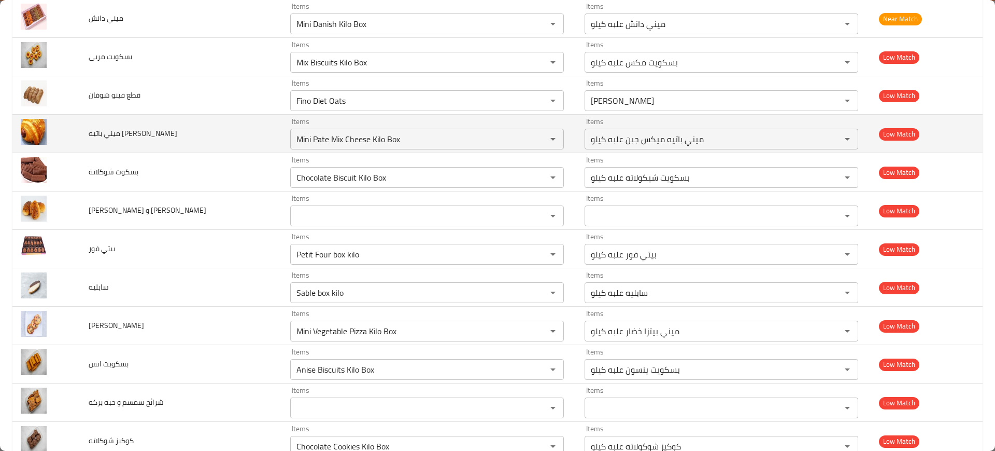
click at [213, 137] on td "ميني باتيه سوسيس" at bounding box center [181, 134] width 202 height 38
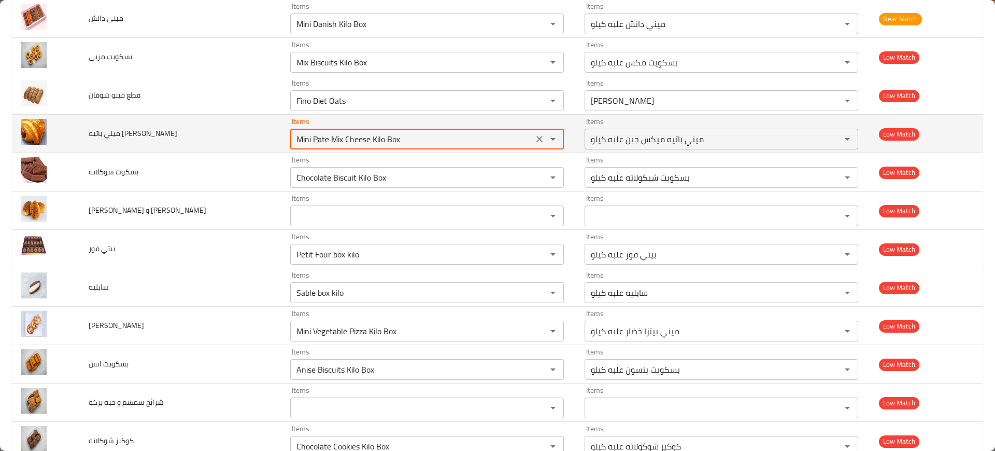
click at [315, 134] on سوسيس "Mini Pate Mix Cheese Kilo Box" at bounding box center [411, 139] width 237 height 15
click at [315, 134] on سوسيس "hot" at bounding box center [411, 139] width 237 height 15
type سوسيس "mini"
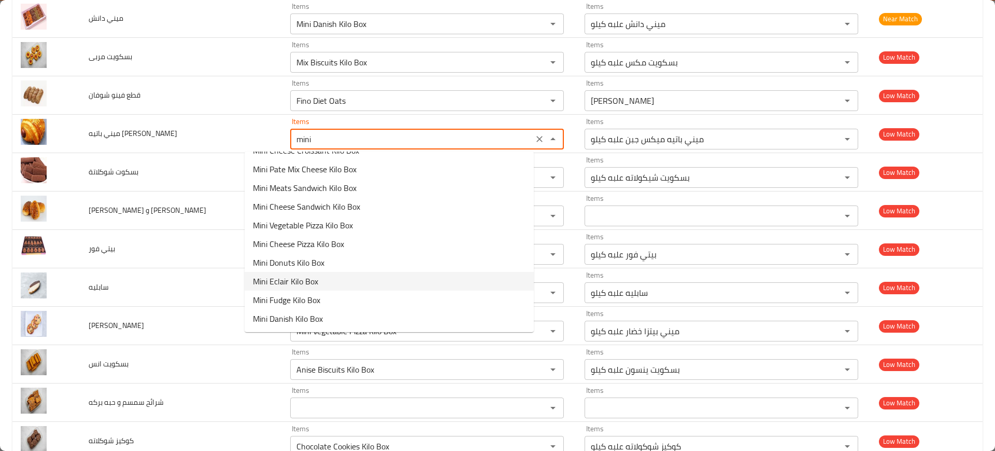
scroll to position [0, 0]
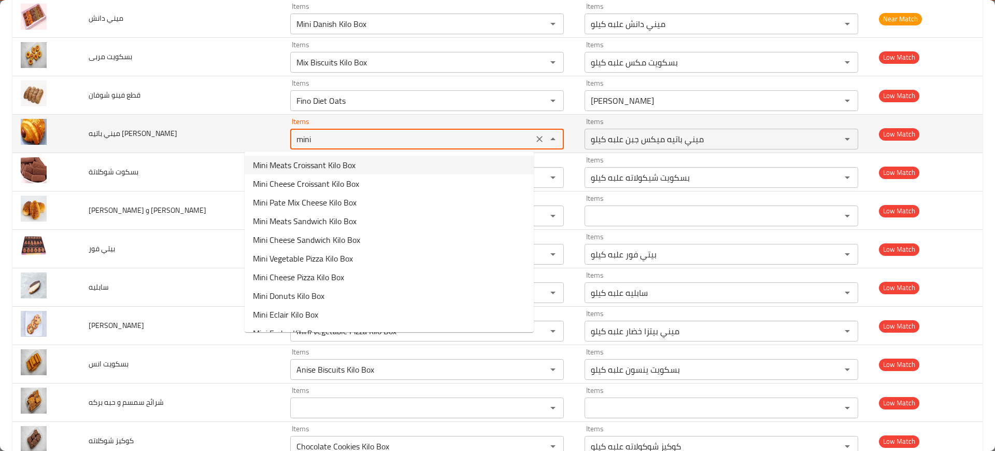
click at [534, 136] on icon "Clear" at bounding box center [539, 139] width 10 height 10
click at [187, 122] on td "ميني باتيه سوسيس" at bounding box center [181, 134] width 202 height 38
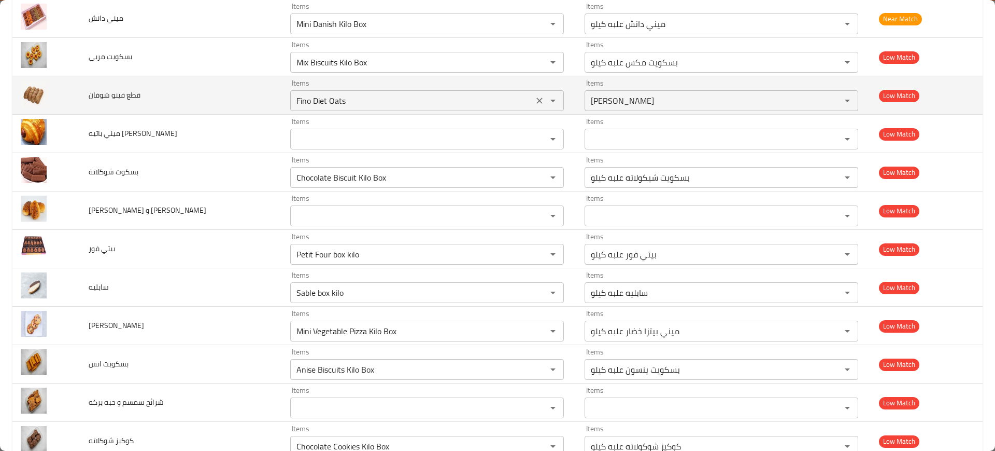
click at [323, 104] on شوفان "Fino Diet Oats" at bounding box center [411, 100] width 237 height 15
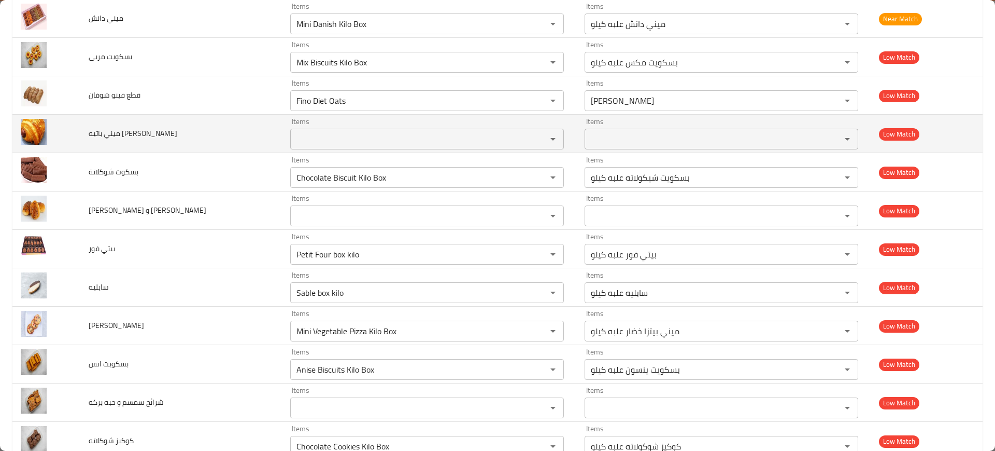
click at [206, 116] on td "ميني باتيه سوسيس" at bounding box center [181, 134] width 202 height 38
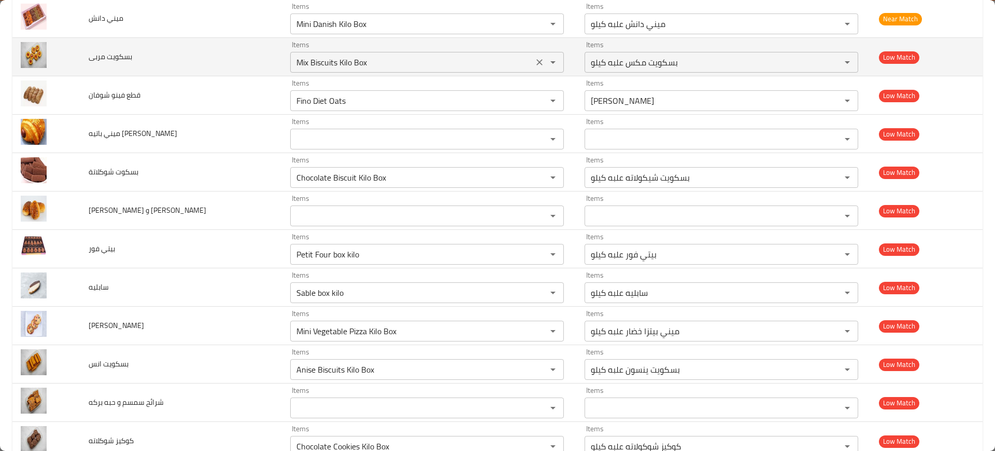
click at [294, 61] on مربى "Mix Biscuits Kilo Box" at bounding box center [411, 62] width 237 height 15
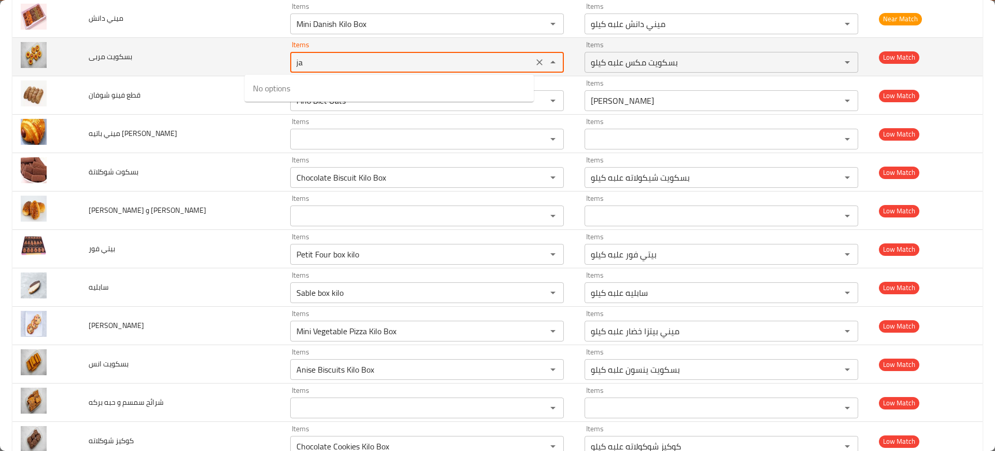
type مربى "j"
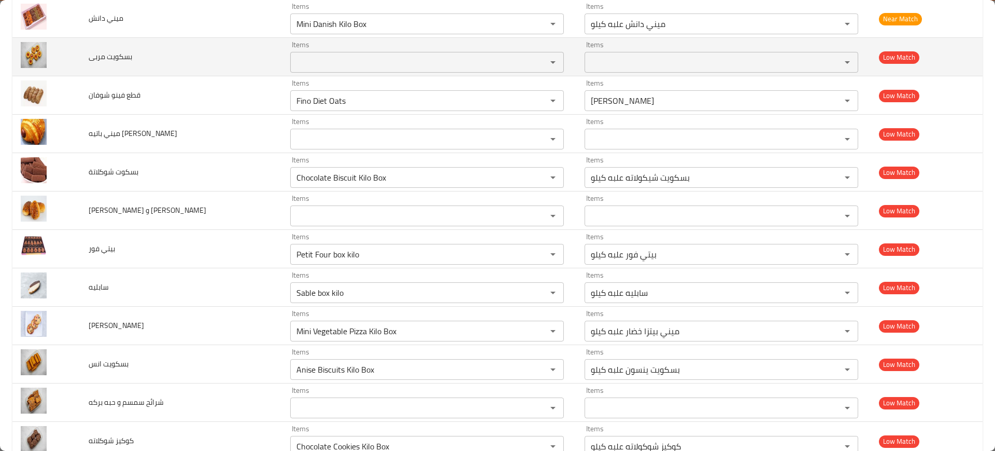
click at [199, 64] on td "بسكويت مربى" at bounding box center [181, 57] width 202 height 38
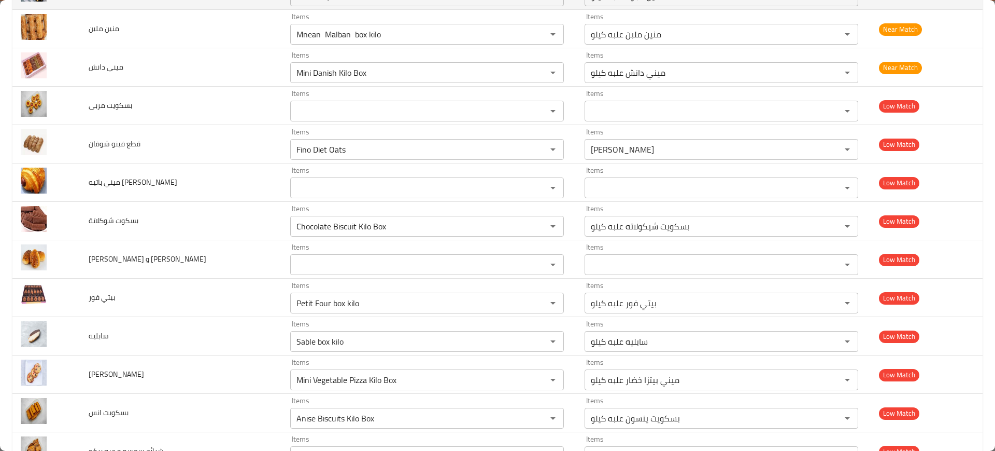
scroll to position [3137, 0]
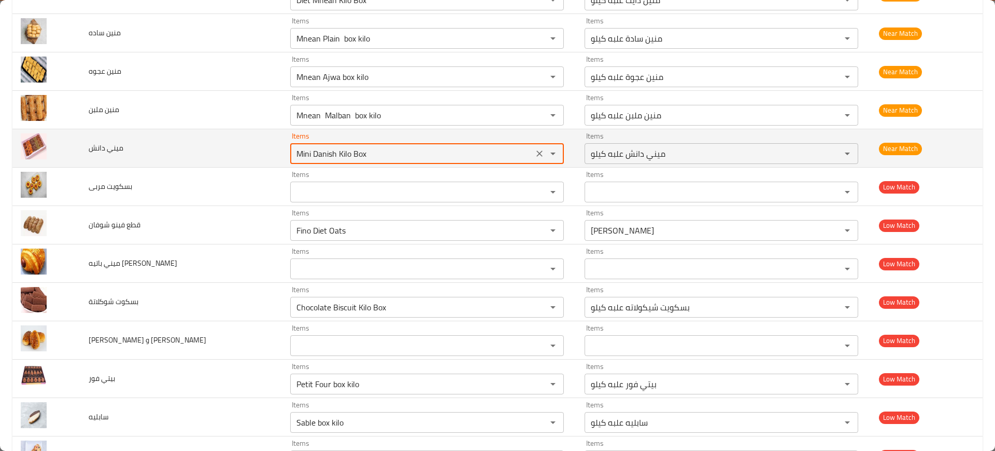
click at [326, 148] on دانش "Mini Danish Kilo Box" at bounding box center [411, 153] width 237 height 15
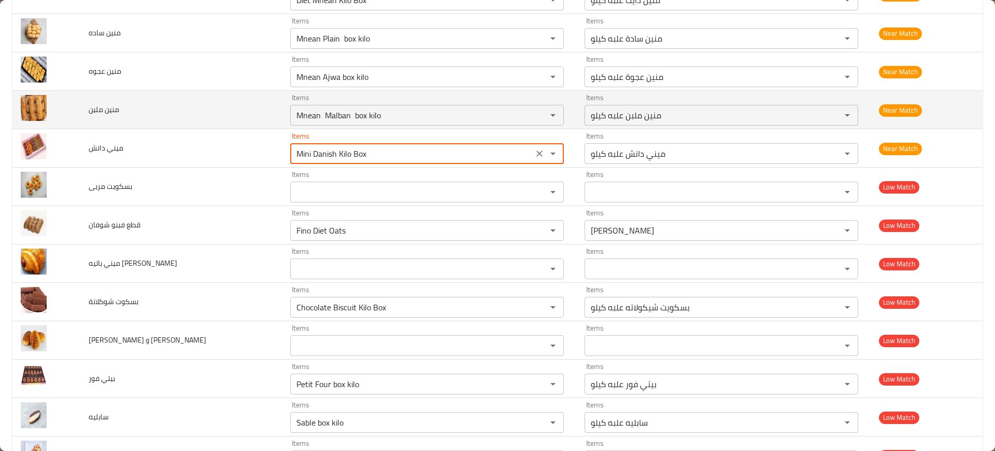
click at [290, 114] on div "Mnean Malban box kilo Items" at bounding box center [427, 115] width 274 height 21
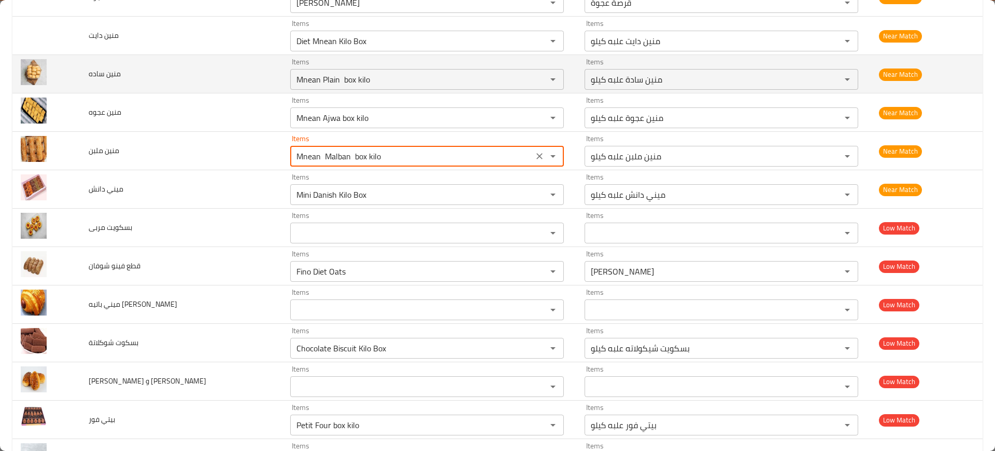
scroll to position [3072, 0]
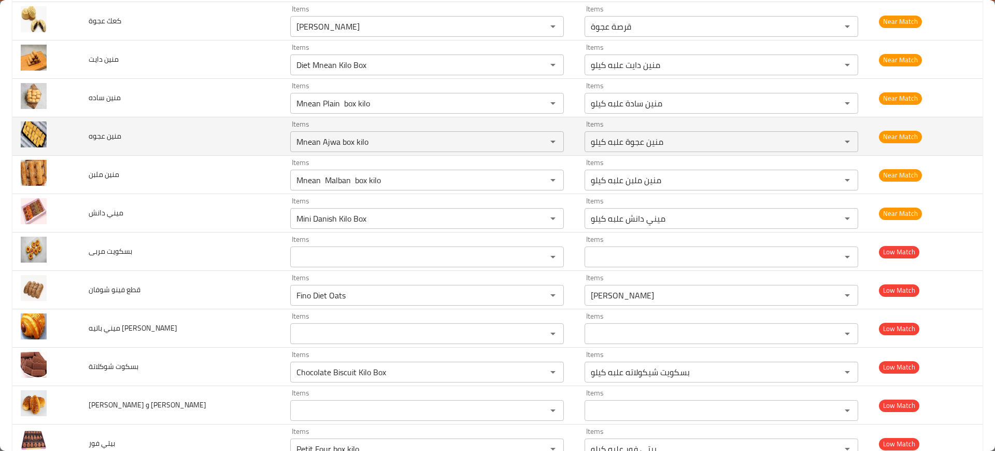
click at [219, 131] on td "منين عجوه" at bounding box center [181, 136] width 202 height 38
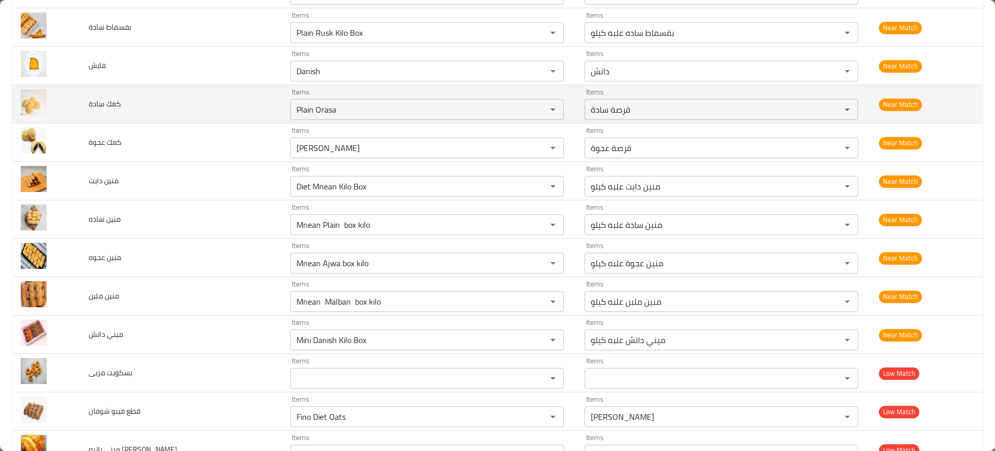
scroll to position [2943, 0]
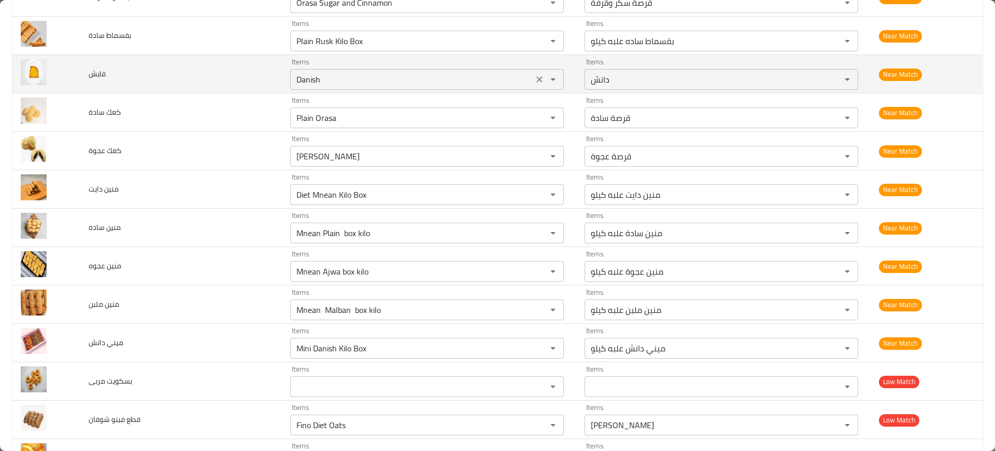
click at [293, 81] on input "Danish" at bounding box center [411, 79] width 237 height 15
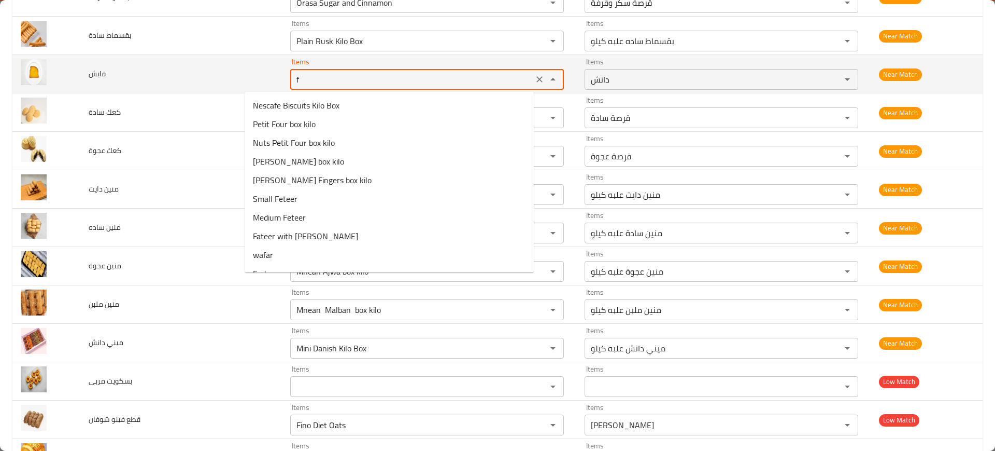
type input "fe"
click at [534, 77] on icon "Clear" at bounding box center [539, 79] width 10 height 10
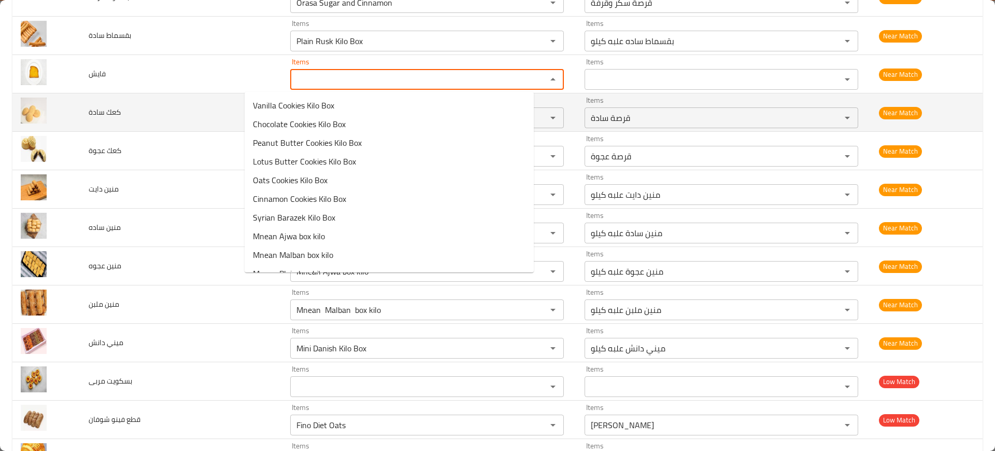
click at [211, 95] on td "كعك سادة" at bounding box center [181, 112] width 202 height 38
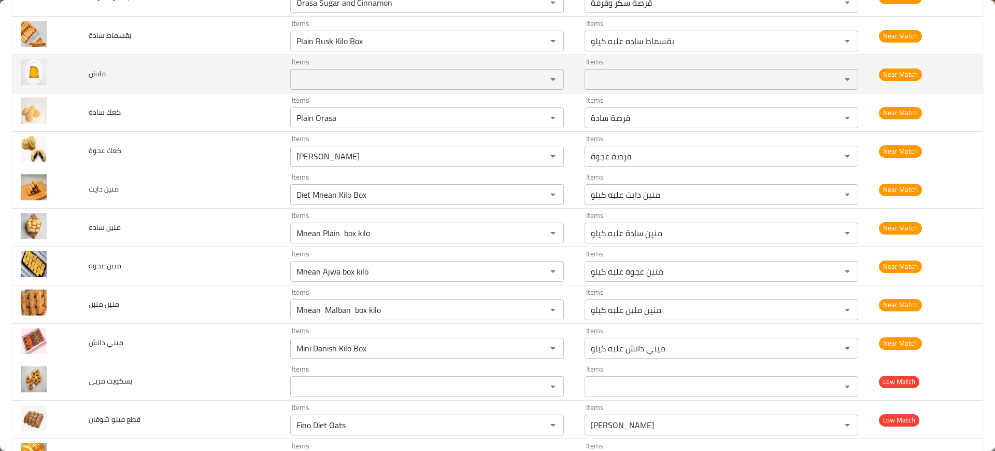
click at [293, 79] on input "Items" at bounding box center [411, 79] width 237 height 15
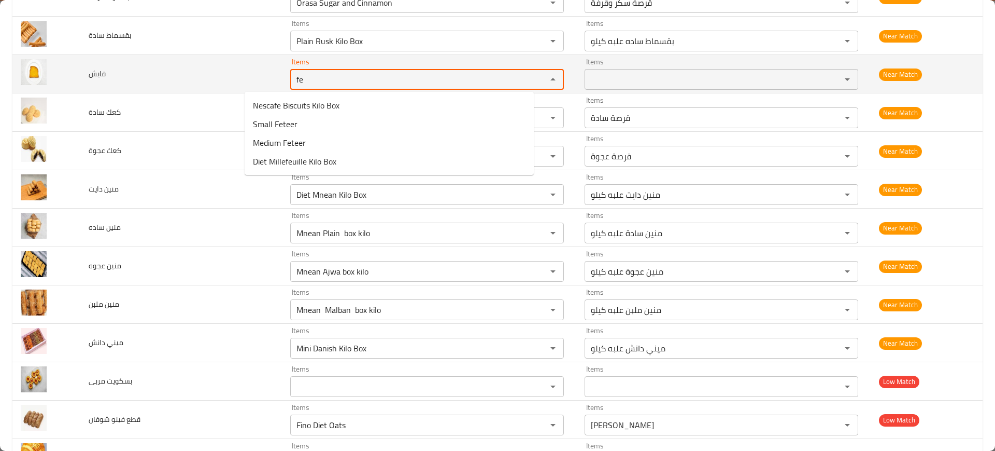
type input "f"
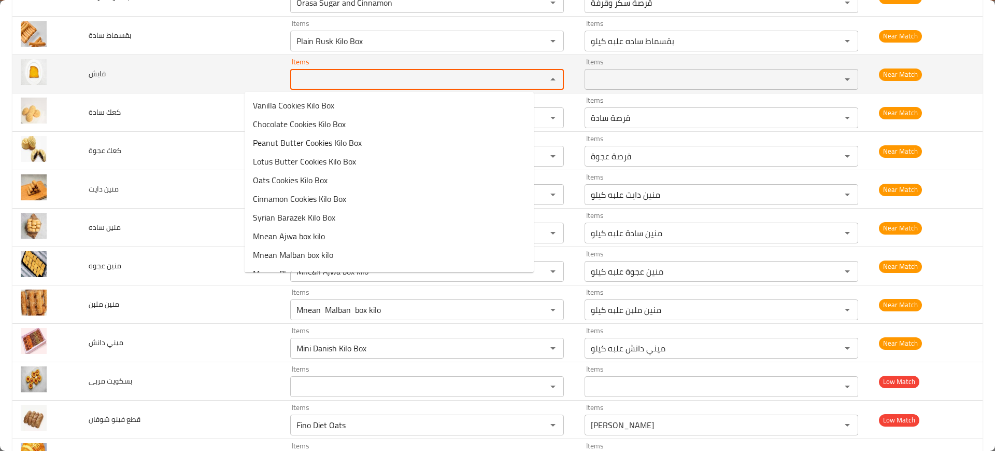
click at [206, 91] on td "فايش" at bounding box center [181, 74] width 202 height 38
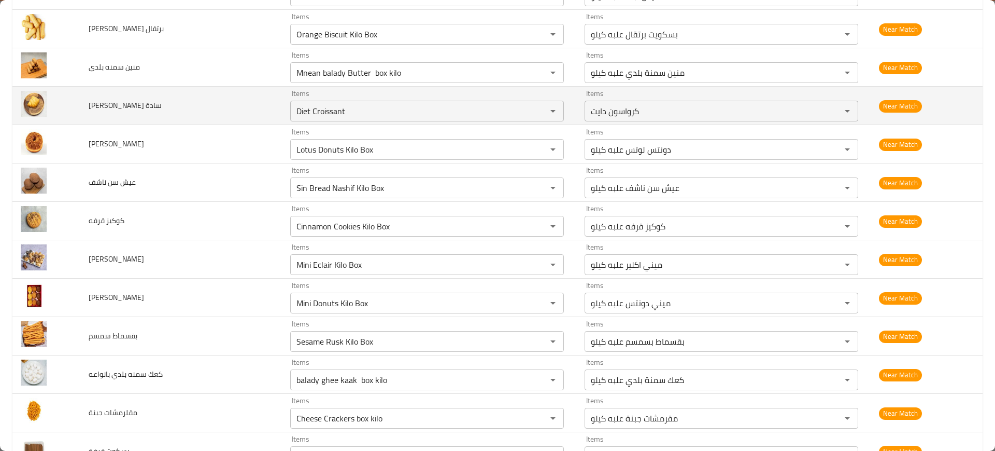
scroll to position [2359, 0]
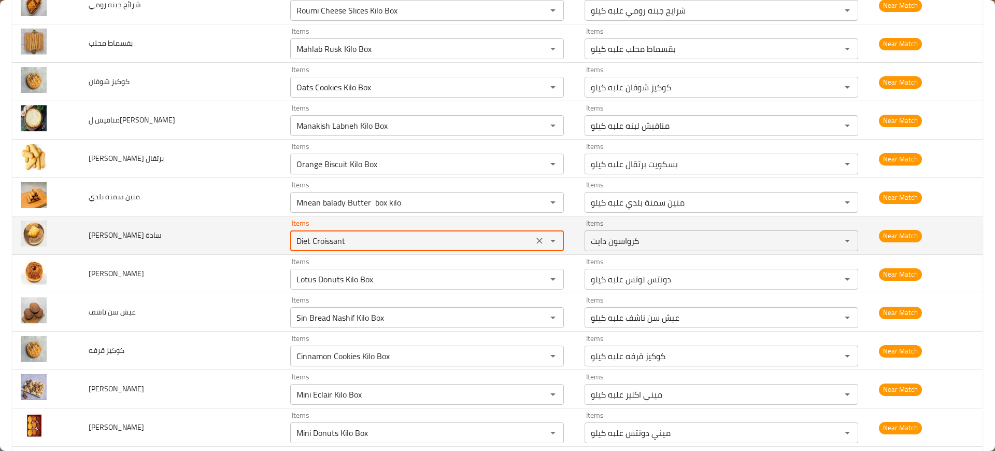
drag, startPoint x: 274, startPoint y: 242, endPoint x: 307, endPoint y: 243, distance: 33.2
click at [307, 243] on سادة "Diet Croissant" at bounding box center [411, 240] width 237 height 15
click at [295, 238] on سادة "Diet Croissant" at bounding box center [411, 240] width 237 height 15
click at [295, 239] on سادة "Diet Croissant" at bounding box center [411, 240] width 237 height 15
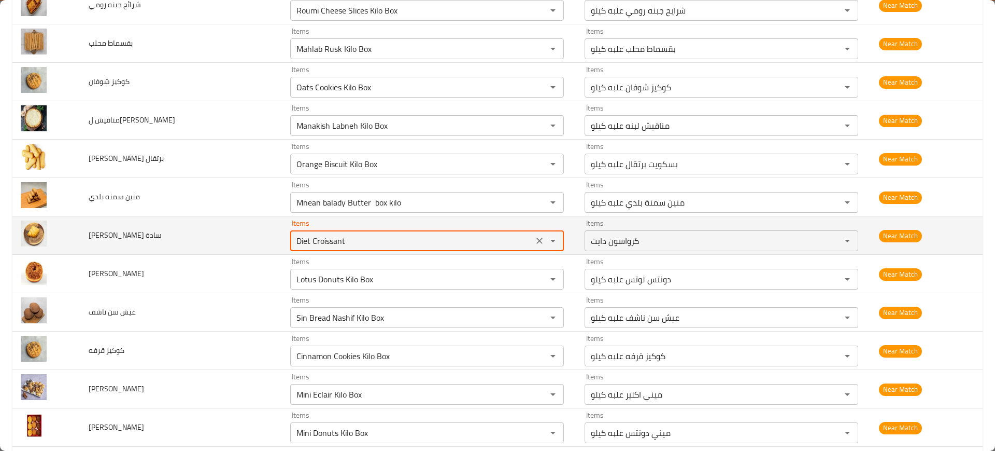
paste سادة "enhanced table"
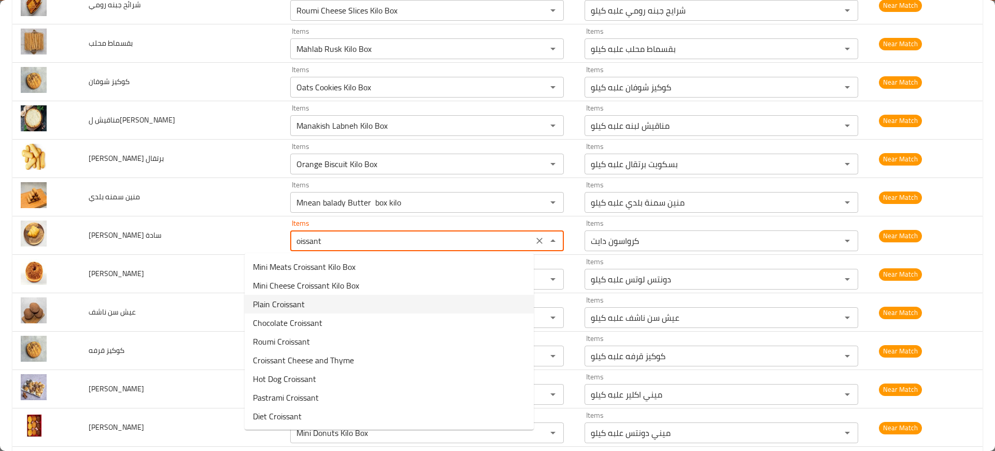
click at [294, 305] on span "Plain Croissant" at bounding box center [279, 304] width 52 height 12
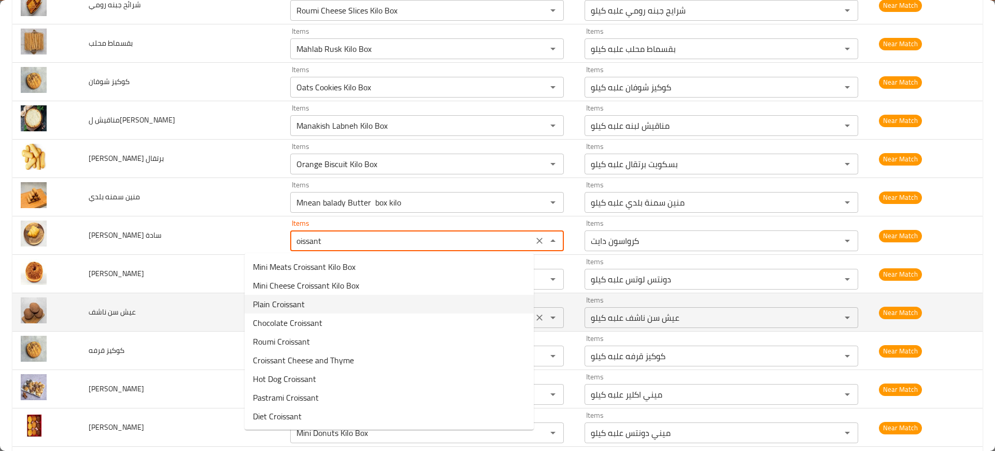
type سادة "Plain Croissant"
type سادة-ar "كرواسون ساده"
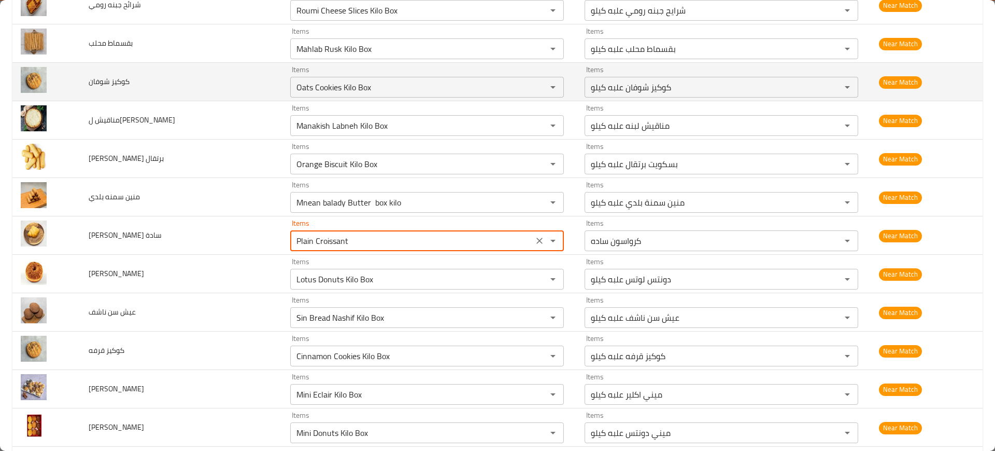
scroll to position [2295, 0]
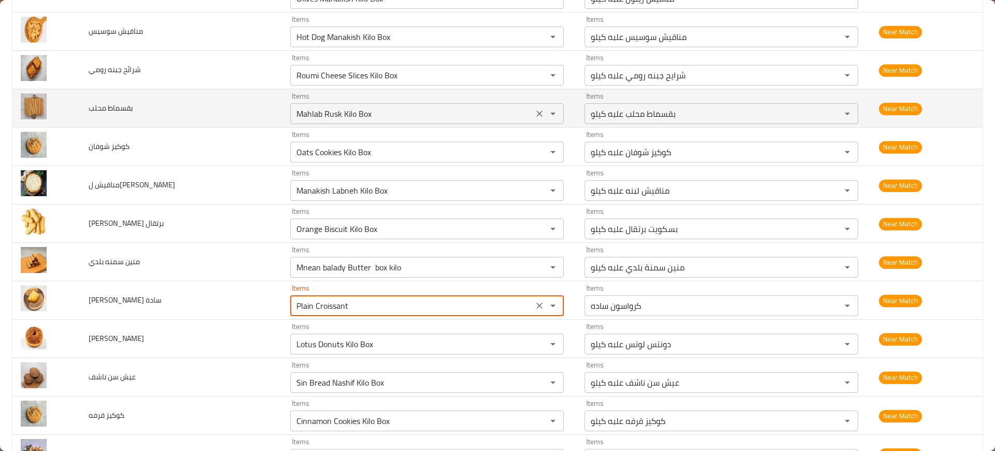
type سادة "Plain Croissant"
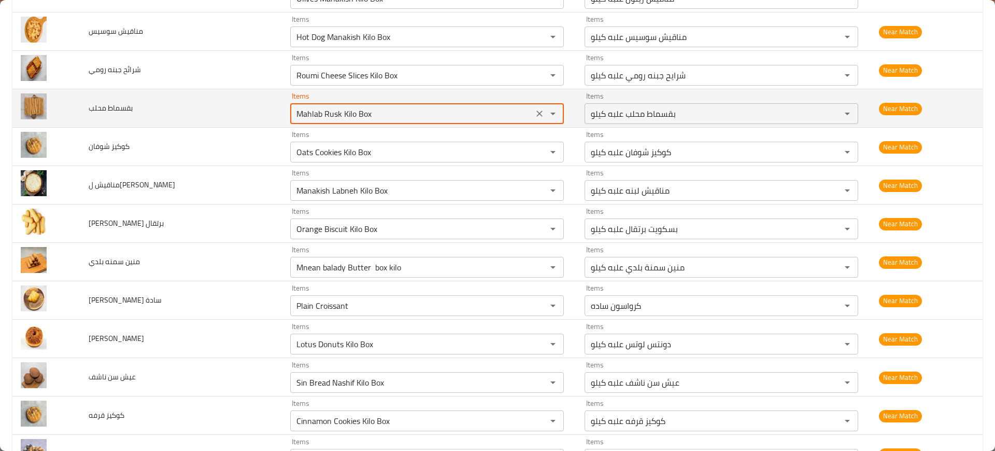
drag, startPoint x: 290, startPoint y: 114, endPoint x: 235, endPoint y: 110, distance: 55.1
click at [235, 110] on tr "بقسماط محلب Items Mahlab Rusk Kilo Box Items Items بقسماط محلب علبه كيلو Items …" at bounding box center [497, 108] width 970 height 38
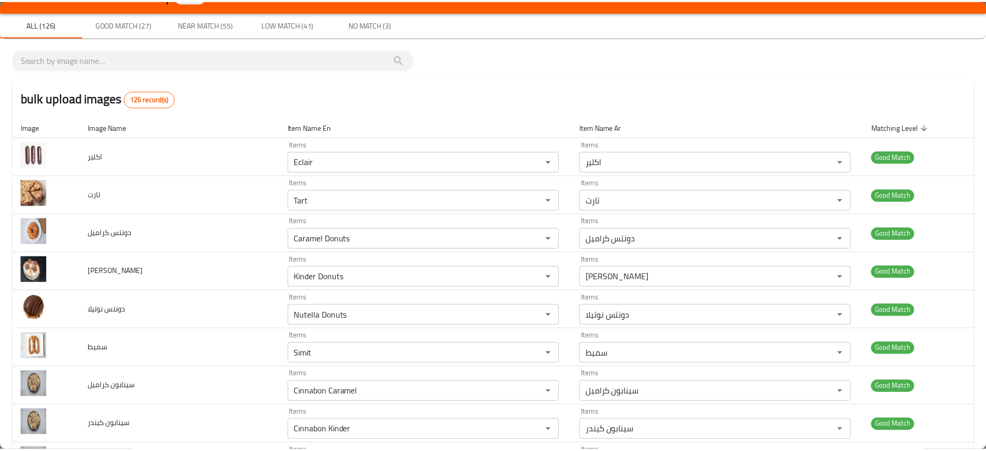
scroll to position [0, 0]
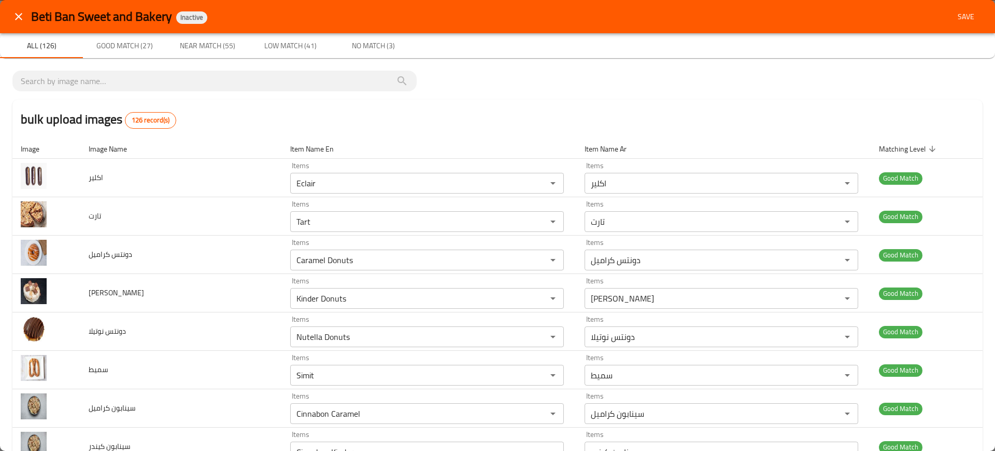
type محلب "Mahlab Rusk Kilo Box"
click at [962, 11] on span "Save" at bounding box center [966, 16] width 25 height 13
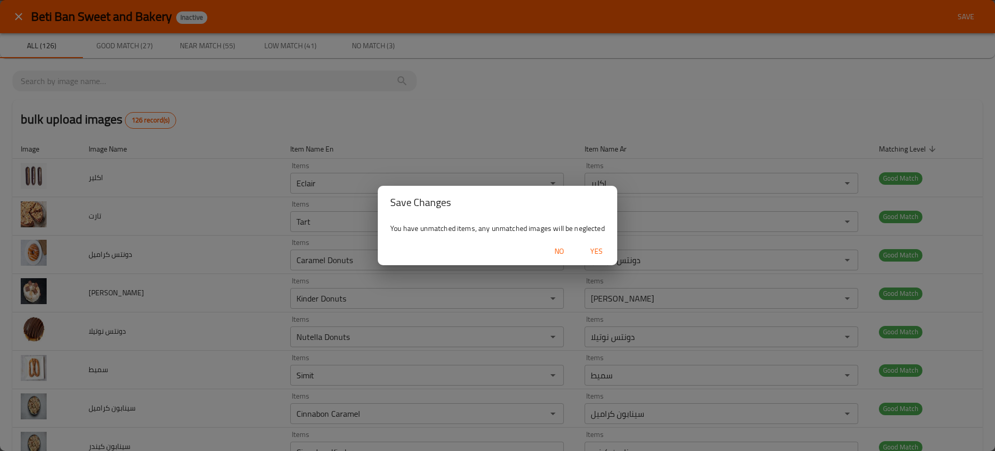
click at [593, 245] on span "Yes" at bounding box center [596, 251] width 25 height 13
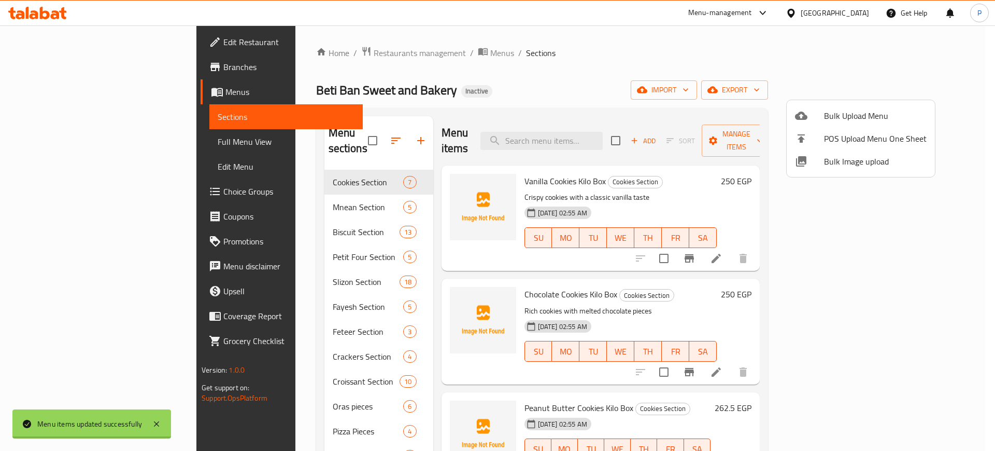
click at [331, 174] on div at bounding box center [497, 225] width 995 height 451
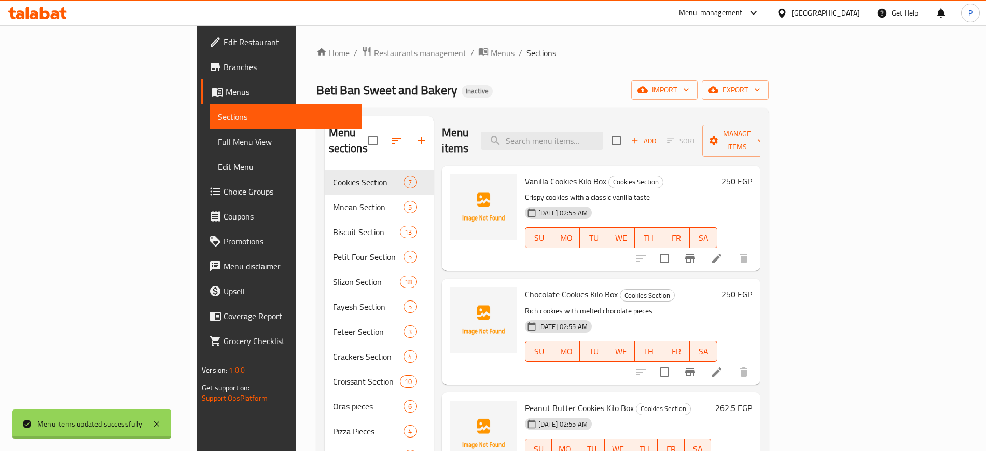
click at [333, 201] on span "Mnean Section" at bounding box center [368, 207] width 71 height 12
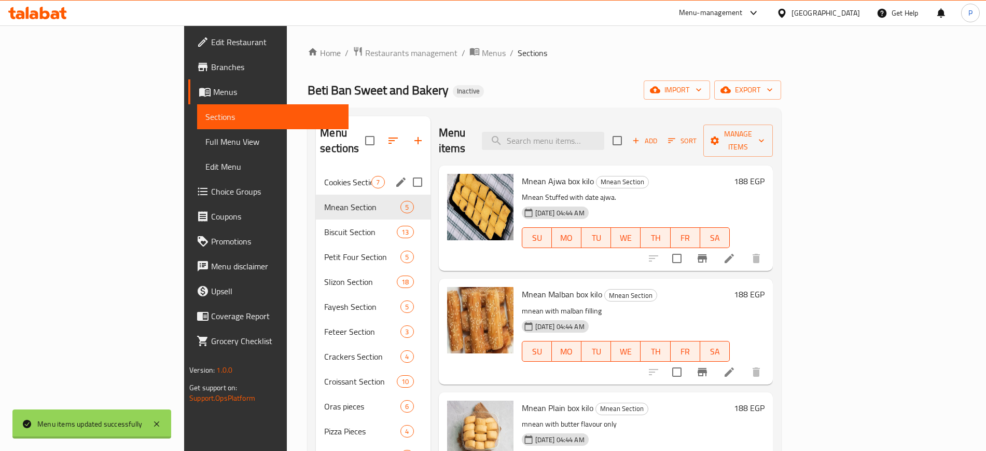
click at [316, 176] on div "Cookies Section 7" at bounding box center [373, 182] width 114 height 25
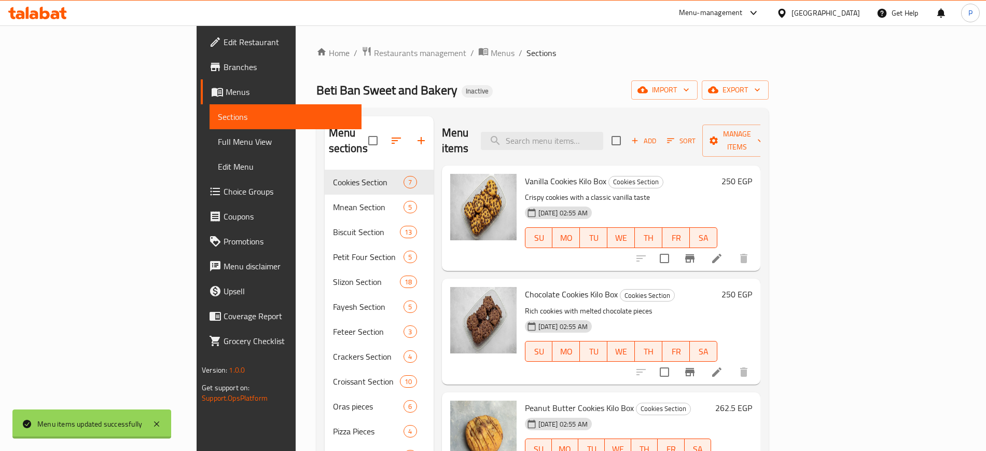
click at [295, 43] on div "Home / Restaurants management / Menus / Sections Beti Ban Sweet and Bakery Inac…" at bounding box center [542, 350] width 494 height 650
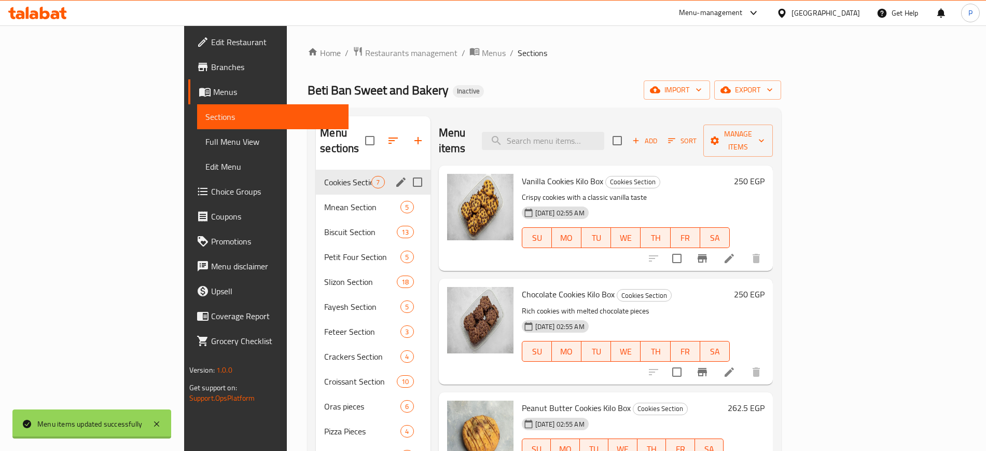
click at [316, 197] on div "Mnean Section 5" at bounding box center [373, 206] width 114 height 25
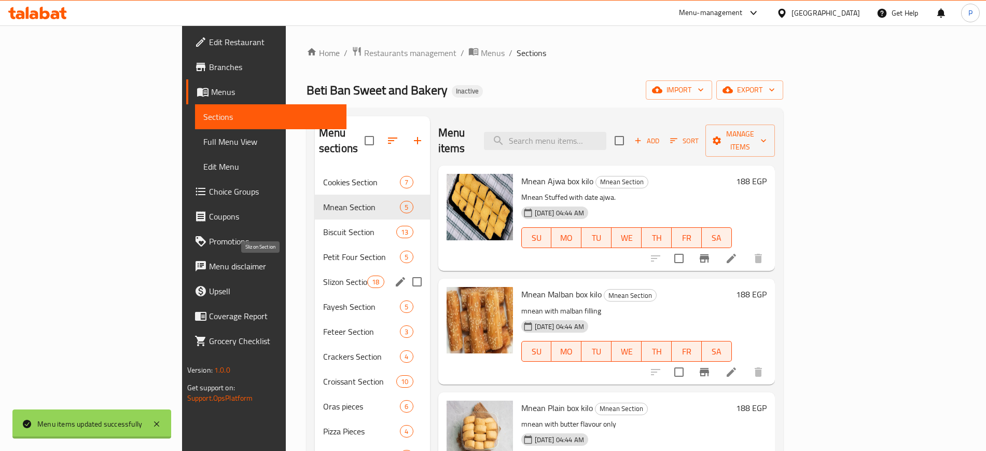
click at [323, 275] on span "Slizon Section" at bounding box center [345, 281] width 44 height 12
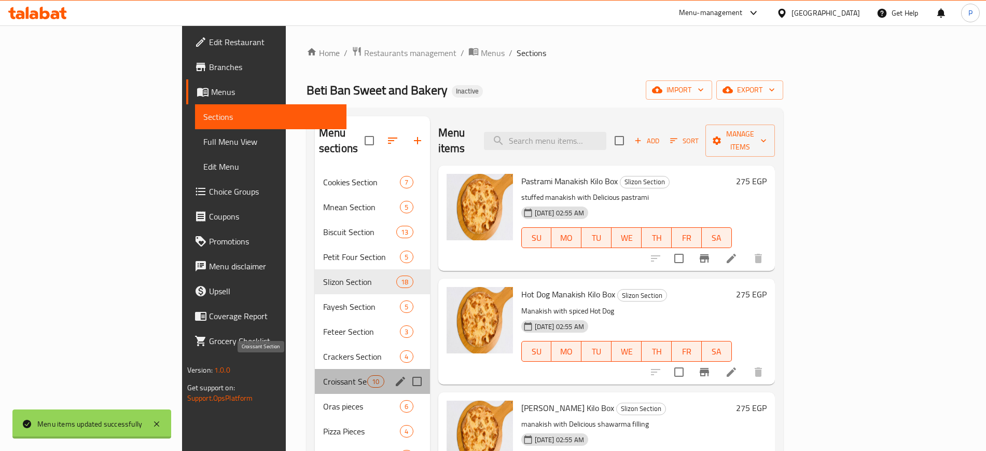
click at [323, 375] on span "Croissant Section" at bounding box center [345, 381] width 44 height 12
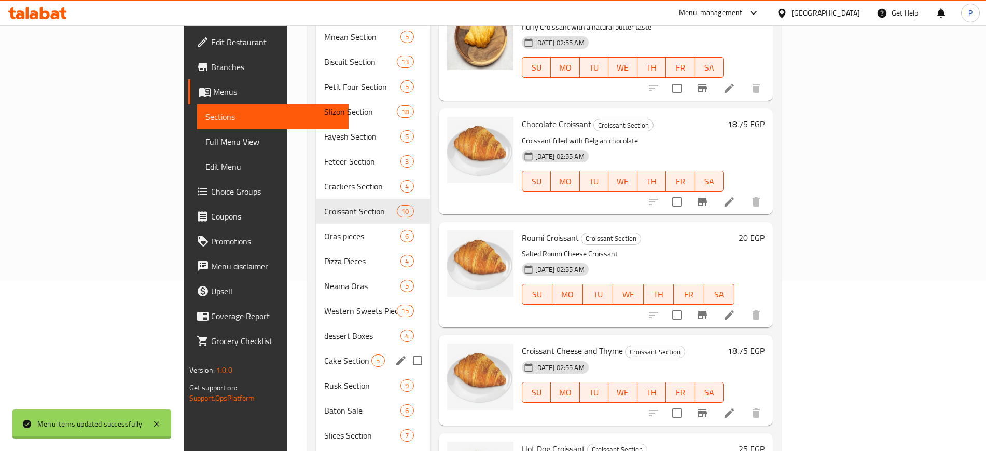
scroll to position [209, 0]
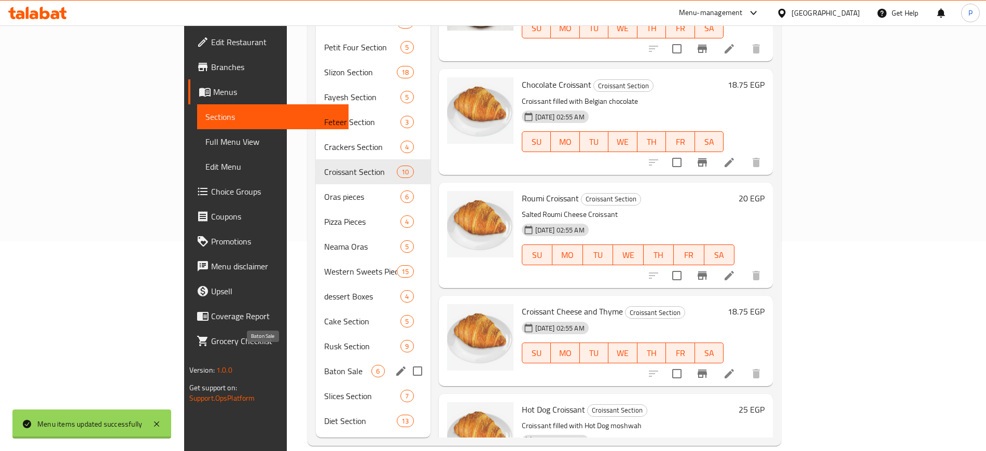
click at [316, 308] on div "Cake Section 5" at bounding box center [373, 320] width 114 height 25
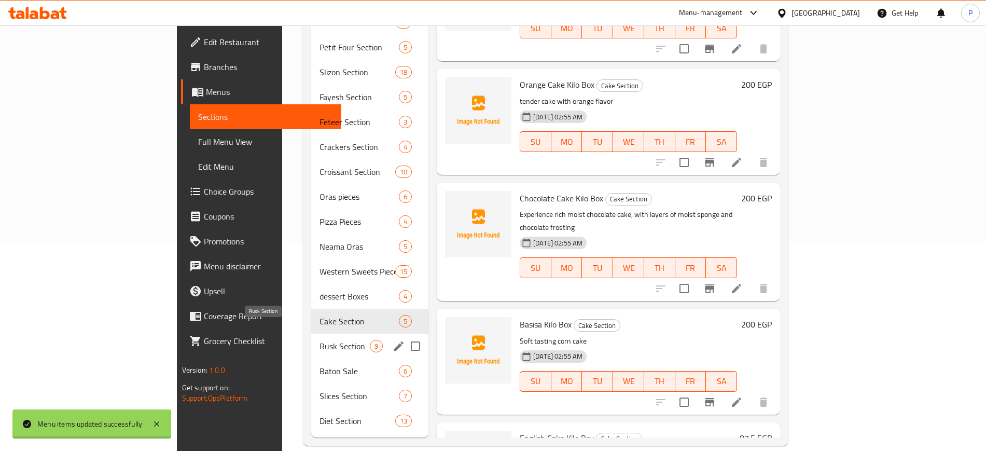
click at [319, 340] on span "Rusk Section" at bounding box center [344, 346] width 50 height 12
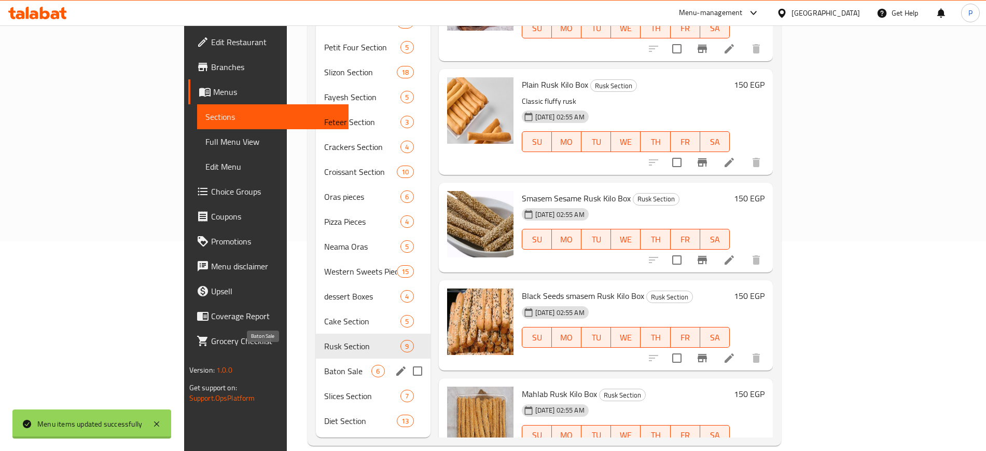
click at [324, 364] on span "Baton Sale" at bounding box center [347, 370] width 47 height 12
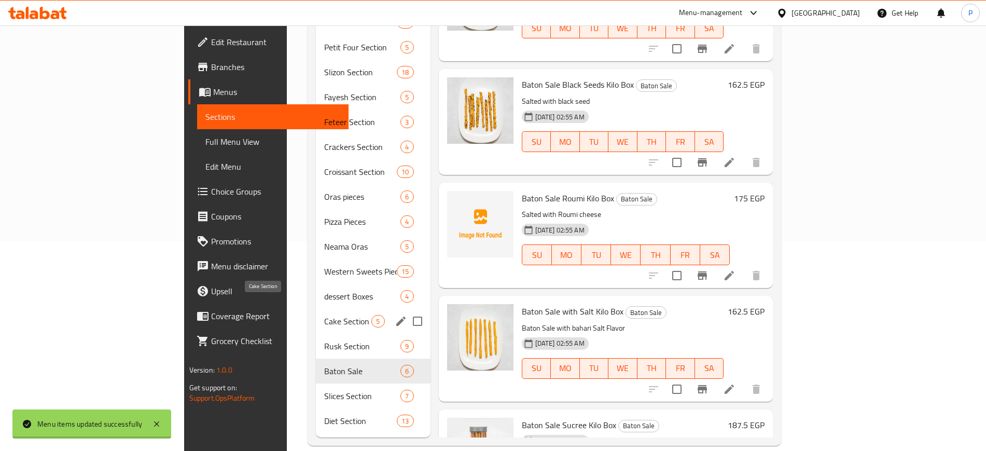
click at [324, 315] on span "Cake Section" at bounding box center [347, 321] width 47 height 12
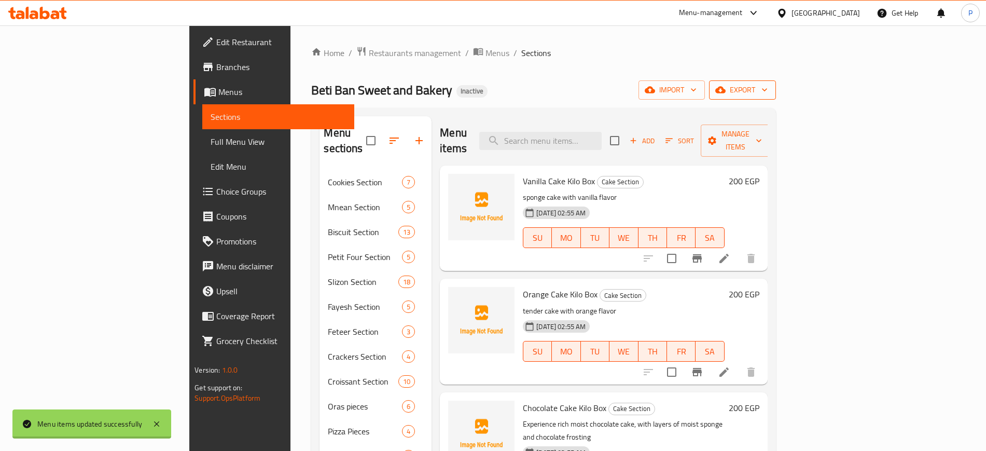
click at [767, 86] on span "export" at bounding box center [742, 89] width 50 height 13
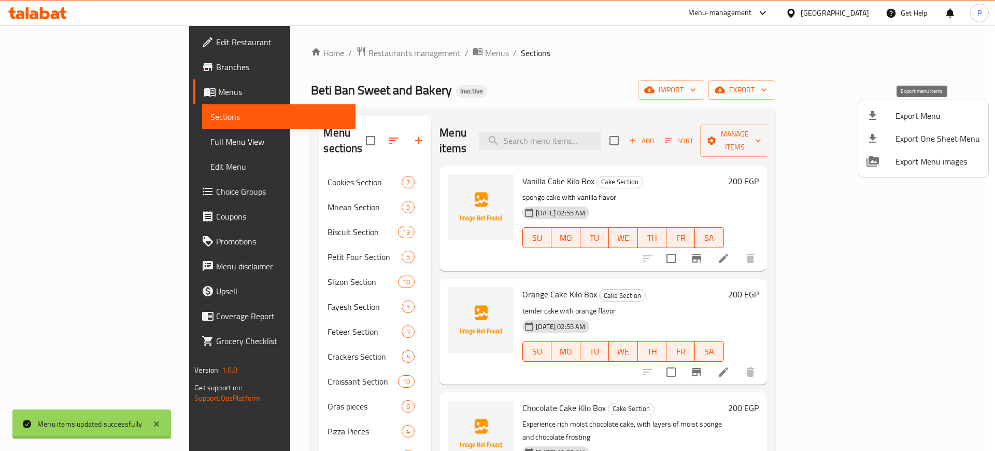
click at [914, 113] on span "Export Menu" at bounding box center [938, 115] width 85 height 12
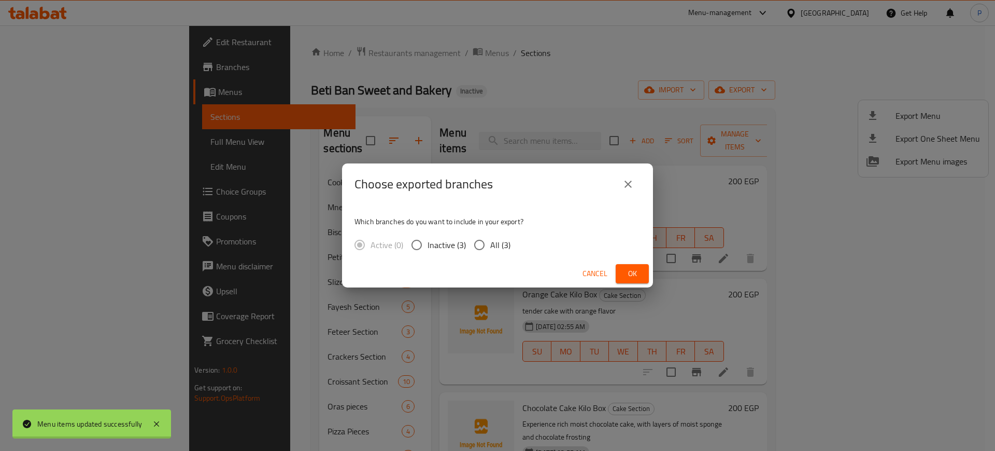
click at [486, 249] on input "All (3)" at bounding box center [480, 245] width 22 height 22
radio input "true"
click at [646, 275] on button "Ok" at bounding box center [632, 273] width 33 height 19
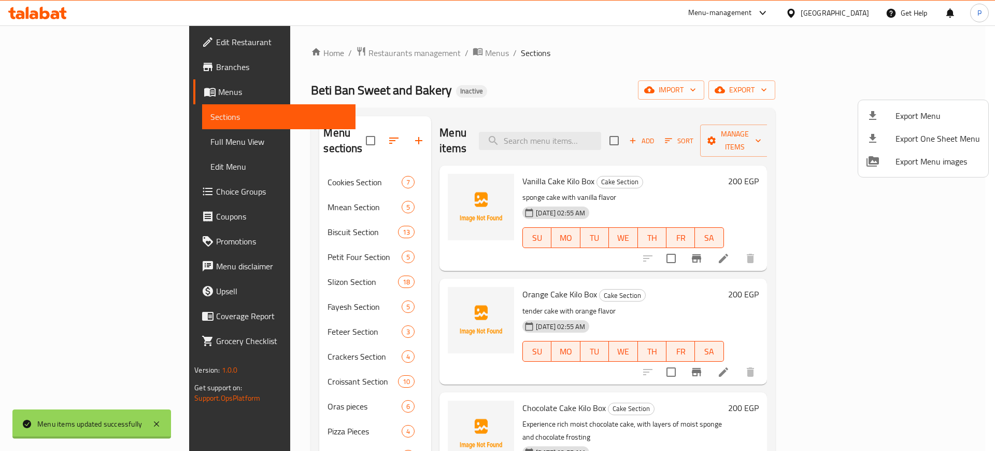
click at [294, 43] on div at bounding box center [497, 225] width 995 height 451
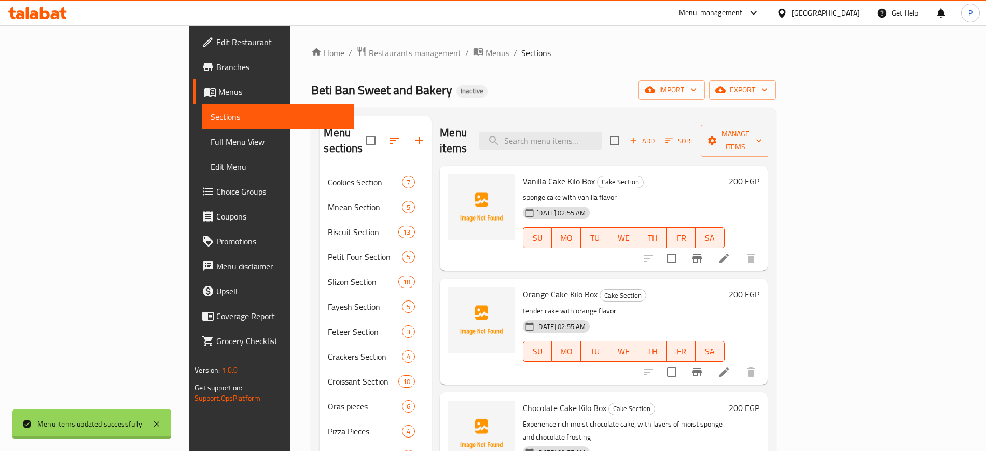
click at [369, 57] on span "Restaurants management" at bounding box center [415, 53] width 92 height 12
